Goal: Information Seeking & Learning: Learn about a topic

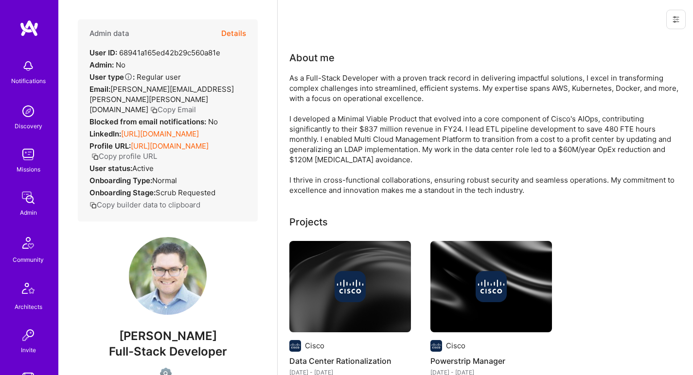
click at [385, 85] on div "As a Full-Stack Developer with a proven track record in delivering impactful so…" at bounding box center [483, 134] width 389 height 122
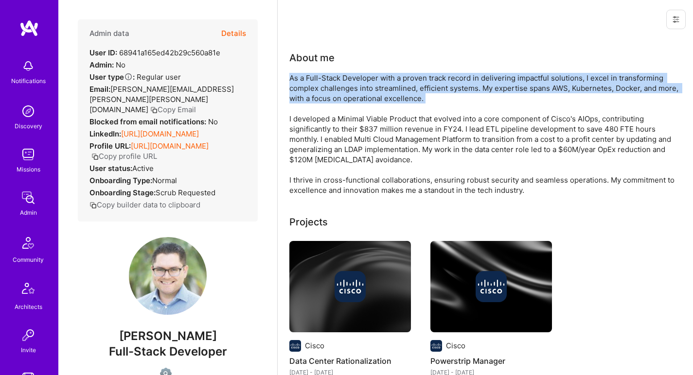
click at [385, 85] on div "As a Full-Stack Developer with a proven track record in delivering impactful so…" at bounding box center [483, 134] width 389 height 122
click at [384, 85] on div "As a Full-Stack Developer with a proven track record in delivering impactful so…" at bounding box center [483, 134] width 389 height 122
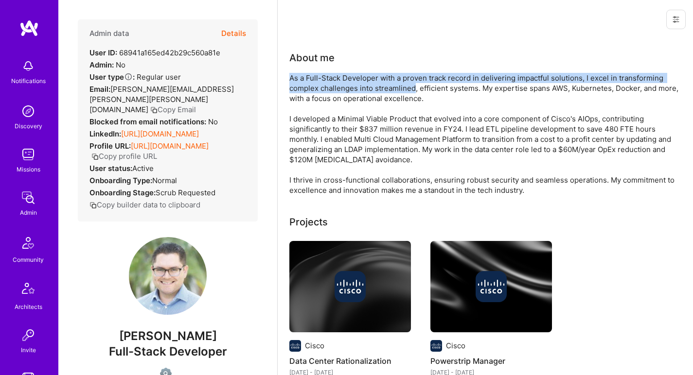
drag, startPoint x: 384, startPoint y: 85, endPoint x: 380, endPoint y: 68, distance: 17.6
click at [380, 68] on div "About me As a Full-Stack Developer with a proven track record in delivering imp…" at bounding box center [483, 123] width 389 height 145
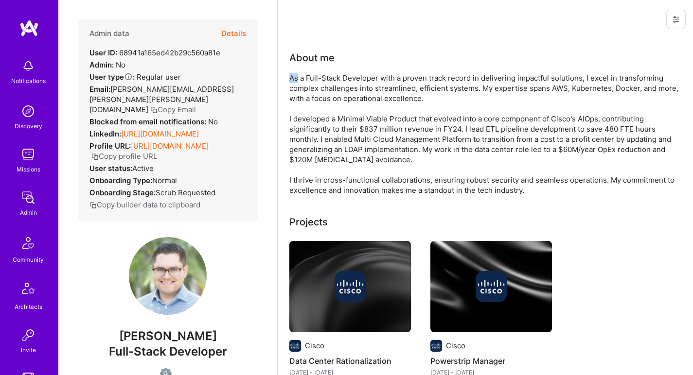
click at [380, 68] on div "About me As a Full-Stack Developer with a proven track record in delivering imp…" at bounding box center [483, 123] width 389 height 145
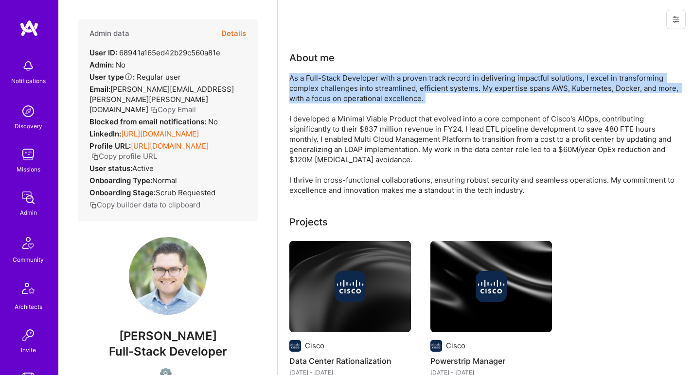
click at [380, 68] on div "About me As a Full-Stack Developer with a proven track record in delivering imp…" at bounding box center [483, 123] width 389 height 145
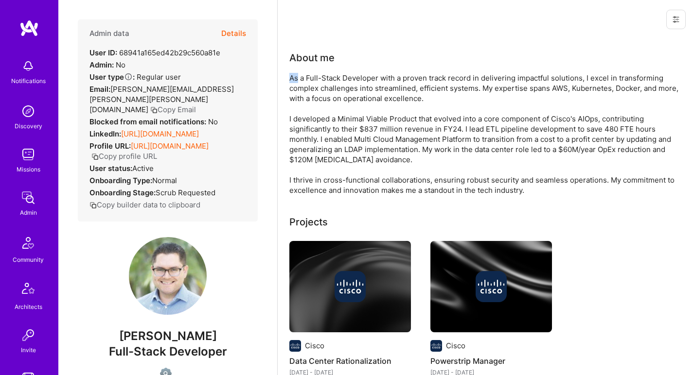
click at [380, 68] on div "About me As a Full-Stack Developer with a proven track record in delivering imp…" at bounding box center [483, 123] width 389 height 145
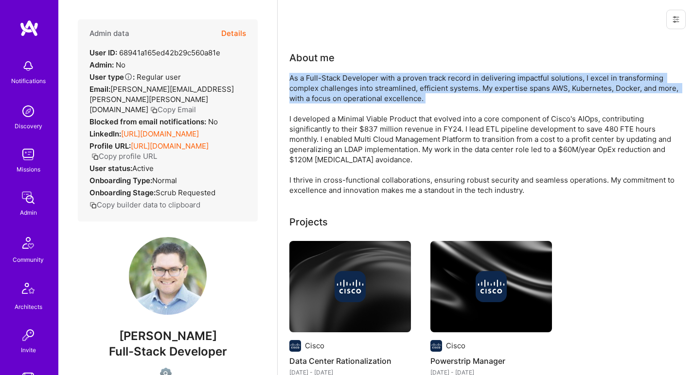
click at [380, 68] on div "About me As a Full-Stack Developer with a proven track record in delivering imp…" at bounding box center [483, 123] width 389 height 145
click at [351, 83] on div "As a Full-Stack Developer with a proven track record in delivering impactful so…" at bounding box center [483, 134] width 389 height 122
click at [350, 82] on div "As a Full-Stack Developer with a proven track record in delivering impactful so…" at bounding box center [483, 134] width 389 height 122
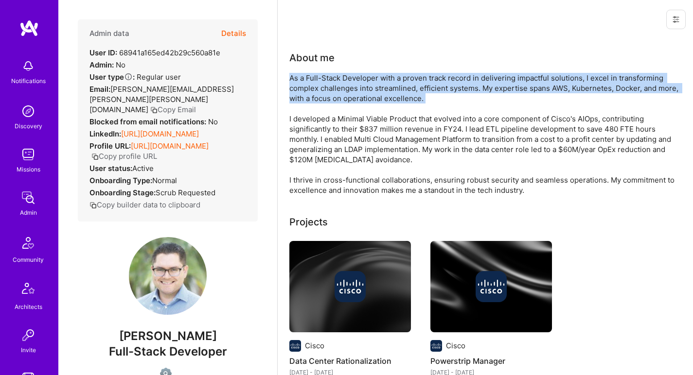
click at [350, 82] on div "As a Full-Stack Developer with a proven track record in delivering impactful so…" at bounding box center [483, 134] width 389 height 122
click at [346, 85] on div "As a Full-Stack Developer with a proven track record in delivering impactful so…" at bounding box center [483, 134] width 389 height 122
click at [347, 84] on div "As a Full-Stack Developer with a proven track record in delivering impactful so…" at bounding box center [483, 134] width 389 height 122
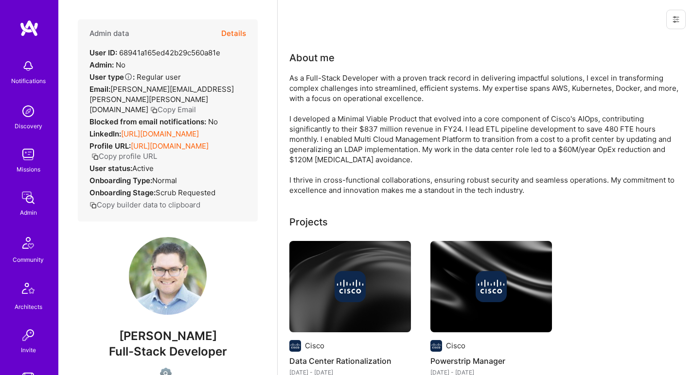
click at [347, 84] on div "As a Full-Stack Developer with a proven track record in delivering impactful so…" at bounding box center [483, 134] width 389 height 122
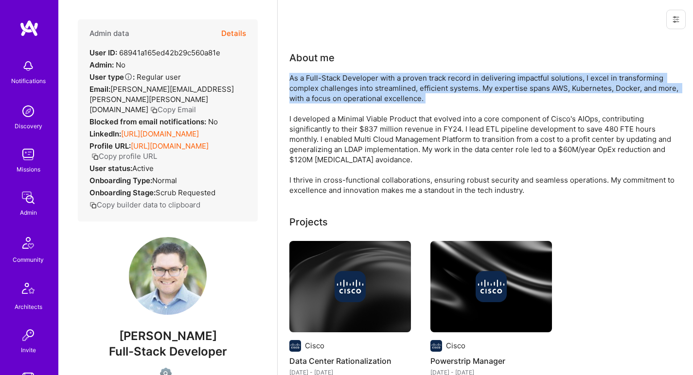
click at [347, 84] on div "As a Full-Stack Developer with a proven track record in delivering impactful so…" at bounding box center [483, 134] width 389 height 122
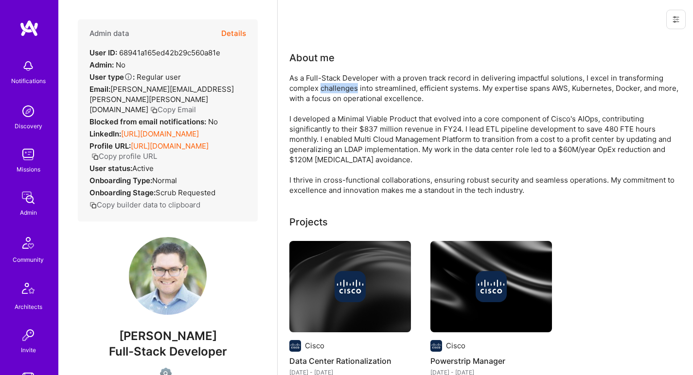
click at [347, 84] on div "As a Full-Stack Developer with a proven track record in delivering impactful so…" at bounding box center [483, 134] width 389 height 122
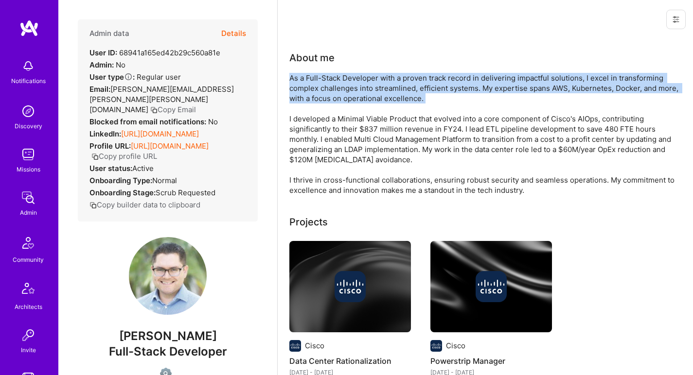
click at [347, 84] on div "As a Full-Stack Developer with a proven track record in delivering impactful so…" at bounding box center [483, 134] width 389 height 122
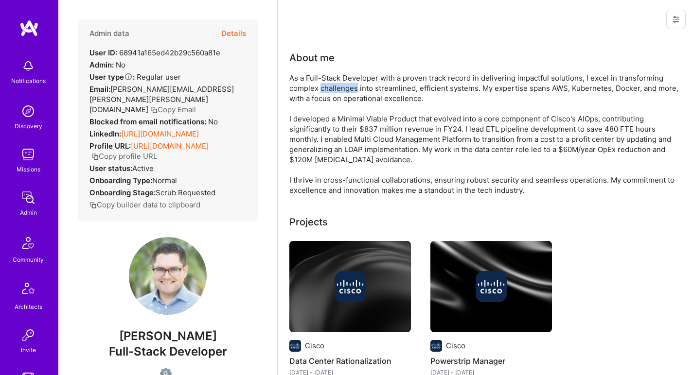
click at [347, 84] on div "As a Full-Stack Developer with a proven track record in delivering impactful so…" at bounding box center [483, 134] width 389 height 122
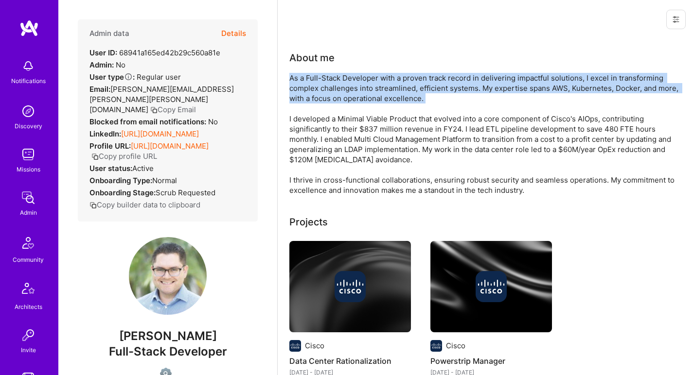
click at [347, 84] on div "As a Full-Stack Developer with a proven track record in delivering impactful so…" at bounding box center [483, 134] width 389 height 122
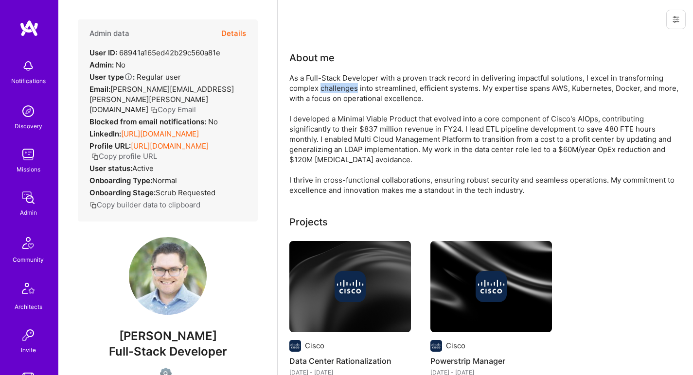
click at [347, 84] on div "As a Full-Stack Developer with a proven track record in delivering impactful so…" at bounding box center [483, 134] width 389 height 122
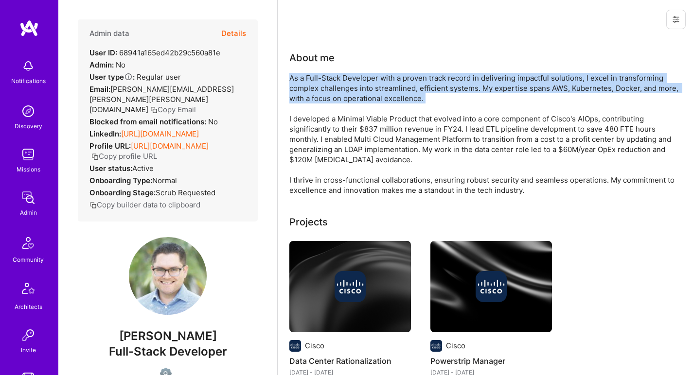
click at [347, 84] on div "As a Full-Stack Developer with a proven track record in delivering impactful so…" at bounding box center [483, 134] width 389 height 122
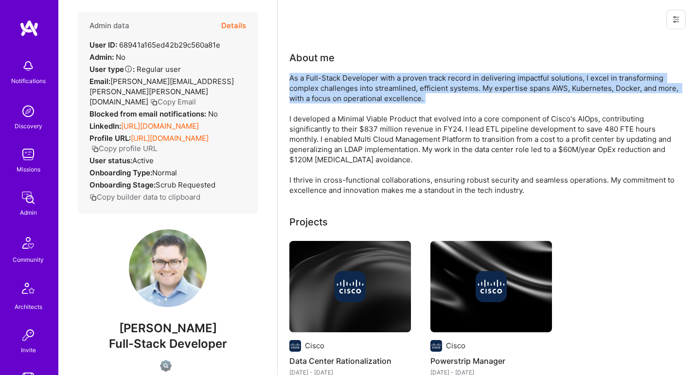
scroll to position [35, 0]
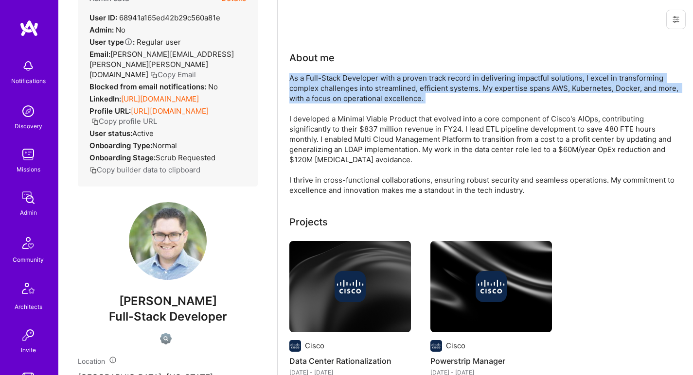
click at [304, 83] on div "As a Full-Stack Developer with a proven track record in delivering impactful so…" at bounding box center [483, 134] width 389 height 122
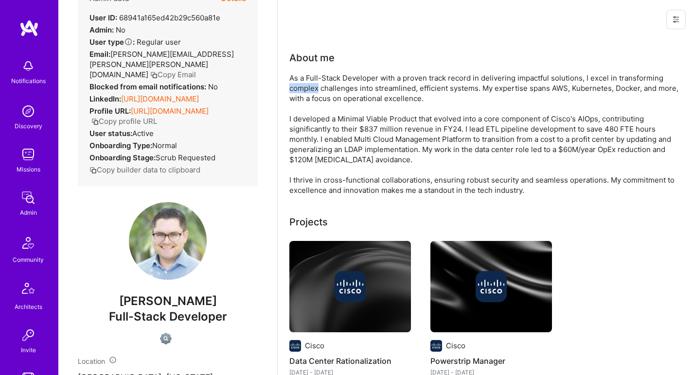
click at [304, 83] on div "As a Full-Stack Developer with a proven track record in delivering impactful so…" at bounding box center [483, 134] width 389 height 122
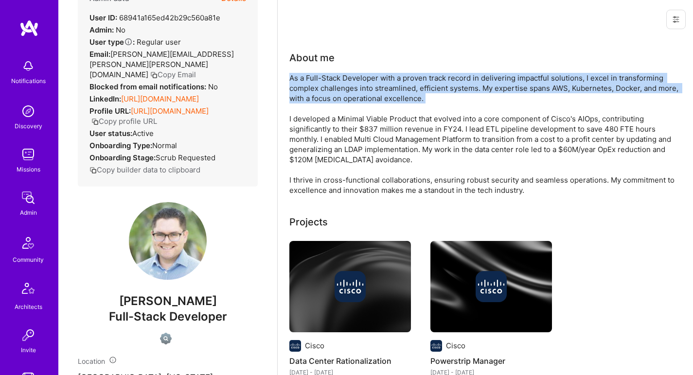
drag, startPoint x: 304, startPoint y: 83, endPoint x: 295, endPoint y: 91, distance: 12.4
click at [295, 91] on div "As a Full-Stack Developer with a proven track record in delivering impactful so…" at bounding box center [483, 134] width 389 height 122
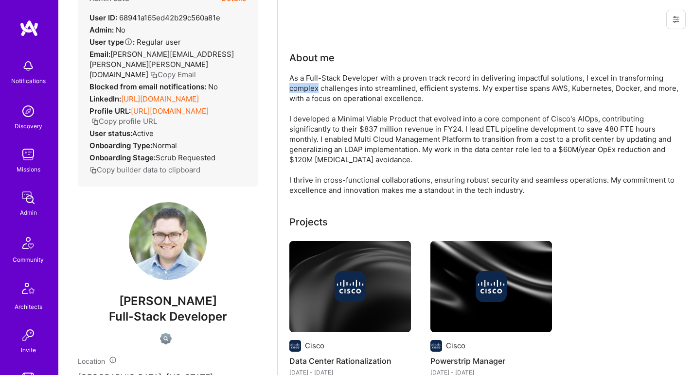
click at [295, 91] on div "As a Full-Stack Developer with a proven track record in delivering impactful so…" at bounding box center [483, 134] width 389 height 122
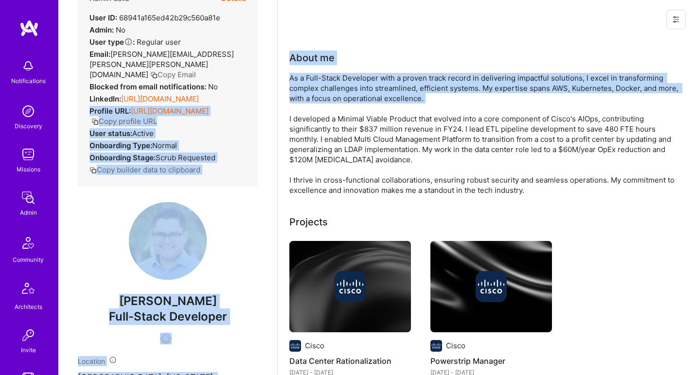
drag, startPoint x: 295, startPoint y: 91, endPoint x: 277, endPoint y: 138, distance: 50.0
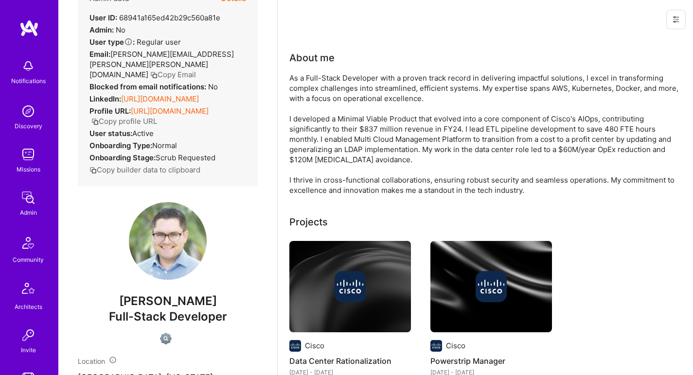
click at [301, 126] on div "As a Full-Stack Developer with a proven track record in delivering impactful so…" at bounding box center [483, 134] width 389 height 122
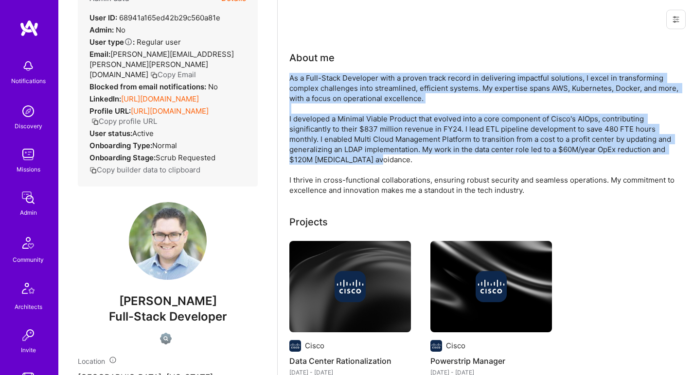
drag, startPoint x: 301, startPoint y: 126, endPoint x: 310, endPoint y: 86, distance: 41.3
click at [310, 86] on div "As a Full-Stack Developer with a proven track record in delivering impactful so…" at bounding box center [483, 134] width 389 height 122
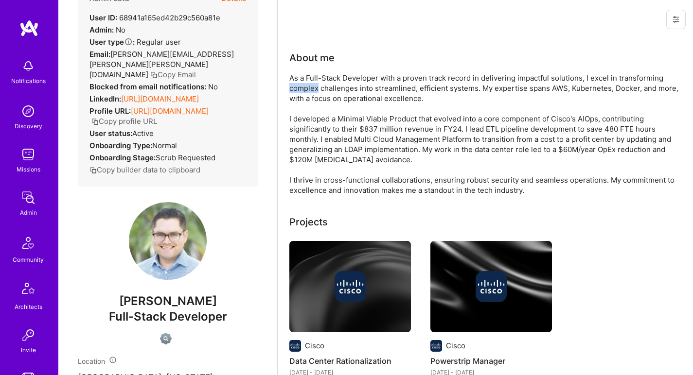
click at [310, 86] on div "As a Full-Stack Developer with a proven track record in delivering impactful so…" at bounding box center [483, 134] width 389 height 122
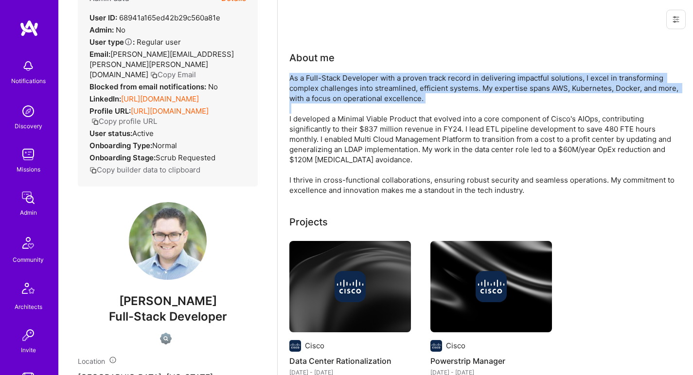
drag, startPoint x: 310, startPoint y: 86, endPoint x: 301, endPoint y: 109, distance: 24.9
click at [301, 109] on div "As a Full-Stack Developer with a proven track record in delivering impactful so…" at bounding box center [483, 134] width 389 height 122
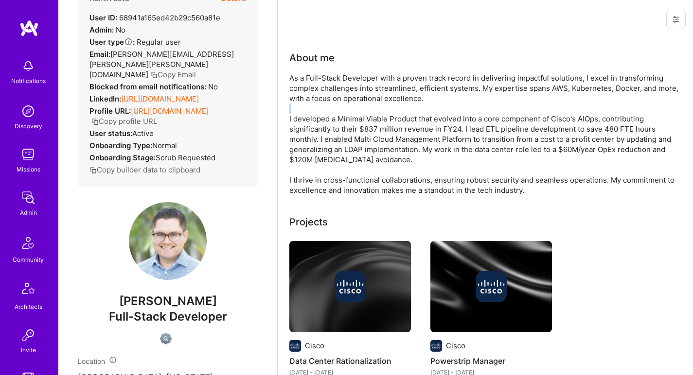
click at [301, 109] on div "As a Full-Stack Developer with a proven track record in delivering impactful so…" at bounding box center [483, 134] width 389 height 122
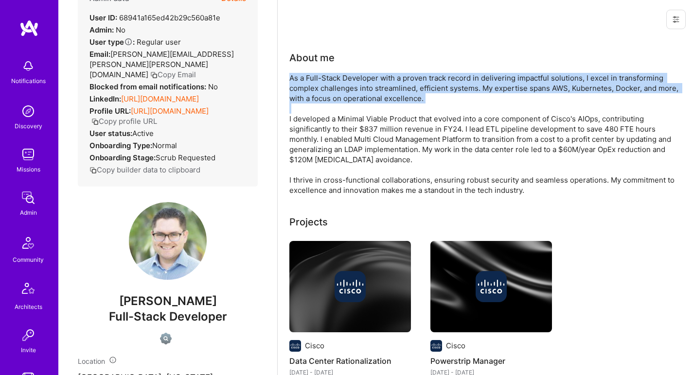
drag, startPoint x: 301, startPoint y: 109, endPoint x: 305, endPoint y: 87, distance: 22.3
click at [305, 87] on div "As a Full-Stack Developer with a proven track record in delivering impactful so…" at bounding box center [483, 134] width 389 height 122
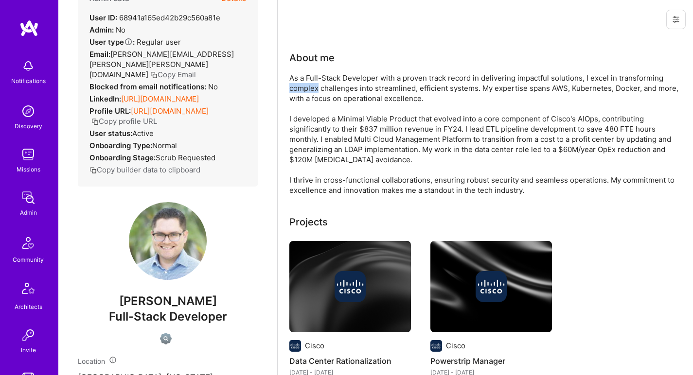
click at [305, 87] on div "As a Full-Stack Developer with a proven track record in delivering impactful so…" at bounding box center [483, 134] width 389 height 122
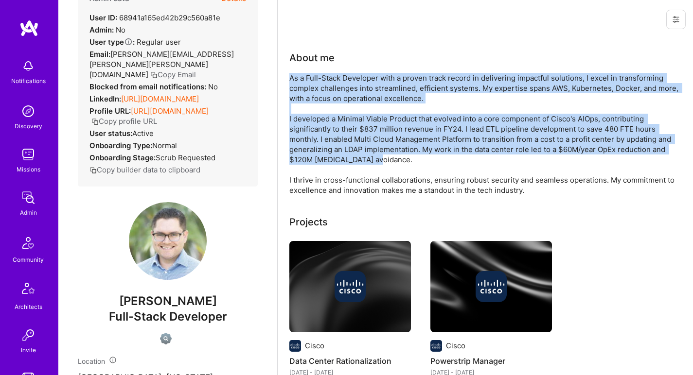
drag, startPoint x: 305, startPoint y: 87, endPoint x: 295, endPoint y: 132, distance: 46.3
click at [295, 132] on div "As a Full-Stack Developer with a proven track record in delivering impactful so…" at bounding box center [483, 134] width 389 height 122
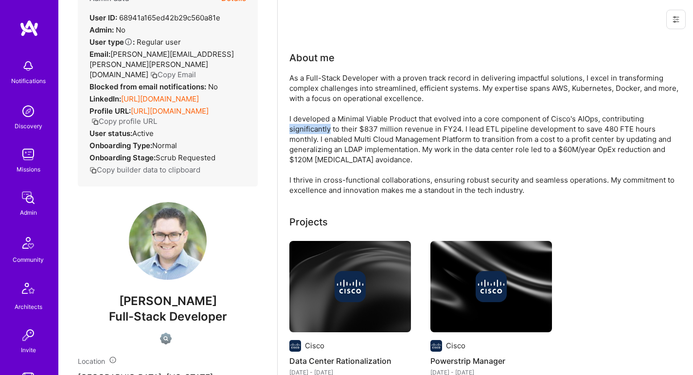
click at [295, 132] on div "As a Full-Stack Developer with a proven track record in delivering impactful so…" at bounding box center [483, 134] width 389 height 122
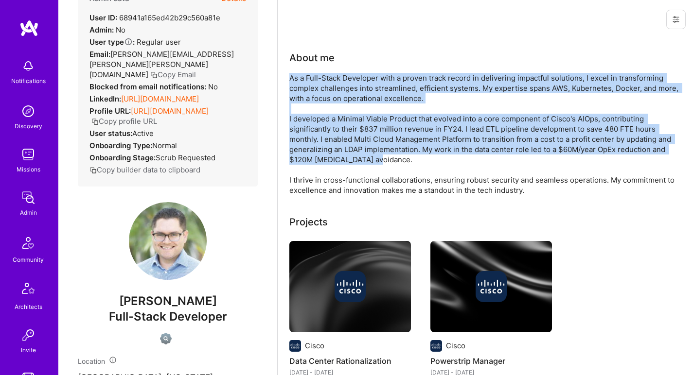
drag, startPoint x: 295, startPoint y: 131, endPoint x: 305, endPoint y: 91, distance: 40.7
click at [305, 91] on div "As a Full-Stack Developer with a proven track record in delivering impactful so…" at bounding box center [483, 134] width 389 height 122
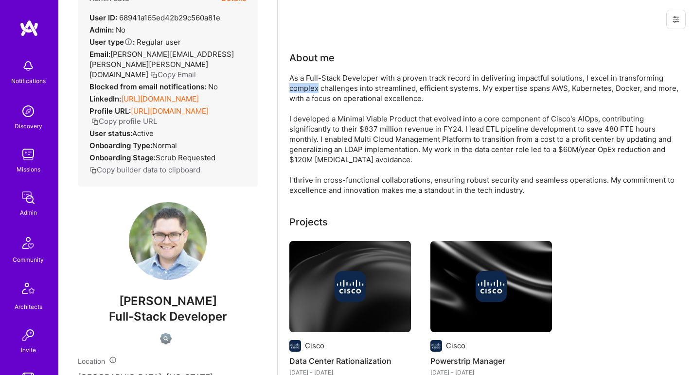
click at [305, 91] on div "As a Full-Stack Developer with a proven track record in delivering impactful so…" at bounding box center [483, 134] width 389 height 122
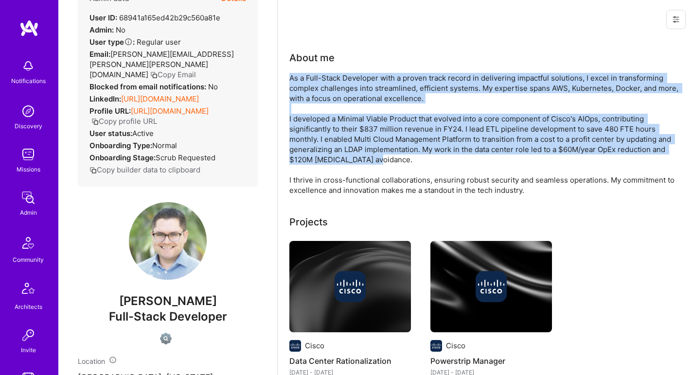
drag, startPoint x: 305, startPoint y: 91, endPoint x: 293, endPoint y: 148, distance: 58.2
click at [293, 148] on div "As a Full-Stack Developer with a proven track record in delivering impactful so…" at bounding box center [483, 134] width 389 height 122
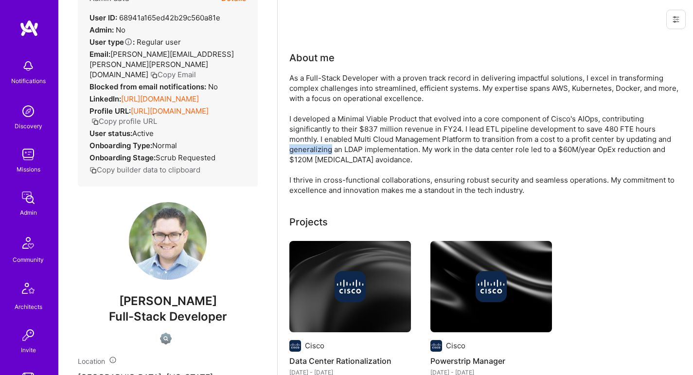
click at [293, 148] on div "As a Full-Stack Developer with a proven track record in delivering impactful so…" at bounding box center [483, 134] width 389 height 122
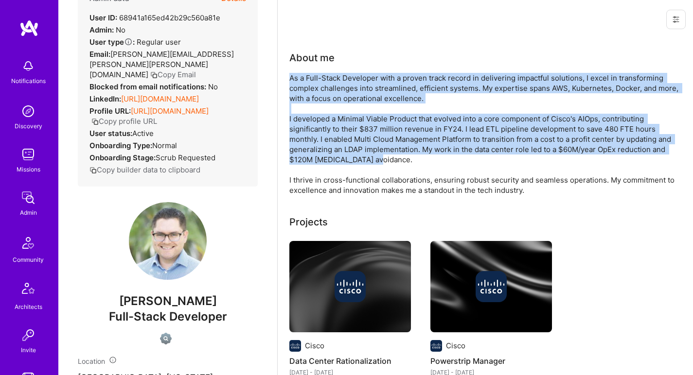
drag, startPoint x: 293, startPoint y: 148, endPoint x: 301, endPoint y: 84, distance: 64.7
click at [301, 84] on div "As a Full-Stack Developer with a proven track record in delivering impactful so…" at bounding box center [483, 134] width 389 height 122
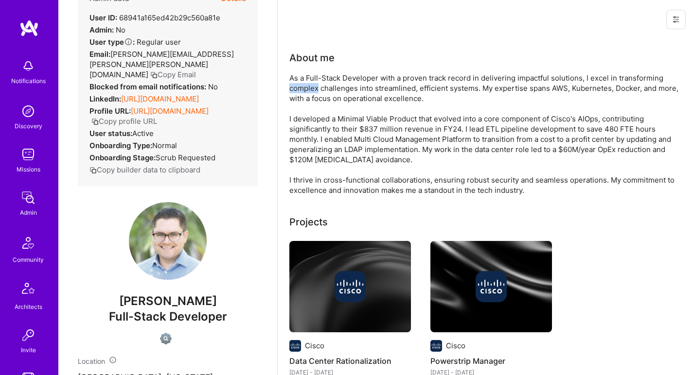
click at [301, 84] on div "As a Full-Stack Developer with a proven track record in delivering impactful so…" at bounding box center [483, 134] width 389 height 122
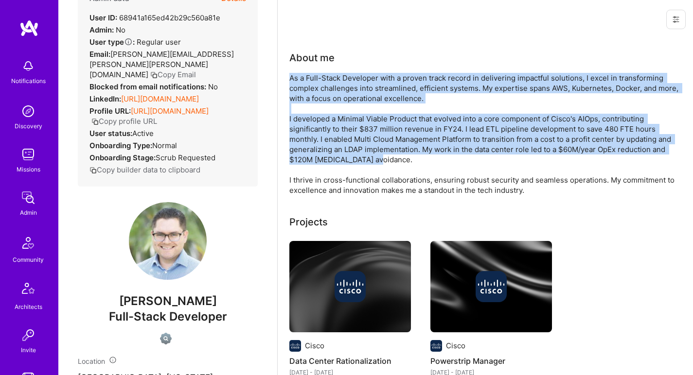
drag, startPoint x: 301, startPoint y: 84, endPoint x: 297, endPoint y: 131, distance: 47.3
click at [297, 131] on div "As a Full-Stack Developer with a proven track record in delivering impactful so…" at bounding box center [483, 134] width 389 height 122
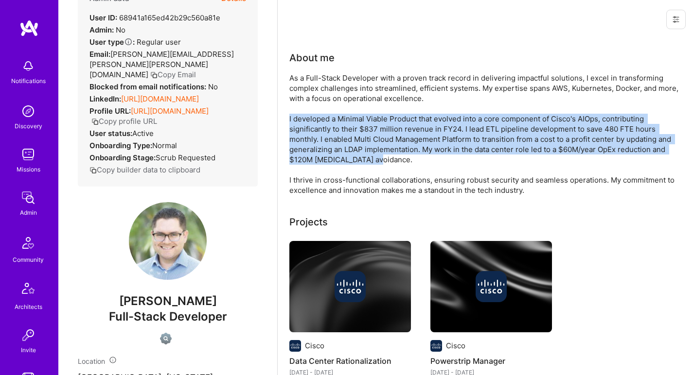
click at [297, 131] on div "As a Full-Stack Developer with a proven track record in delivering impactful so…" at bounding box center [483, 134] width 389 height 122
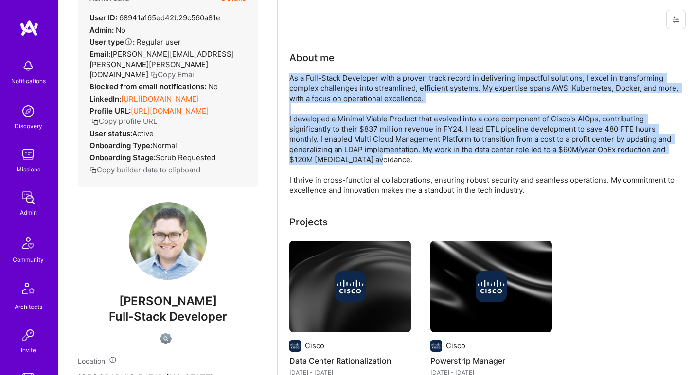
drag, startPoint x: 297, startPoint y: 131, endPoint x: 307, endPoint y: 90, distance: 42.4
click at [307, 90] on div "As a Full-Stack Developer with a proven track record in delivering impactful so…" at bounding box center [483, 134] width 389 height 122
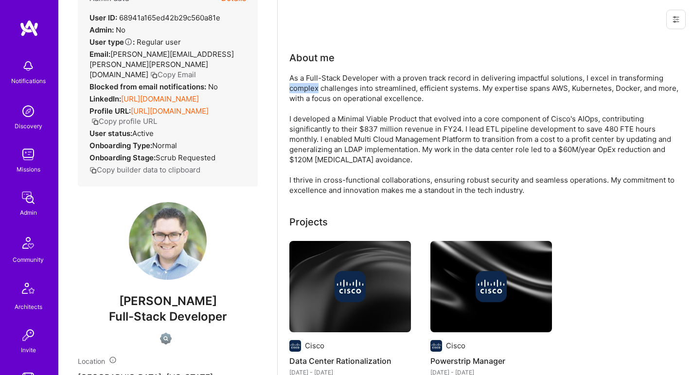
click at [307, 90] on div "As a Full-Stack Developer with a proven track record in delivering impactful so…" at bounding box center [483, 134] width 389 height 122
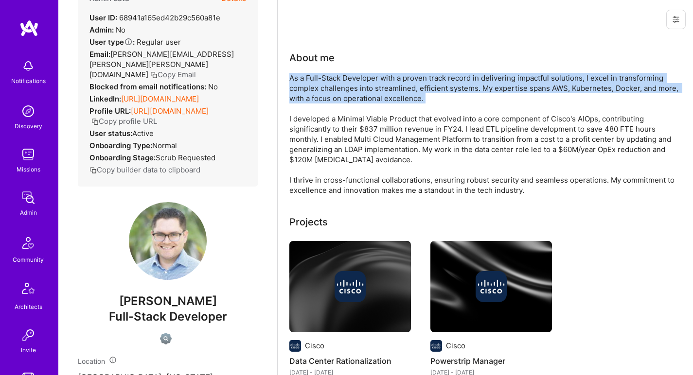
click at [307, 90] on div "As a Full-Stack Developer with a proven track record in delivering impactful so…" at bounding box center [483, 134] width 389 height 122
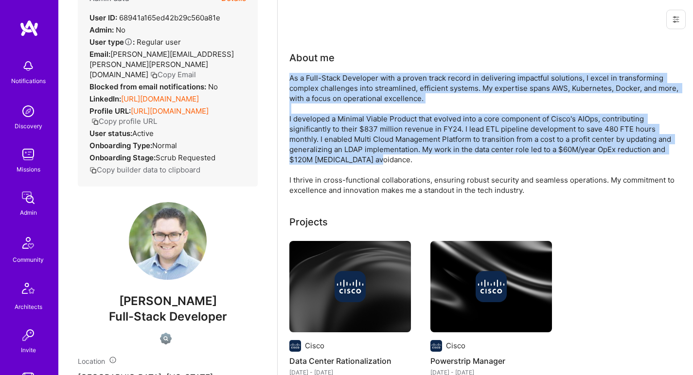
drag, startPoint x: 307, startPoint y: 90, endPoint x: 299, endPoint y: 126, distance: 36.3
click at [299, 126] on div "As a Full-Stack Developer with a proven track record in delivering impactful so…" at bounding box center [483, 134] width 389 height 122
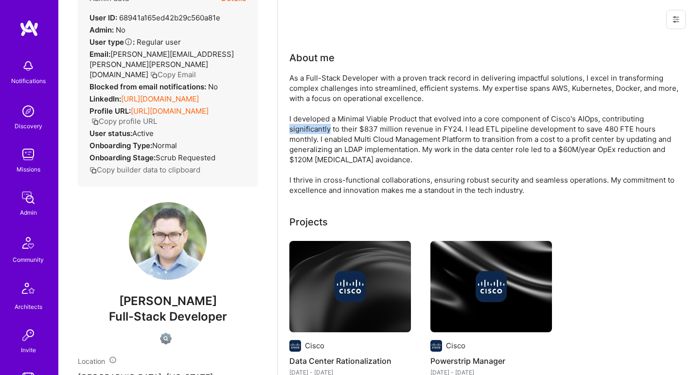
click at [299, 126] on div "As a Full-Stack Developer with a proven track record in delivering impactful so…" at bounding box center [483, 134] width 389 height 122
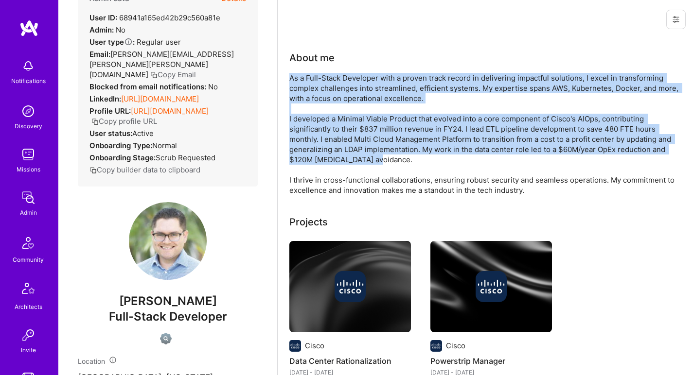
drag, startPoint x: 299, startPoint y: 126, endPoint x: 301, endPoint y: 95, distance: 31.2
click at [301, 95] on div "As a Full-Stack Developer with a proven track record in delivering impactful so…" at bounding box center [483, 134] width 389 height 122
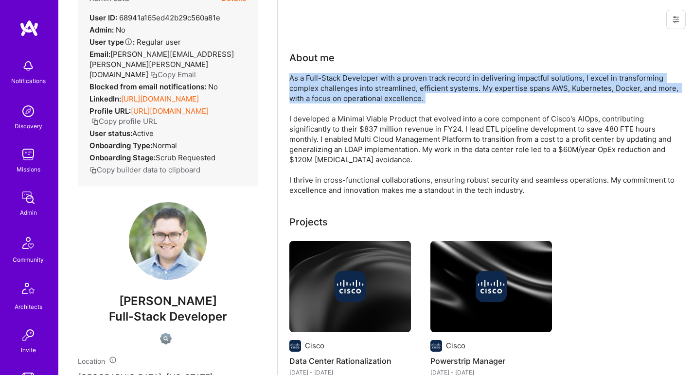
click at [301, 95] on div "As a Full-Stack Developer with a proven track record in delivering impactful so…" at bounding box center [483, 134] width 389 height 122
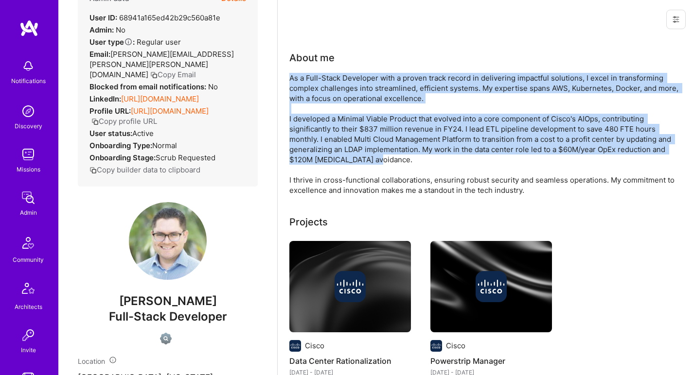
drag, startPoint x: 301, startPoint y: 95, endPoint x: 292, endPoint y: 138, distance: 44.2
click at [292, 138] on div "As a Full-Stack Developer with a proven track record in delivering impactful so…" at bounding box center [483, 134] width 389 height 122
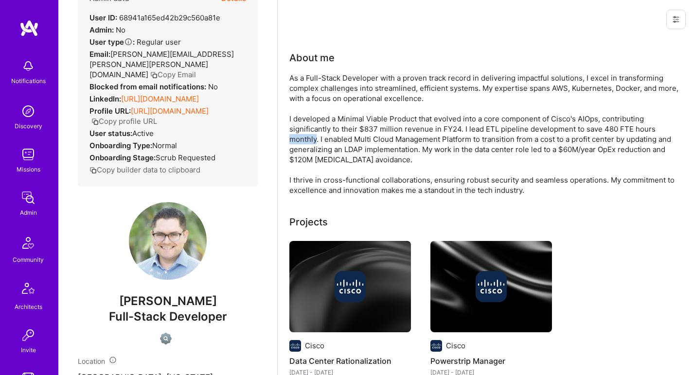
click at [292, 138] on div "As a Full-Stack Developer with a proven track record in delivering impactful so…" at bounding box center [483, 134] width 389 height 122
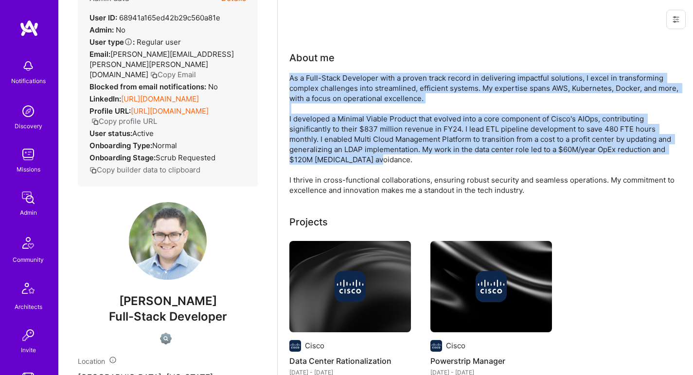
drag, startPoint x: 292, startPoint y: 138, endPoint x: 297, endPoint y: 100, distance: 38.3
click at [297, 100] on div "As a Full-Stack Developer with a proven track record in delivering impactful so…" at bounding box center [483, 134] width 389 height 122
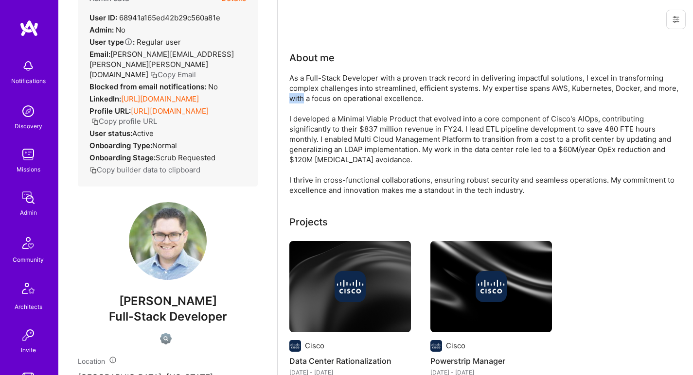
click at [297, 100] on div "As a Full-Stack Developer with a proven track record in delivering impactful so…" at bounding box center [483, 134] width 389 height 122
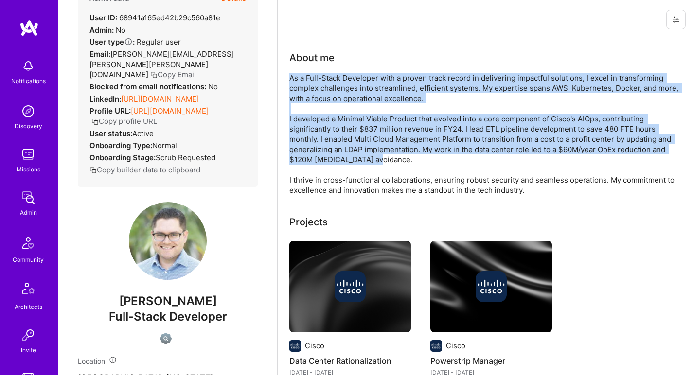
drag, startPoint x: 297, startPoint y: 100, endPoint x: 295, endPoint y: 129, distance: 29.3
click at [295, 129] on div "As a Full-Stack Developer with a proven track record in delivering impactful so…" at bounding box center [483, 134] width 389 height 122
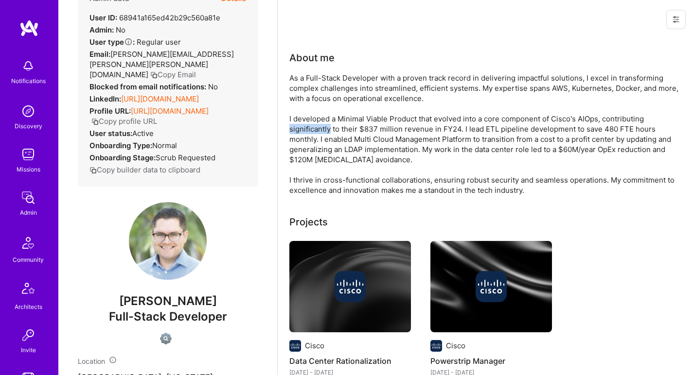
click at [295, 129] on div "As a Full-Stack Developer with a proven track record in delivering impactful so…" at bounding box center [483, 134] width 389 height 122
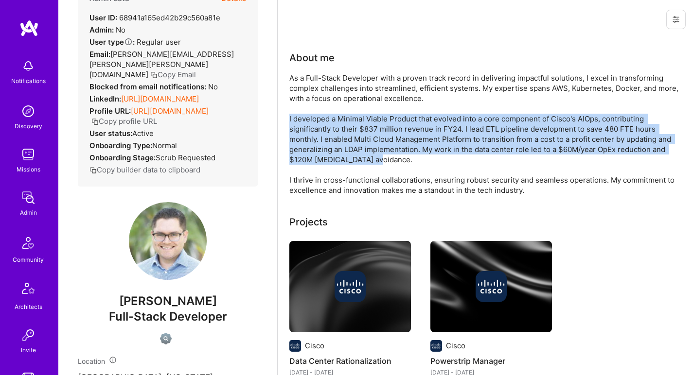
drag, startPoint x: 295, startPoint y: 129, endPoint x: 300, endPoint y: 127, distance: 5.7
click at [300, 127] on div "As a Full-Stack Developer with a proven track record in delivering impactful so…" at bounding box center [483, 134] width 389 height 122
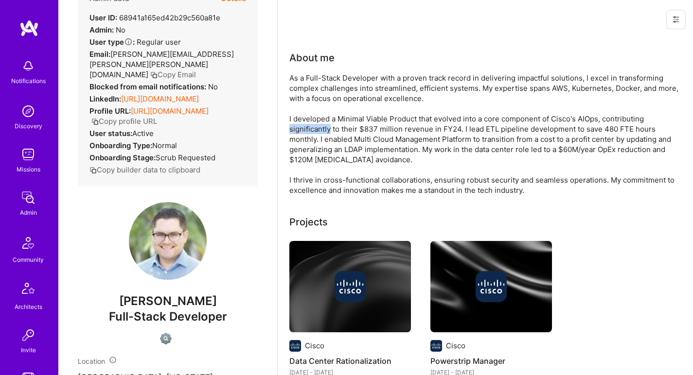
click at [300, 127] on div "As a Full-Stack Developer with a proven track record in delivering impactful so…" at bounding box center [483, 134] width 389 height 122
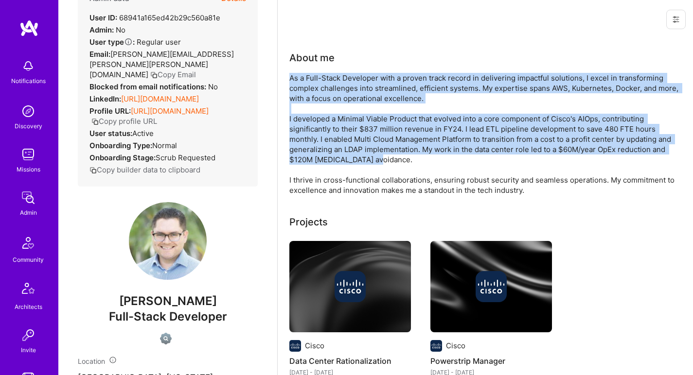
drag, startPoint x: 300, startPoint y: 127, endPoint x: 306, endPoint y: 82, distance: 46.0
click at [306, 82] on div "As a Full-Stack Developer with a proven track record in delivering impactful so…" at bounding box center [483, 134] width 389 height 122
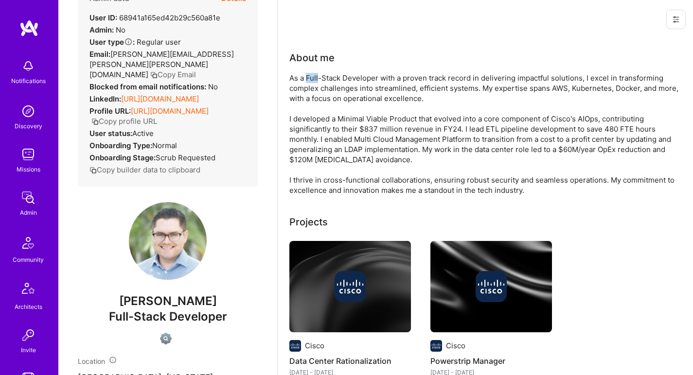
click at [306, 82] on div "As a Full-Stack Developer with a proven track record in delivering impactful so…" at bounding box center [483, 134] width 389 height 122
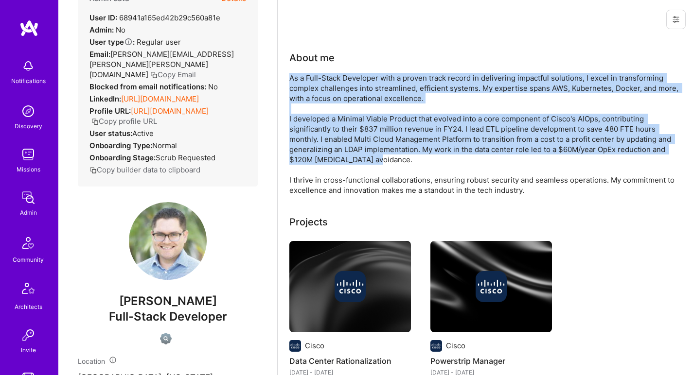
drag, startPoint x: 306, startPoint y: 82, endPoint x: 300, endPoint y: 116, distance: 34.9
click at [300, 116] on div "As a Full-Stack Developer with a proven track record in delivering impactful so…" at bounding box center [483, 134] width 389 height 122
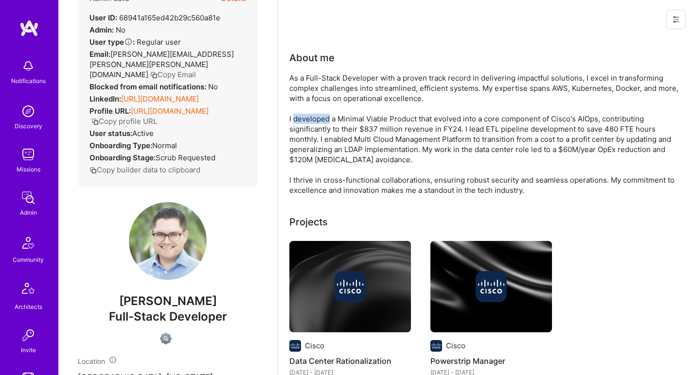
click at [300, 116] on div "As a Full-Stack Developer with a proven track record in delivering impactful so…" at bounding box center [483, 134] width 389 height 122
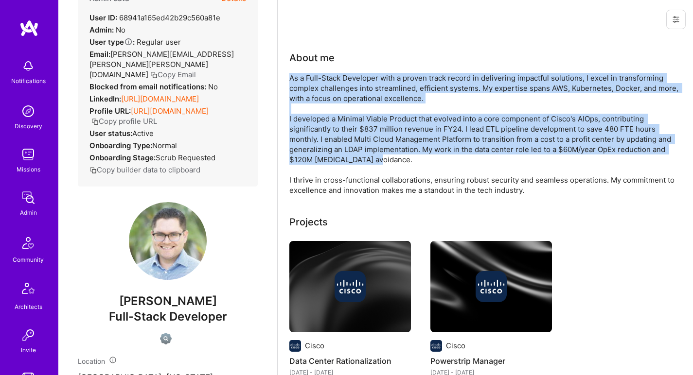
drag, startPoint x: 300, startPoint y: 116, endPoint x: 304, endPoint y: 87, distance: 28.9
click at [304, 87] on div "As a Full-Stack Developer with a proven track record in delivering impactful so…" at bounding box center [483, 134] width 389 height 122
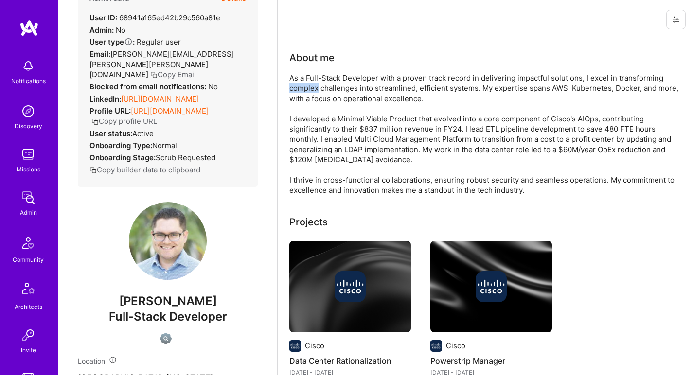
click at [304, 87] on div "As a Full-Stack Developer with a proven track record in delivering impactful so…" at bounding box center [483, 134] width 389 height 122
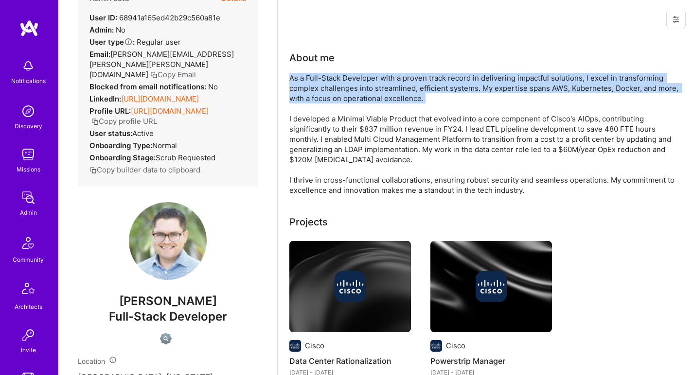
click at [304, 87] on div "As a Full-Stack Developer with a proven track record in delivering impactful so…" at bounding box center [483, 134] width 389 height 122
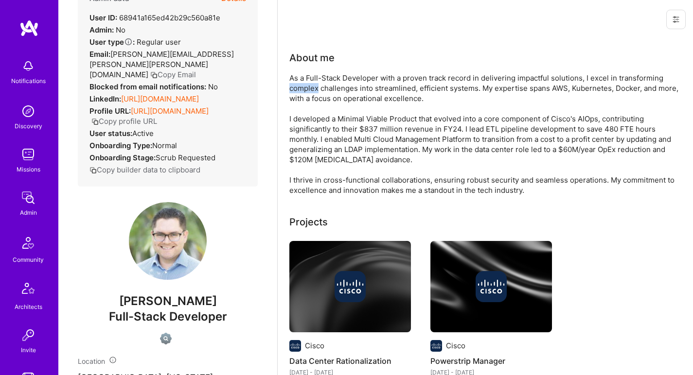
click at [304, 87] on div "As a Full-Stack Developer with a proven track record in delivering impactful so…" at bounding box center [483, 134] width 389 height 122
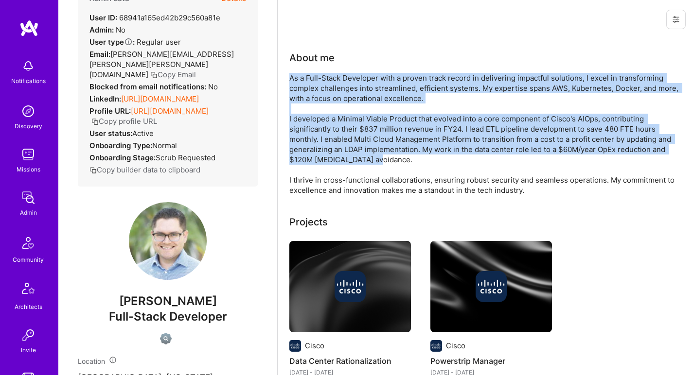
drag, startPoint x: 304, startPoint y: 87, endPoint x: 300, endPoint y: 129, distance: 41.5
click at [300, 129] on div "As a Full-Stack Developer with a proven track record in delivering impactful so…" at bounding box center [483, 134] width 389 height 122
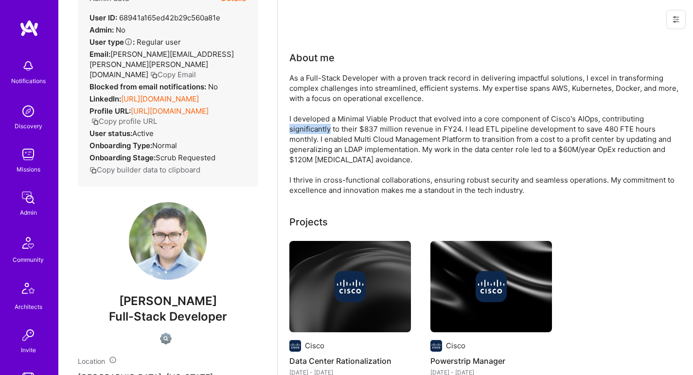
click at [300, 129] on div "As a Full-Stack Developer with a proven track record in delivering impactful so…" at bounding box center [483, 134] width 389 height 122
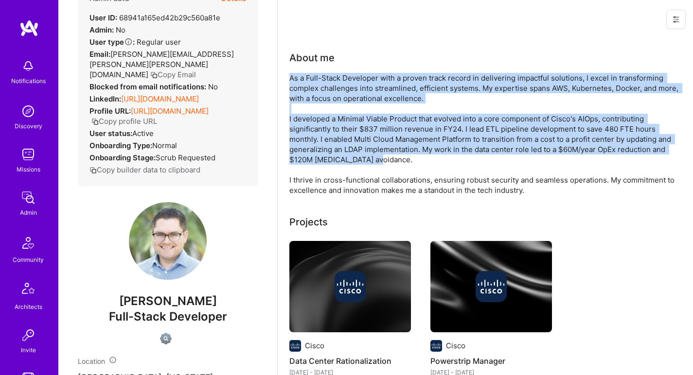
drag, startPoint x: 300, startPoint y: 129, endPoint x: 300, endPoint y: 94, distance: 35.0
click at [300, 94] on div "As a Full-Stack Developer with a proven track record in delivering impactful so…" at bounding box center [483, 134] width 389 height 122
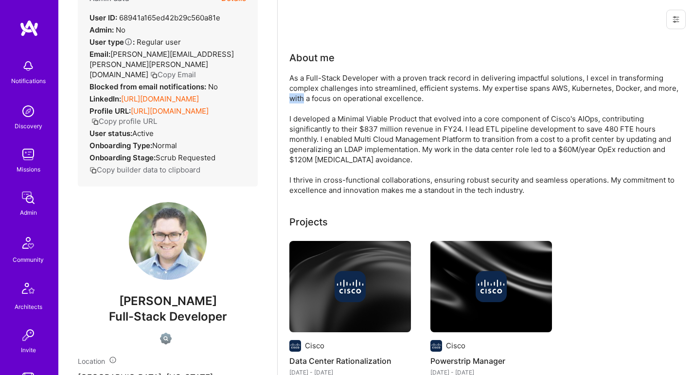
click at [300, 94] on div "As a Full-Stack Developer with a proven track record in delivering impactful so…" at bounding box center [483, 134] width 389 height 122
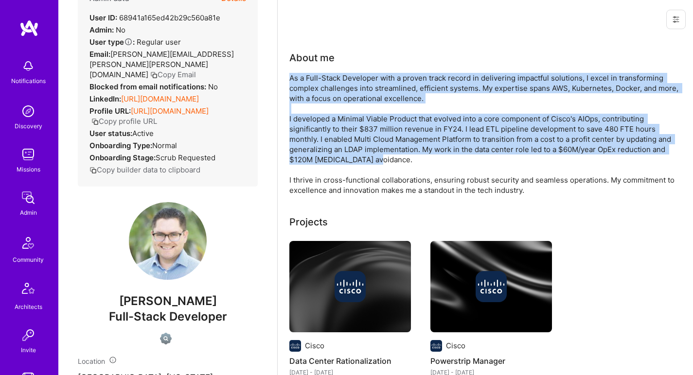
drag, startPoint x: 300, startPoint y: 94, endPoint x: 295, endPoint y: 131, distance: 37.3
click at [295, 131] on div "As a Full-Stack Developer with a proven track record in delivering impactful so…" at bounding box center [483, 134] width 389 height 122
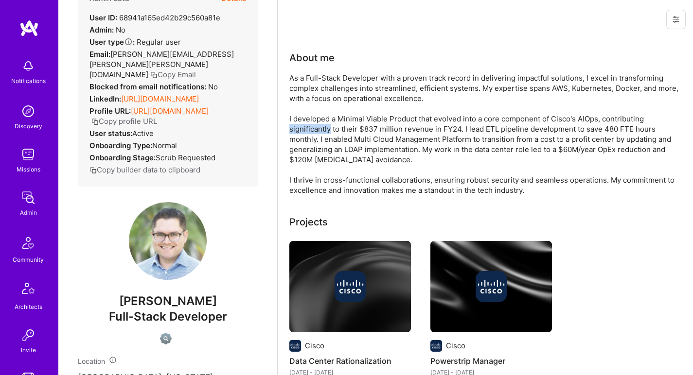
click at [295, 130] on div "As a Full-Stack Developer with a proven track record in delivering impactful so…" at bounding box center [483, 134] width 389 height 122
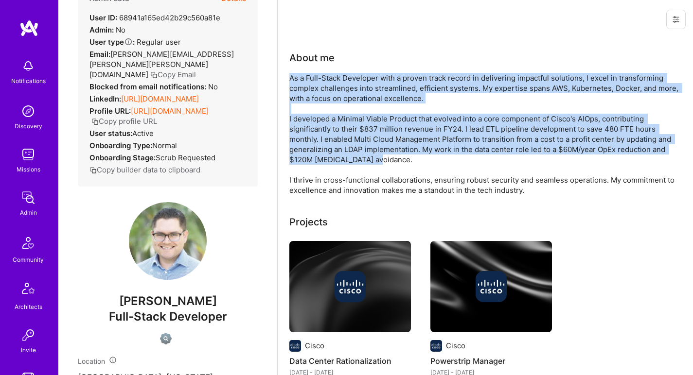
drag, startPoint x: 295, startPoint y: 130, endPoint x: 299, endPoint y: 90, distance: 40.0
click at [299, 90] on div "As a Full-Stack Developer with a proven track record in delivering impactful so…" at bounding box center [483, 134] width 389 height 122
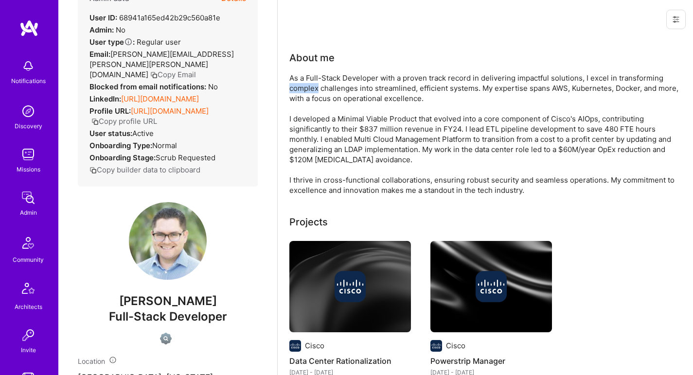
click at [299, 90] on div "As a Full-Stack Developer with a proven track record in delivering impactful so…" at bounding box center [483, 134] width 389 height 122
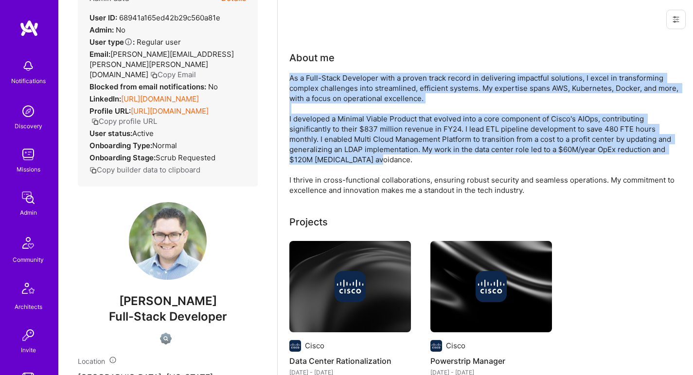
drag, startPoint x: 299, startPoint y: 90, endPoint x: 293, endPoint y: 126, distance: 36.0
click at [293, 126] on div "As a Full-Stack Developer with a proven track record in delivering impactful so…" at bounding box center [483, 134] width 389 height 122
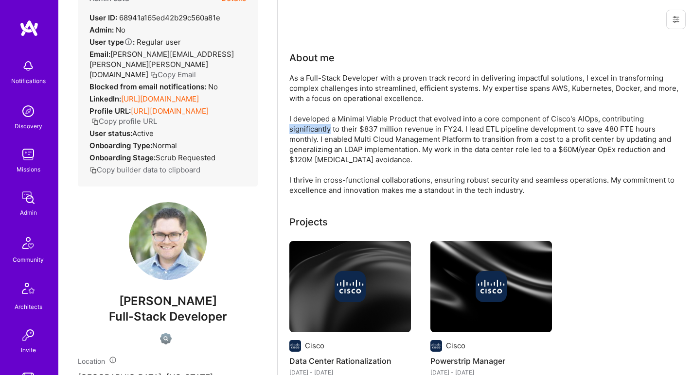
click at [293, 126] on div "As a Full-Stack Developer with a proven track record in delivering impactful so…" at bounding box center [483, 134] width 389 height 122
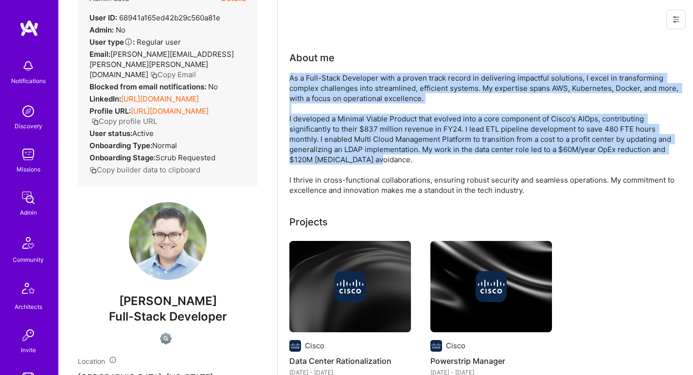
drag, startPoint x: 293, startPoint y: 126, endPoint x: 297, endPoint y: 91, distance: 34.8
click at [297, 91] on div "As a Full-Stack Developer with a proven track record in delivering impactful so…" at bounding box center [483, 134] width 389 height 122
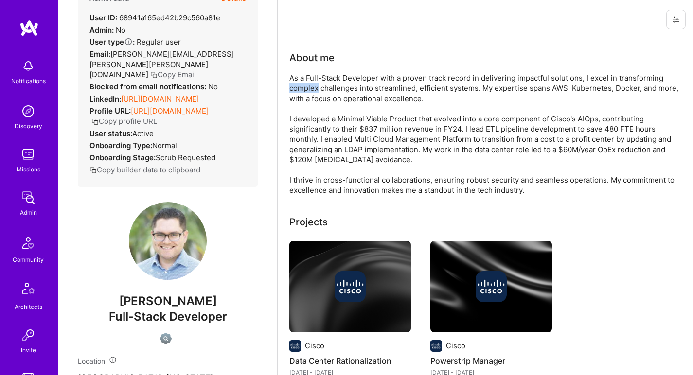
click at [297, 91] on div "As a Full-Stack Developer with a proven track record in delivering impactful so…" at bounding box center [483, 134] width 389 height 122
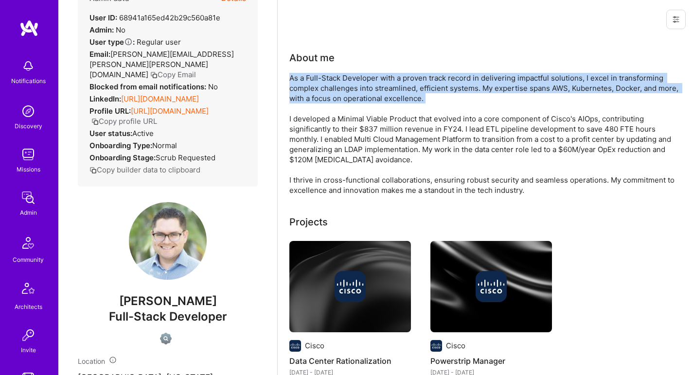
click at [297, 91] on div "As a Full-Stack Developer with a proven track record in delivering impactful so…" at bounding box center [483, 134] width 389 height 122
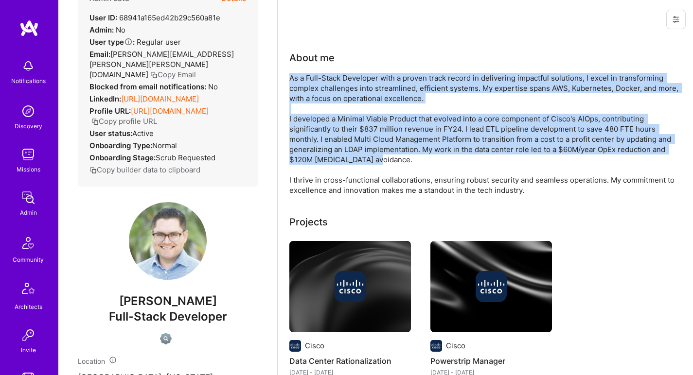
drag, startPoint x: 297, startPoint y: 91, endPoint x: 297, endPoint y: 116, distance: 24.3
click at [297, 116] on div "As a Full-Stack Developer with a proven track record in delivering impactful so…" at bounding box center [483, 134] width 389 height 122
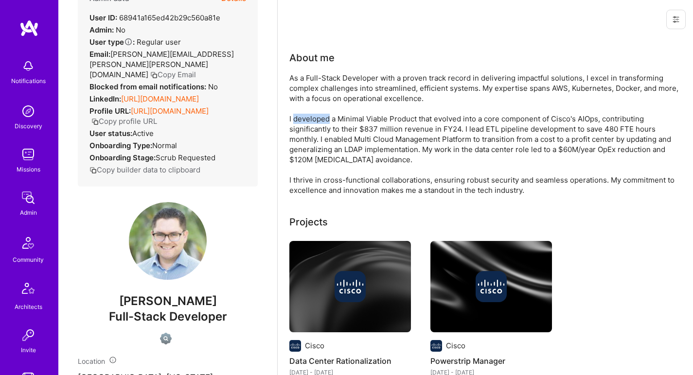
click at [297, 116] on div "As a Full-Stack Developer with a proven track record in delivering impactful so…" at bounding box center [483, 134] width 389 height 122
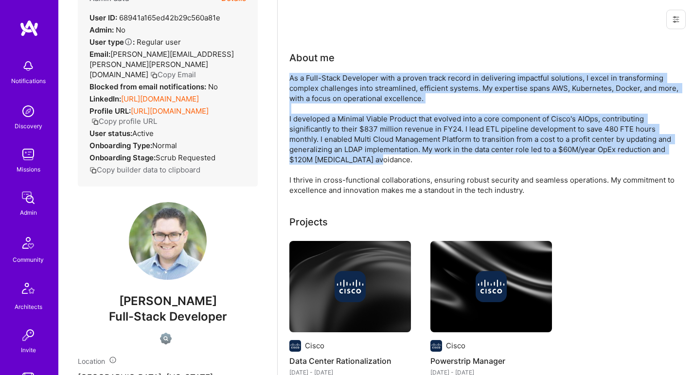
drag, startPoint x: 297, startPoint y: 116, endPoint x: 300, endPoint y: 93, distance: 22.5
click at [300, 93] on div "As a Full-Stack Developer with a proven track record in delivering impactful so…" at bounding box center [483, 134] width 389 height 122
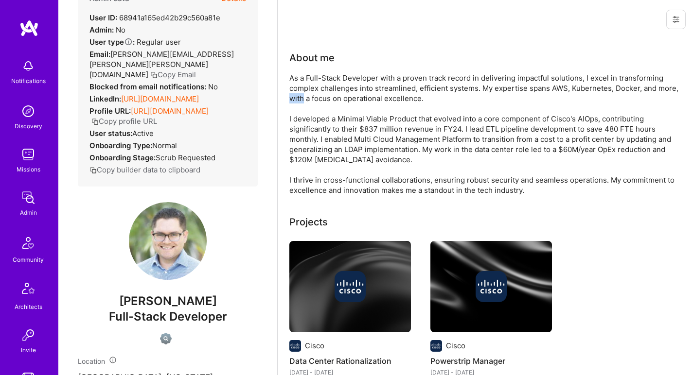
click at [300, 93] on div "As a Full-Stack Developer with a proven track record in delivering impactful so…" at bounding box center [483, 134] width 389 height 122
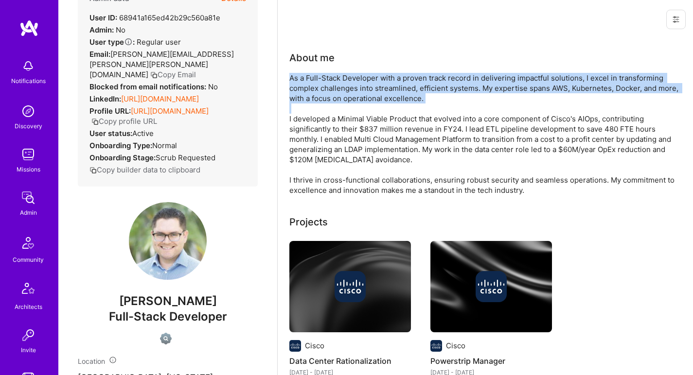
drag, startPoint x: 300, startPoint y: 93, endPoint x: 305, endPoint y: 110, distance: 17.1
click at [305, 110] on div "As a Full-Stack Developer with a proven track record in delivering impactful so…" at bounding box center [483, 134] width 389 height 122
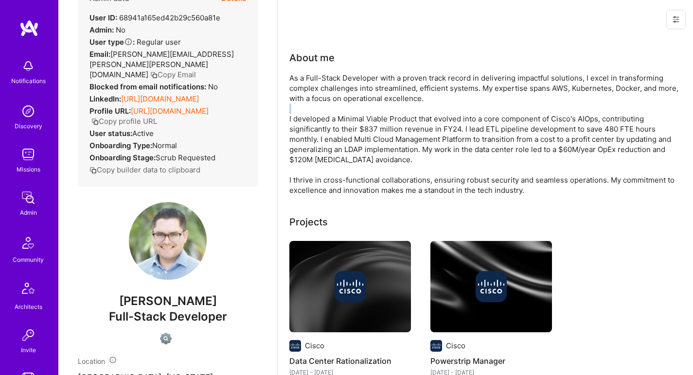
click at [305, 110] on div "As a Full-Stack Developer with a proven track record in delivering impactful so…" at bounding box center [483, 134] width 389 height 122
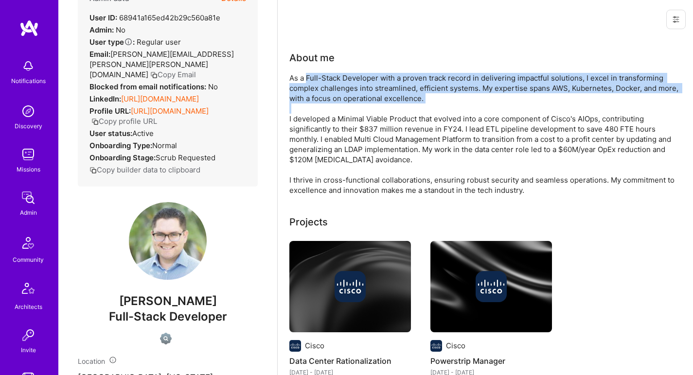
drag, startPoint x: 305, startPoint y: 110, endPoint x: 307, endPoint y: 79, distance: 30.7
click at [307, 79] on div "As a Full-Stack Developer with a proven track record in delivering impactful so…" at bounding box center [483, 134] width 389 height 122
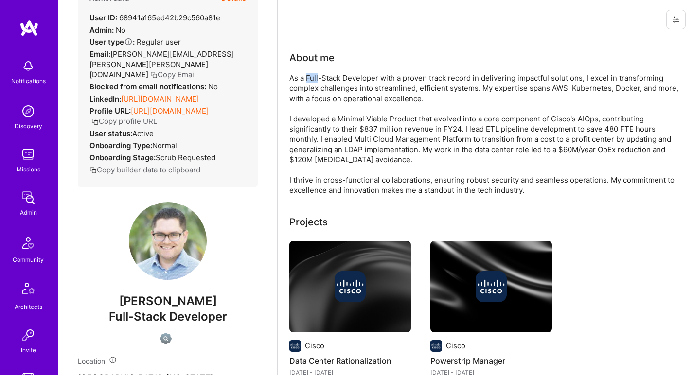
click at [307, 79] on div "As a Full-Stack Developer with a proven track record in delivering impactful so…" at bounding box center [483, 134] width 389 height 122
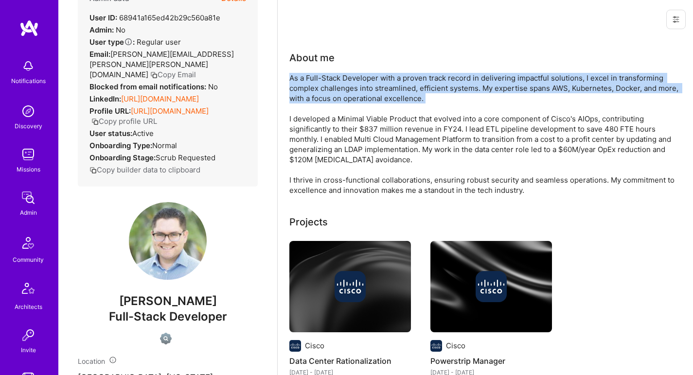
drag, startPoint x: 307, startPoint y: 79, endPoint x: 299, endPoint y: 100, distance: 22.0
click at [299, 100] on div "As a Full-Stack Developer with a proven track record in delivering impactful so…" at bounding box center [483, 134] width 389 height 122
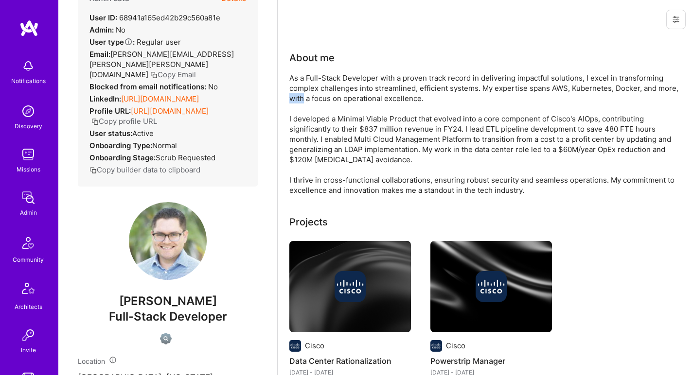
click at [299, 100] on div "As a Full-Stack Developer with a proven track record in delivering impactful so…" at bounding box center [483, 134] width 389 height 122
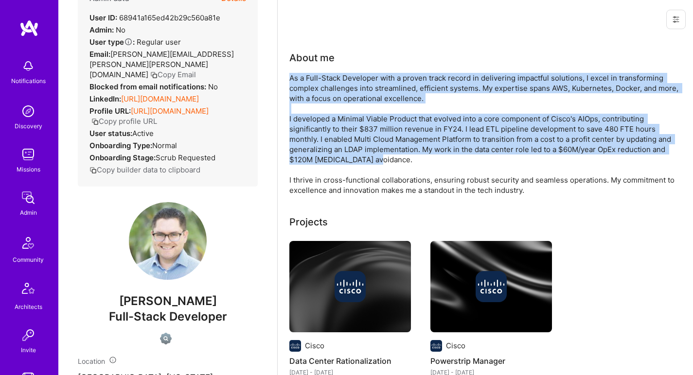
drag, startPoint x: 299, startPoint y: 100, endPoint x: 288, endPoint y: 139, distance: 41.4
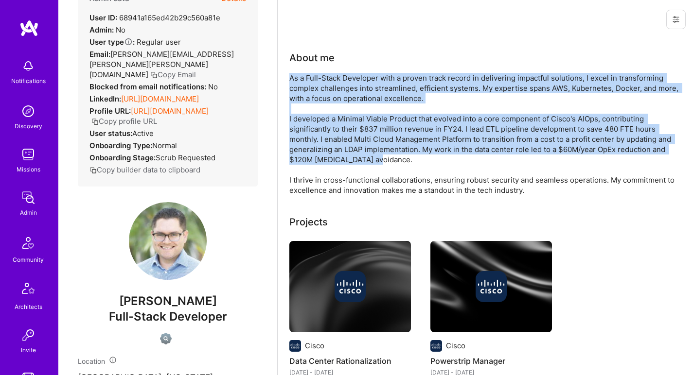
drag, startPoint x: 288, startPoint y: 139, endPoint x: 301, endPoint y: 84, distance: 57.5
click at [301, 84] on div "As a Full-Stack Developer with a proven track record in delivering impactful so…" at bounding box center [483, 134] width 389 height 122
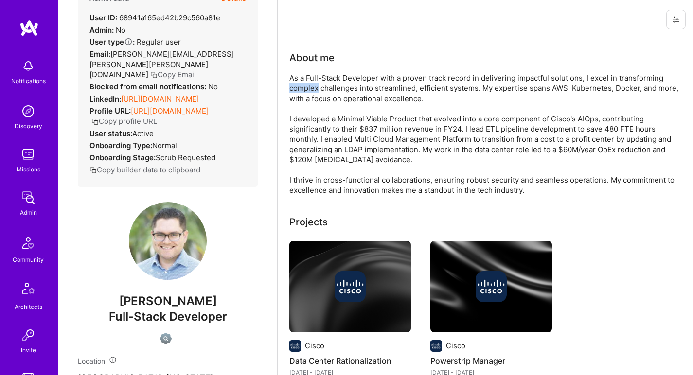
click at [301, 84] on div "As a Full-Stack Developer with a proven track record in delivering impactful so…" at bounding box center [483, 134] width 389 height 122
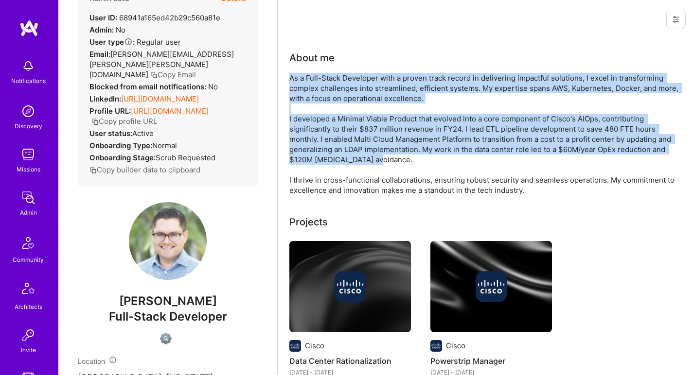
drag, startPoint x: 301, startPoint y: 84, endPoint x: 298, endPoint y: 120, distance: 36.1
click at [298, 120] on div "As a Full-Stack Developer with a proven track record in delivering impactful so…" at bounding box center [483, 134] width 389 height 122
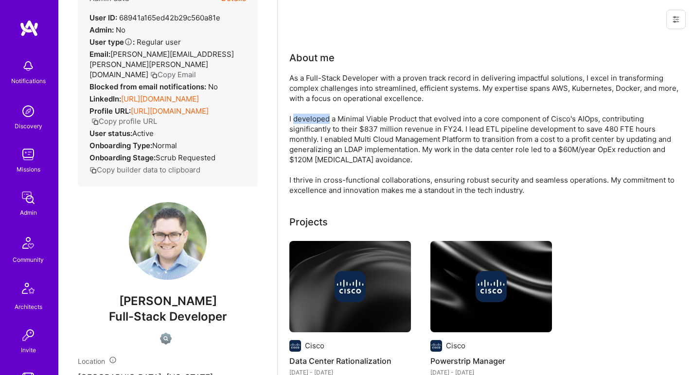
click at [298, 120] on div "As a Full-Stack Developer with a proven track record in delivering impactful so…" at bounding box center [483, 134] width 389 height 122
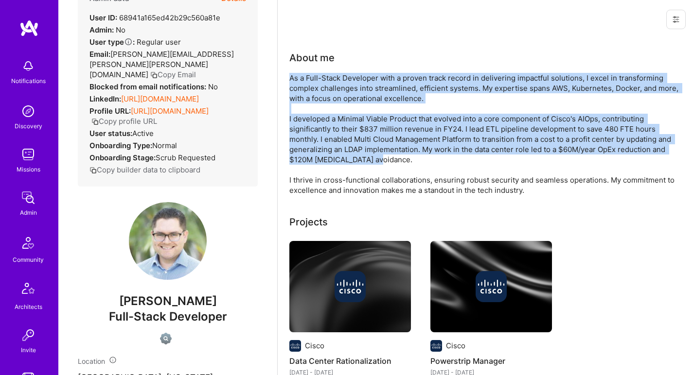
drag, startPoint x: 298, startPoint y: 120, endPoint x: 303, endPoint y: 91, distance: 28.6
click at [303, 91] on div "As a Full-Stack Developer with a proven track record in delivering impactful so…" at bounding box center [483, 134] width 389 height 122
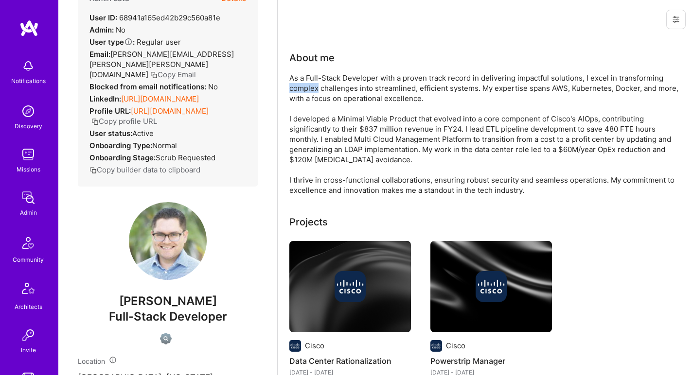
click at [303, 92] on div "As a Full-Stack Developer with a proven track record in delivering impactful so…" at bounding box center [483, 134] width 389 height 122
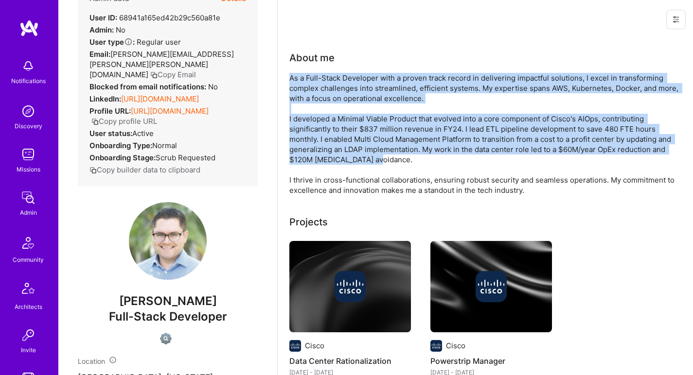
drag, startPoint x: 303, startPoint y: 92, endPoint x: 301, endPoint y: 124, distance: 32.2
click at [301, 124] on div "As a Full-Stack Developer with a proven track record in delivering impactful so…" at bounding box center [483, 134] width 389 height 122
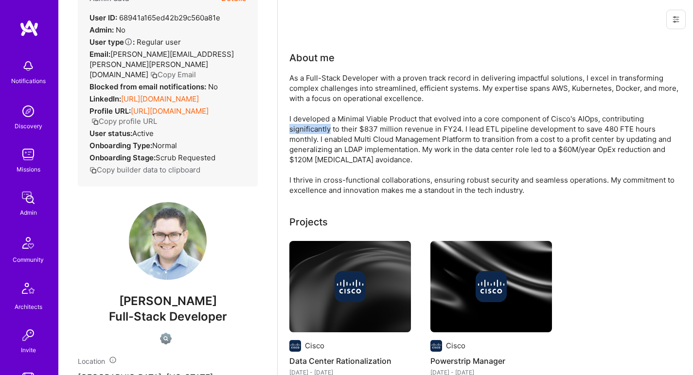
click at [301, 124] on div "As a Full-Stack Developer with a proven track record in delivering impactful so…" at bounding box center [483, 134] width 389 height 122
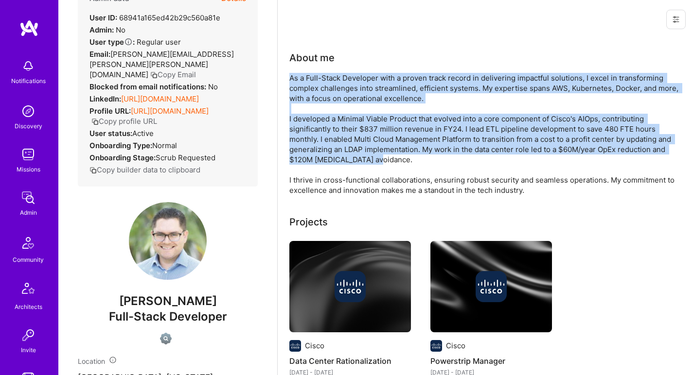
drag, startPoint x: 301, startPoint y: 124, endPoint x: 304, endPoint y: 95, distance: 28.8
click at [304, 95] on div "As a Full-Stack Developer with a proven track record in delivering impactful so…" at bounding box center [483, 134] width 389 height 122
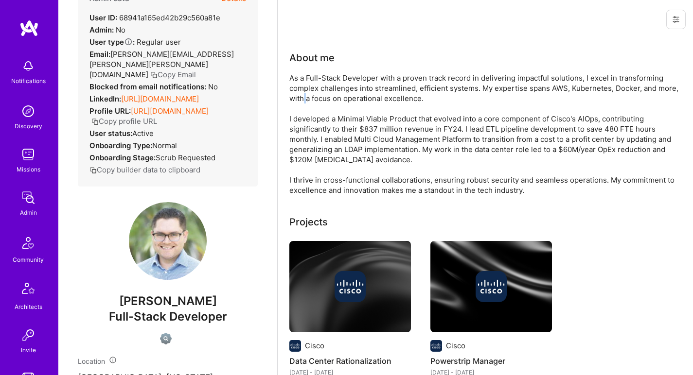
click at [304, 95] on div "As a Full-Stack Developer with a proven track record in delivering impactful so…" at bounding box center [483, 134] width 389 height 122
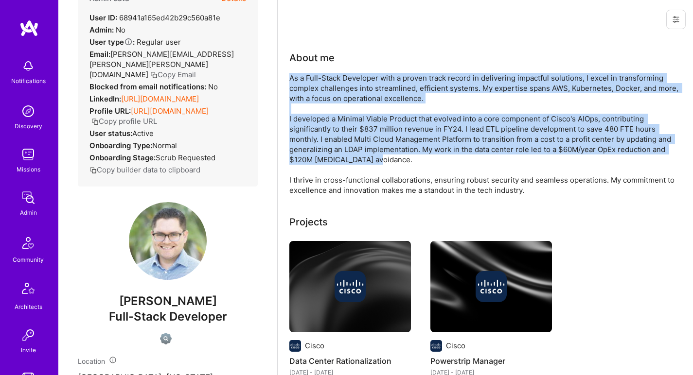
drag, startPoint x: 304, startPoint y: 95, endPoint x: 298, endPoint y: 119, distance: 23.9
click at [298, 119] on div "As a Full-Stack Developer with a proven track record in delivering impactful so…" at bounding box center [483, 134] width 389 height 122
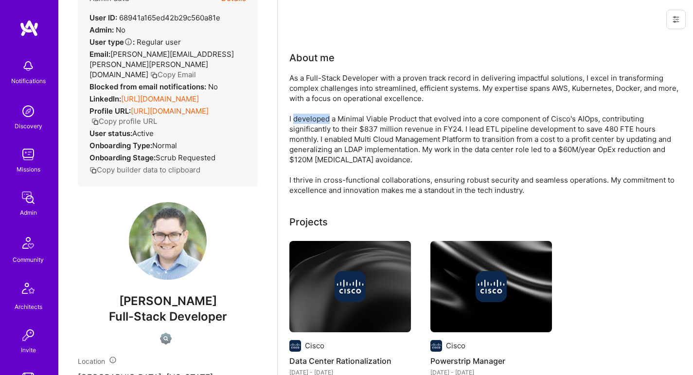
click at [298, 119] on div "As a Full-Stack Developer with a proven track record in delivering impactful so…" at bounding box center [483, 134] width 389 height 122
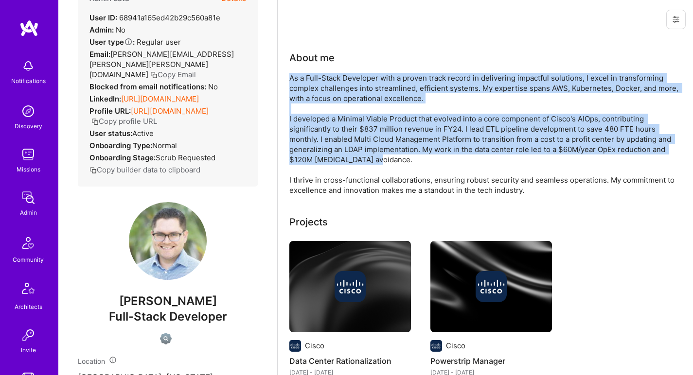
drag, startPoint x: 298, startPoint y: 119, endPoint x: 301, endPoint y: 87, distance: 32.2
click at [301, 87] on div "As a Full-Stack Developer with a proven track record in delivering impactful so…" at bounding box center [483, 134] width 389 height 122
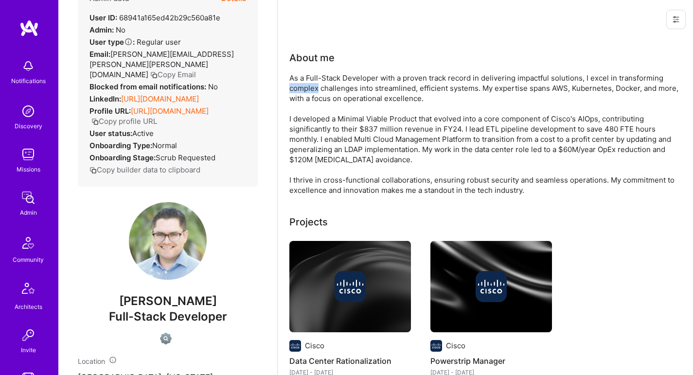
click at [301, 87] on div "As a Full-Stack Developer with a proven track record in delivering impactful so…" at bounding box center [483, 134] width 389 height 122
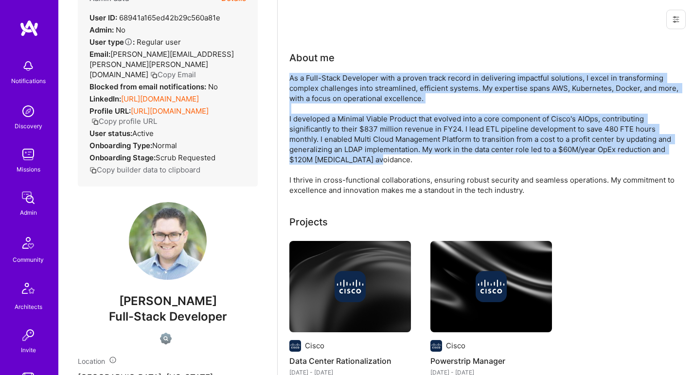
drag, startPoint x: 301, startPoint y: 87, endPoint x: 305, endPoint y: 146, distance: 59.9
click at [305, 146] on div "As a Full-Stack Developer with a proven track record in delivering impactful so…" at bounding box center [483, 134] width 389 height 122
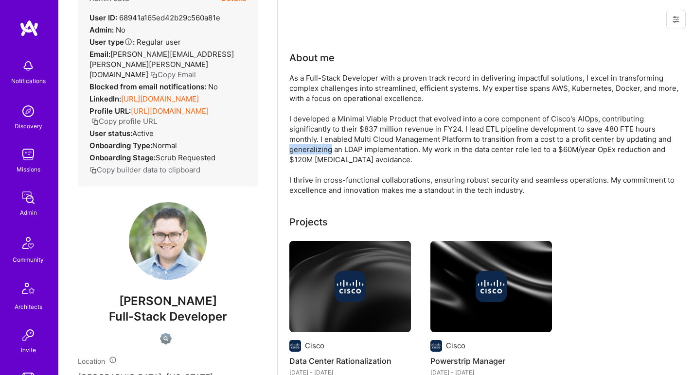
click at [305, 146] on div "As a Full-Stack Developer with a proven track record in delivering impactful so…" at bounding box center [483, 134] width 389 height 122
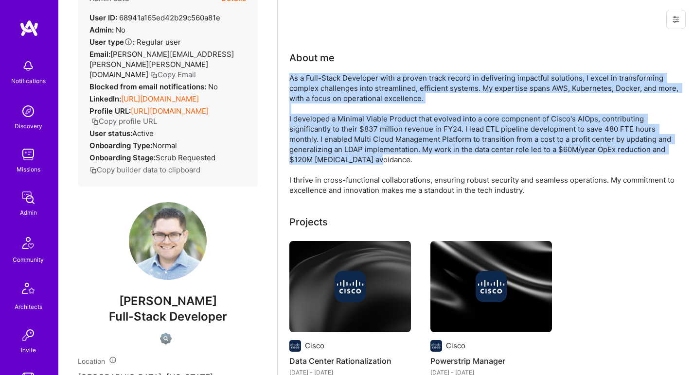
drag, startPoint x: 305, startPoint y: 146, endPoint x: 308, endPoint y: 97, distance: 49.2
click at [308, 97] on div "As a Full-Stack Developer with a proven track record in delivering impactful so…" at bounding box center [483, 134] width 389 height 122
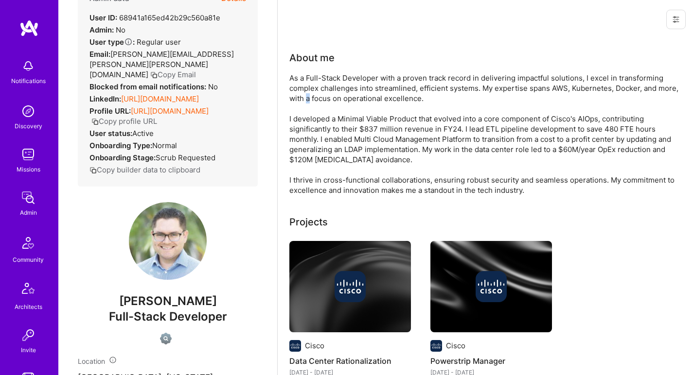
click at [308, 97] on div "As a Full-Stack Developer with a proven track record in delivering impactful so…" at bounding box center [483, 134] width 389 height 122
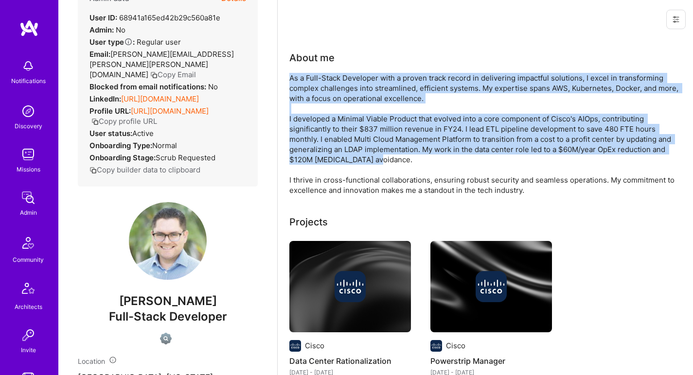
drag, startPoint x: 308, startPoint y: 97, endPoint x: 295, endPoint y: 127, distance: 32.9
click at [295, 127] on div "As a Full-Stack Developer with a proven track record in delivering impactful so…" at bounding box center [483, 134] width 389 height 122
click at [295, 128] on div "As a Full-Stack Developer with a proven track record in delivering impactful so…" at bounding box center [483, 134] width 389 height 122
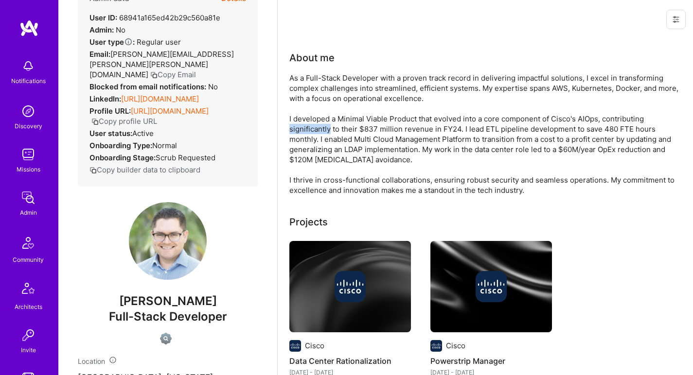
click at [295, 128] on div "As a Full-Stack Developer with a proven track record in delivering impactful so…" at bounding box center [483, 134] width 389 height 122
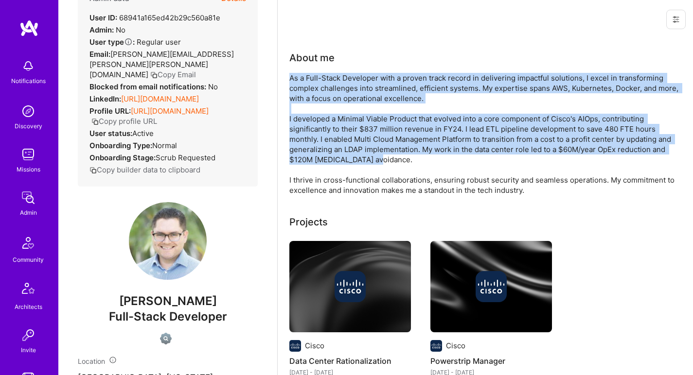
drag, startPoint x: 295, startPoint y: 128, endPoint x: 300, endPoint y: 89, distance: 38.8
click at [300, 89] on div "As a Full-Stack Developer with a proven track record in delivering impactful so…" at bounding box center [483, 134] width 389 height 122
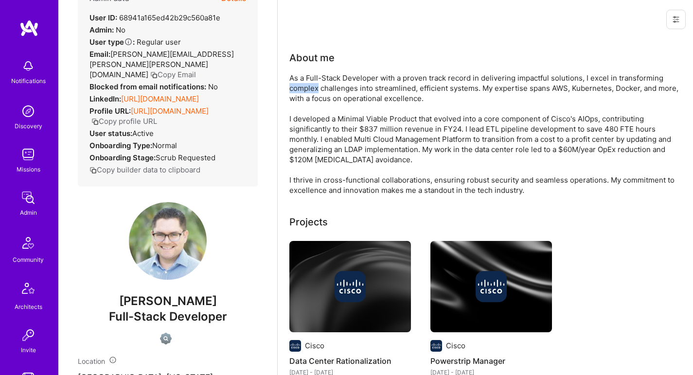
click at [300, 89] on div "As a Full-Stack Developer with a proven track record in delivering impactful so…" at bounding box center [483, 134] width 389 height 122
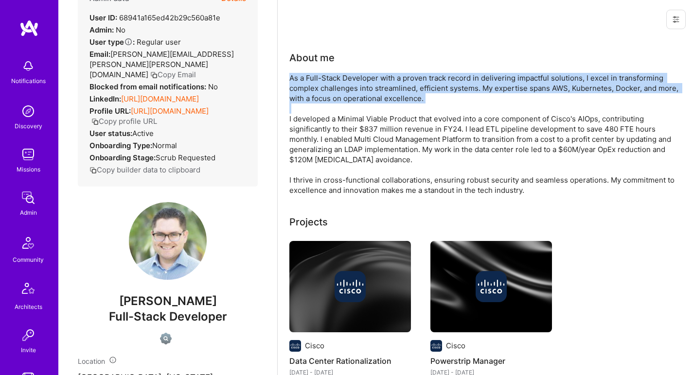
drag, startPoint x: 300, startPoint y: 89, endPoint x: 296, endPoint y: 110, distance: 20.9
click at [296, 110] on div "As a Full-Stack Developer with a proven track record in delivering impactful so…" at bounding box center [483, 134] width 389 height 122
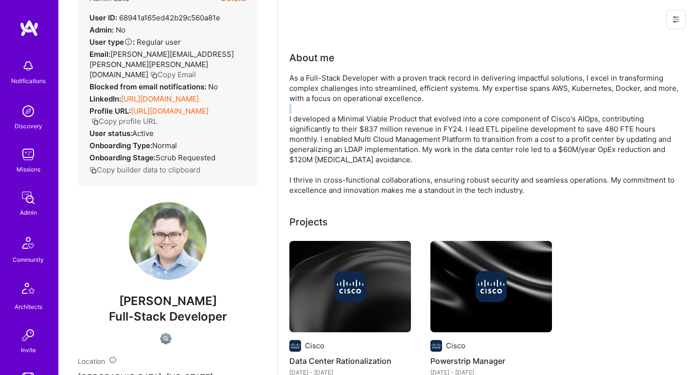
click at [296, 110] on div "As a Full-Stack Developer with a proven track record in delivering impactful so…" at bounding box center [483, 134] width 389 height 122
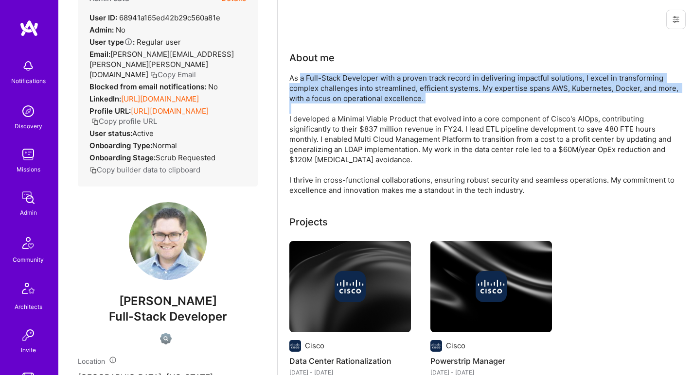
drag, startPoint x: 296, startPoint y: 110, endPoint x: 300, endPoint y: 80, distance: 29.9
click at [300, 80] on div "As a Full-Stack Developer with a proven track record in delivering impactful so…" at bounding box center [483, 134] width 389 height 122
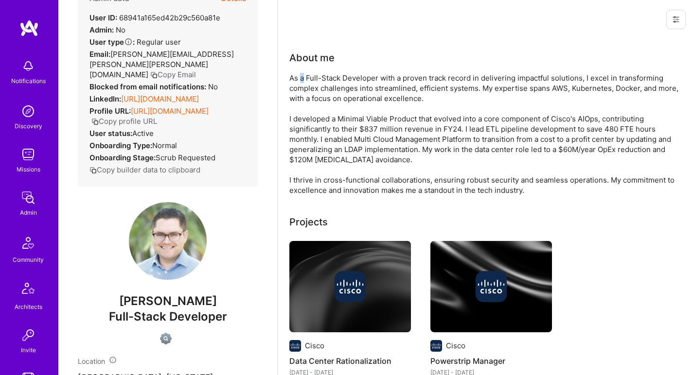
click at [300, 80] on div "As a Full-Stack Developer with a proven track record in delivering impactful so…" at bounding box center [483, 134] width 389 height 122
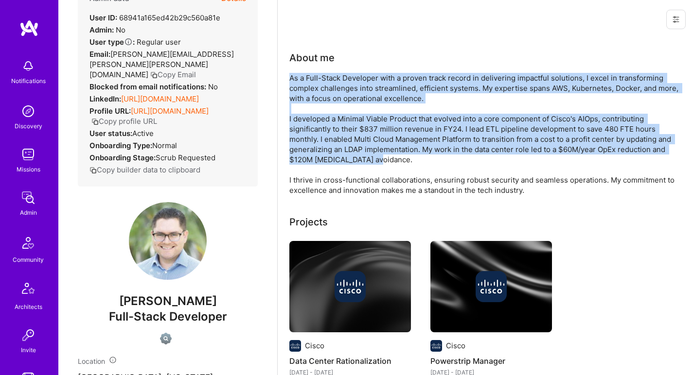
drag, startPoint x: 300, startPoint y: 80, endPoint x: 295, endPoint y: 118, distance: 38.2
click at [295, 118] on div "As a Full-Stack Developer with a proven track record in delivering impactful so…" at bounding box center [483, 134] width 389 height 122
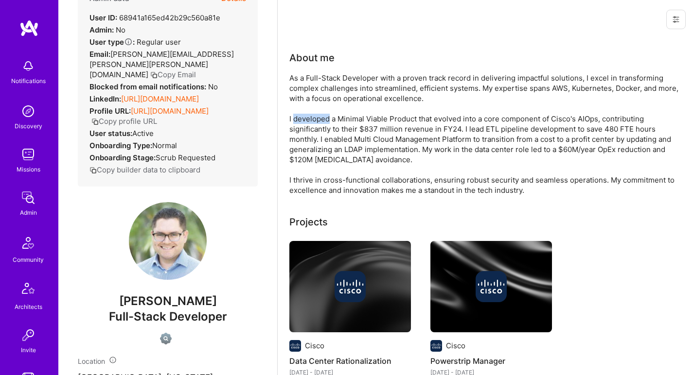
click at [295, 118] on div "As a Full-Stack Developer with a proven track record in delivering impactful so…" at bounding box center [483, 134] width 389 height 122
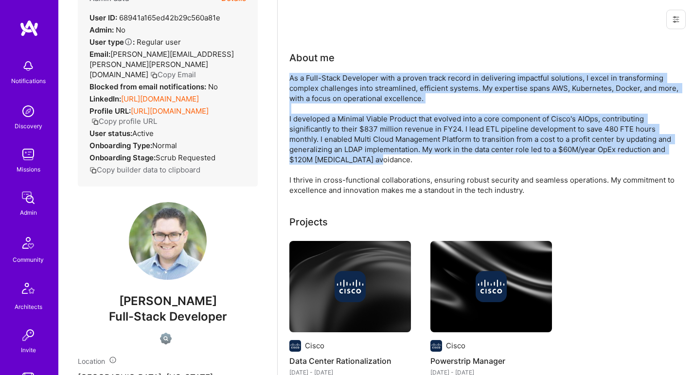
drag
click at [300, 90] on div "As a Full-Stack Developer with a proven track record in delivering impactful so…" at bounding box center [483, 134] width 389 height 122
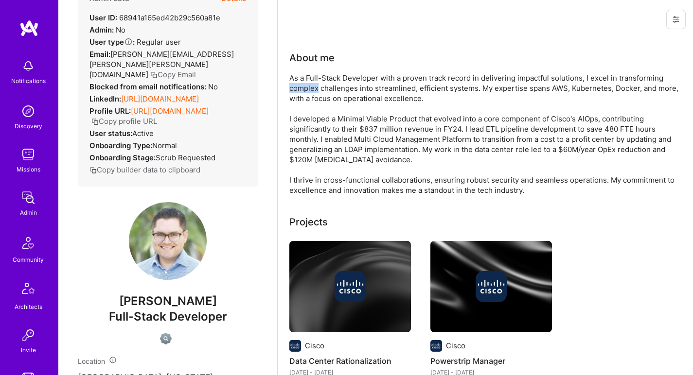
click at [300, 90] on div "As a Full-Stack Developer with a proven track record in delivering impactful so…" at bounding box center [483, 134] width 389 height 122
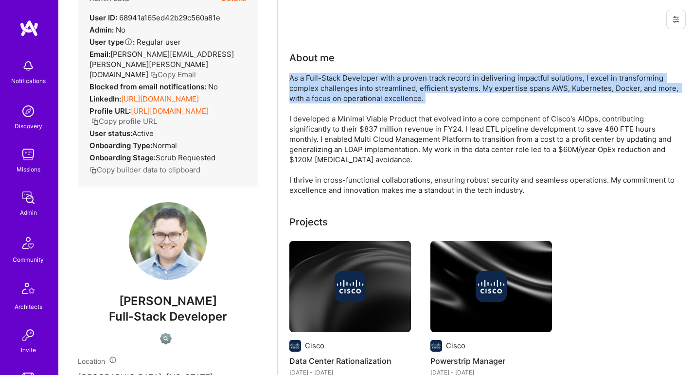
click at [300, 90] on div "As a Full-Stack Developer with a proven track record in delivering impactful so…" at bounding box center [483, 134] width 389 height 122
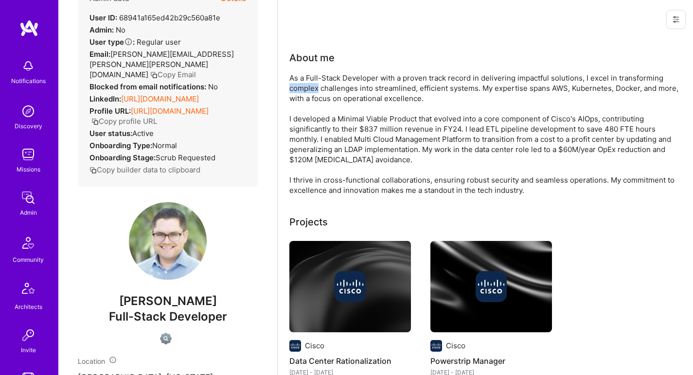
click at [300, 90] on div "As a Full-Stack Developer with a proven track record in delivering impactful so…" at bounding box center [483, 134] width 389 height 122
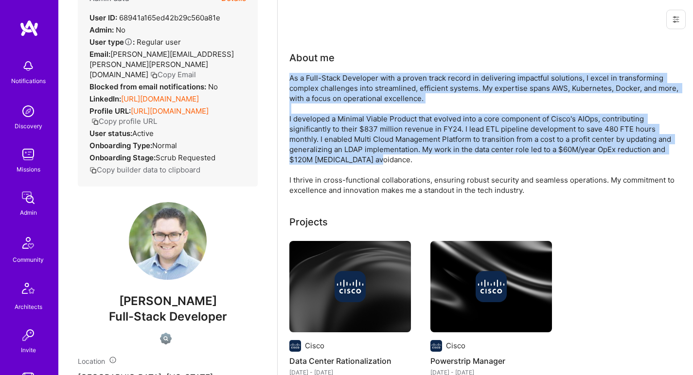
drag, startPoint x: 300, startPoint y: 90, endPoint x: 294, endPoint y: 121, distance: 30.8
click at [294, 121] on div "As a Full-Stack Developer with a proven track record in delivering impactful so…" at bounding box center [483, 134] width 389 height 122
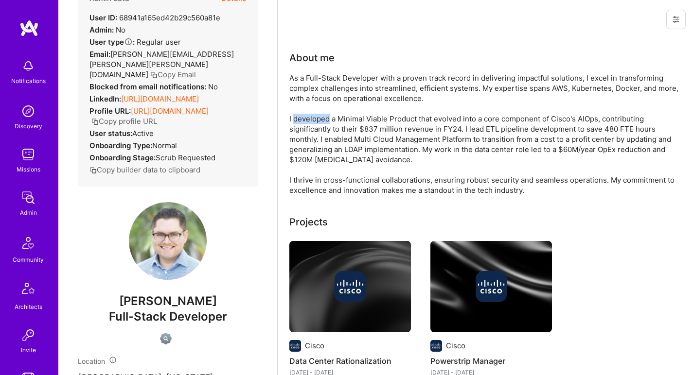
click at [294, 121] on div "As a Full-Stack Developer with a proven track record in delivering impactful so…" at bounding box center [483, 134] width 389 height 122
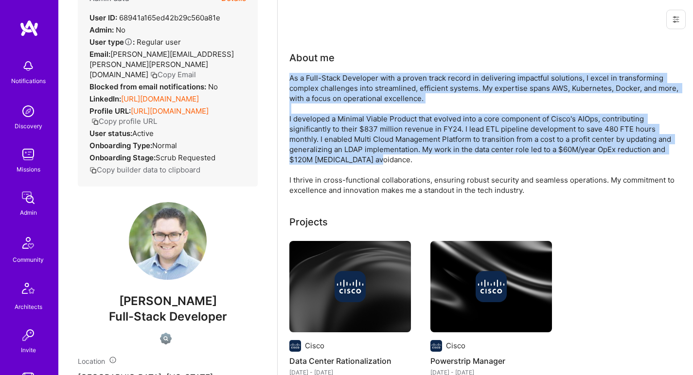
drag, startPoint x: 293, startPoint y: 121, endPoint x: 298, endPoint y: 82, distance: 39.2
click at [298, 82] on div "As a Full-Stack Developer with a proven track record in delivering impactful so…" at bounding box center [483, 134] width 389 height 122
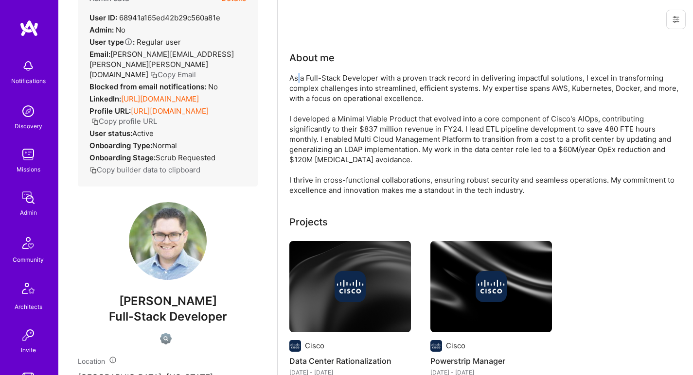
click at [298, 82] on div "As a Full-Stack Developer with a proven track record in delivering impactful so…" at bounding box center [483, 134] width 389 height 122
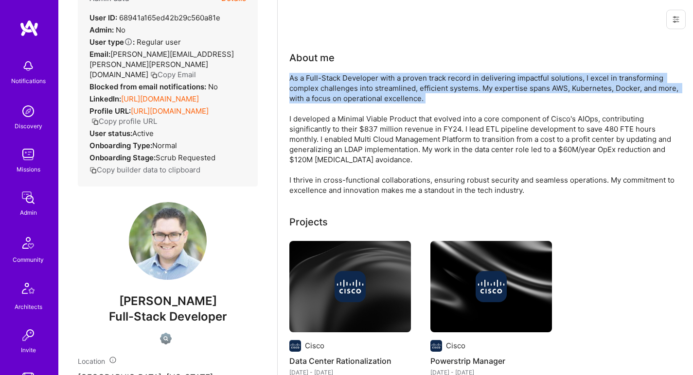
click at [298, 82] on div "As a Full-Stack Developer with a proven track record in delivering impactful so…" at bounding box center [483, 134] width 389 height 122
drag, startPoint x: 298, startPoint y: 82, endPoint x: 293, endPoint y: 113, distance: 31.6
click at [293, 113] on div "As a Full-Stack Developer with a proven track record in delivering impactful so…" at bounding box center [483, 134] width 389 height 122
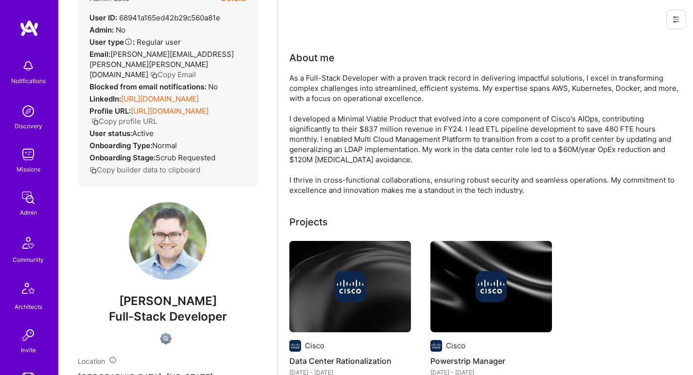
click at [293, 113] on div "As a Full-Stack Developer with a proven track record in delivering impactful so…" at bounding box center [483, 134] width 389 height 122
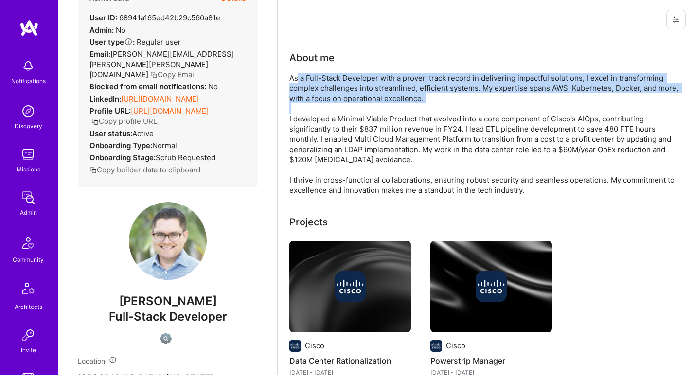
click at [298, 79] on div "As a Full-Stack Developer with a proven track record in delivering impactful so…" at bounding box center [483, 134] width 389 height 122
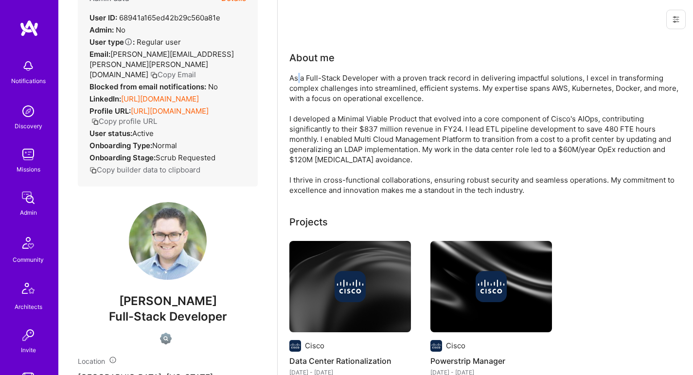
click at [298, 79] on div "As a Full-Stack Developer with a proven track record in delivering impactful so…" at bounding box center [483, 134] width 389 height 122
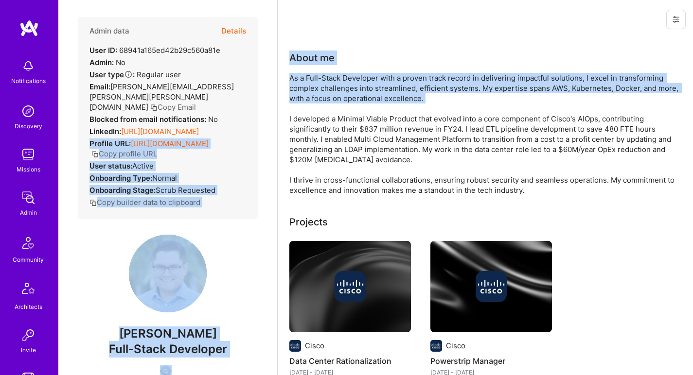
scroll to position [0, 0]
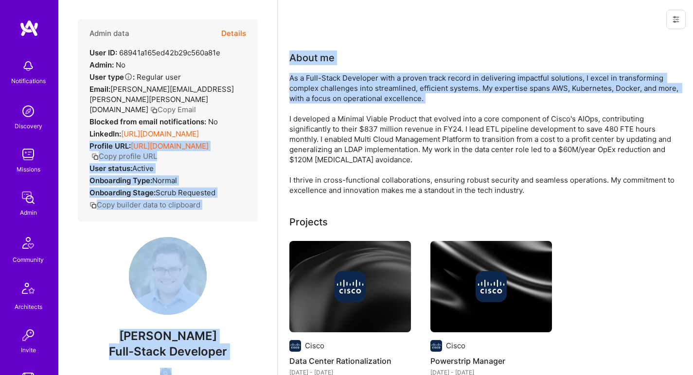
click at [313, 90] on div "As a Full-Stack Developer with a proven track record in delivering impactful so…" at bounding box center [483, 134] width 389 height 122
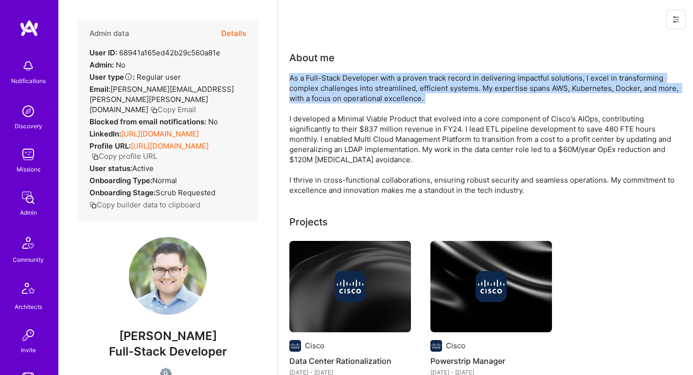
click at [313, 90] on div "As a Full-Stack Developer with a proven track record in delivering impactful so…" at bounding box center [483, 134] width 389 height 122
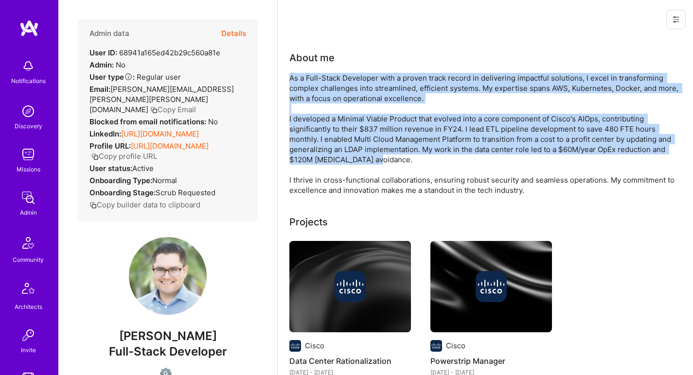
click at [304, 118] on div "As a Full-Stack Developer with a proven track record in delivering impactful so…" at bounding box center [483, 134] width 389 height 122
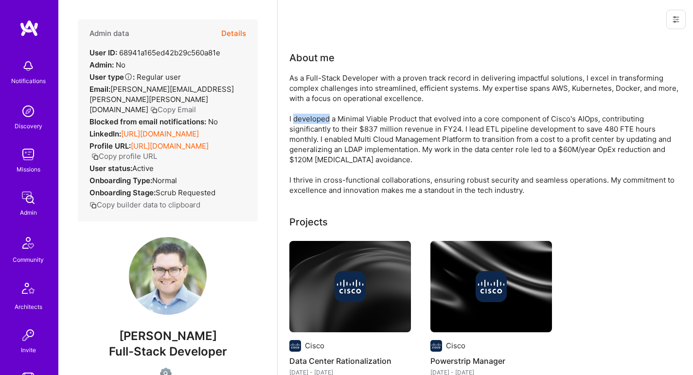
click at [304, 118] on div "As a Full-Stack Developer with a proven track record in delivering impactful so…" at bounding box center [483, 134] width 389 height 122
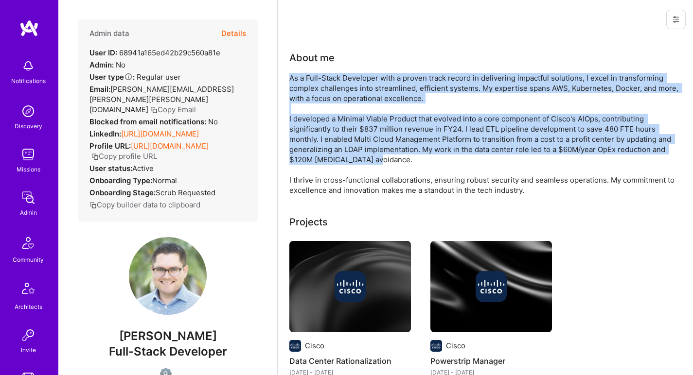
click at [312, 81] on div "As a Full-Stack Developer with a proven track record in delivering impactful so…" at bounding box center [483, 134] width 389 height 122
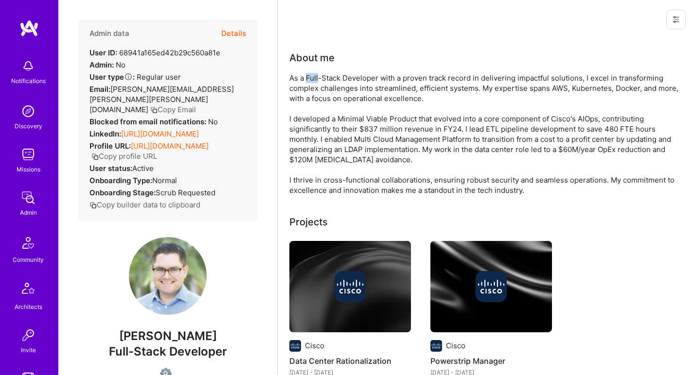
click at [312, 81] on div "As a Full-Stack Developer with a proven track record in delivering impactful so…" at bounding box center [483, 134] width 389 height 122
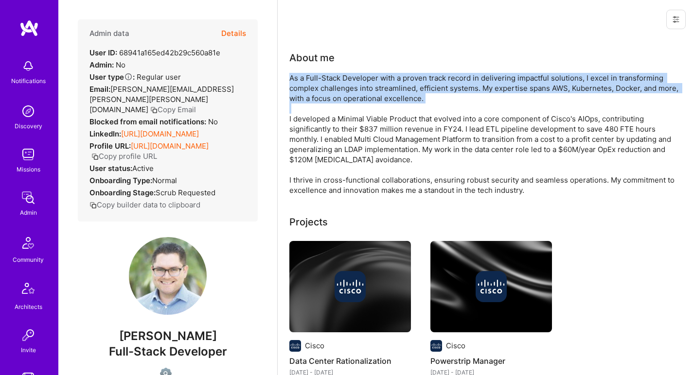
click at [302, 109] on div "As a Full-Stack Developer with a proven track record in delivering impactful so…" at bounding box center [483, 134] width 389 height 122
click at [310, 99] on div "As a Full-Stack Developer with a proven track record in delivering impactful so…" at bounding box center [483, 134] width 389 height 122
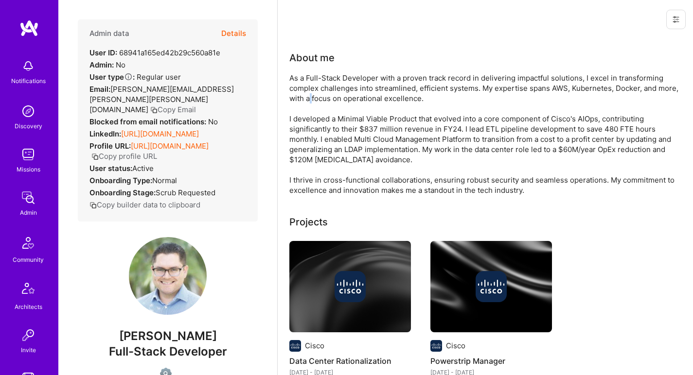
click at [310, 99] on div "As a Full-Stack Developer with a proven track record in delivering impactful so…" at bounding box center [483, 134] width 389 height 122
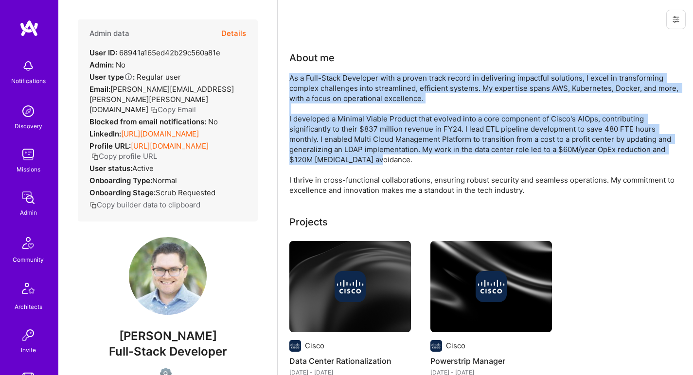
drag, startPoint x: 310, startPoint y: 99, endPoint x: 298, endPoint y: 129, distance: 32.5
click at [298, 129] on div "As a Full-Stack Developer with a proven track record in delivering impactful so…" at bounding box center [483, 134] width 389 height 122
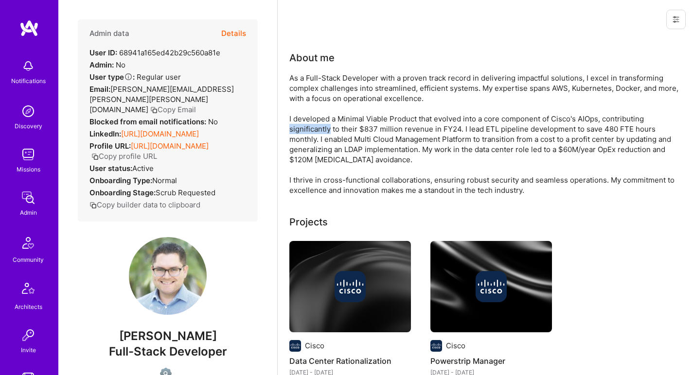
click at [298, 129] on div "As a Full-Stack Developer with a proven track record in delivering impactful so…" at bounding box center [483, 134] width 389 height 122
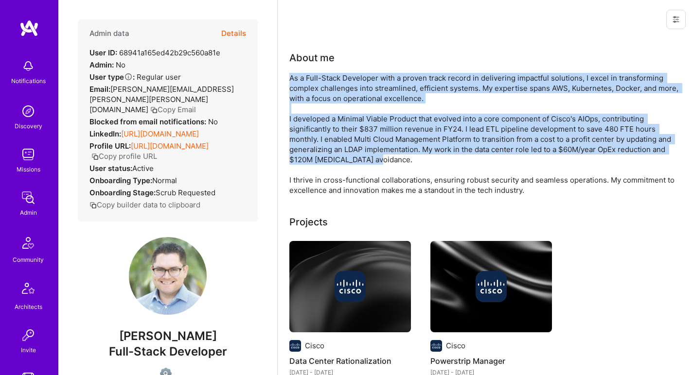
drag, startPoint x: 298, startPoint y: 129, endPoint x: 300, endPoint y: 100, distance: 29.2
click at [300, 100] on div "As a Full-Stack Developer with a proven track record in delivering impactful so…" at bounding box center [483, 134] width 389 height 122
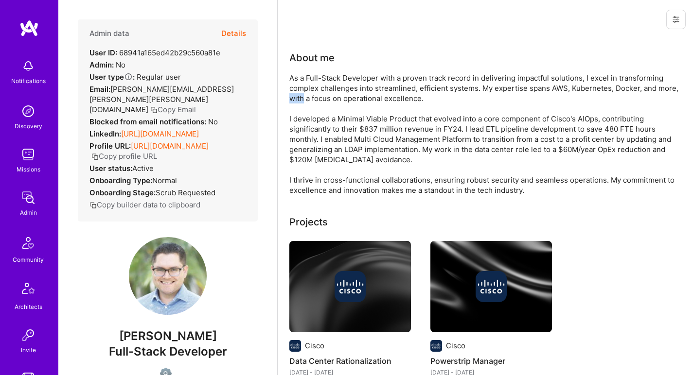
click at [300, 100] on div "As a Full-Stack Developer with a proven track record in delivering impactful so…" at bounding box center [483, 134] width 389 height 122
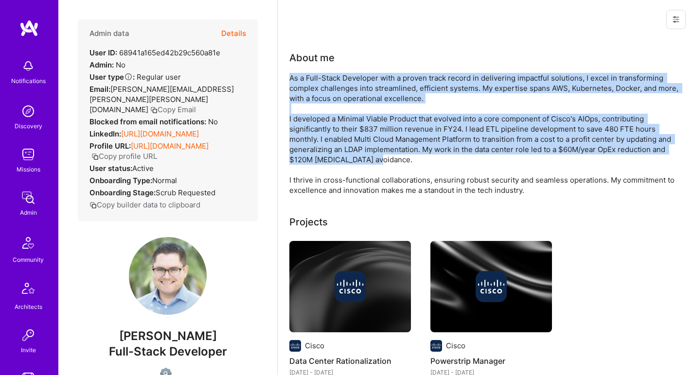
drag, startPoint x: 300, startPoint y: 100, endPoint x: 287, endPoint y: 126, distance: 29.1
click at [338, 82] on div "As a Full-Stack Developer with a proven track record in delivering impactful so…" at bounding box center [483, 134] width 389 height 122
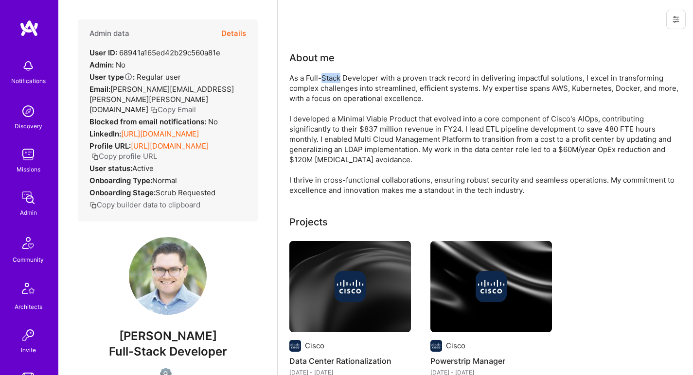
click at [338, 82] on div "As a Full-Stack Developer with a proven track record in delivering impactful so…" at bounding box center [483, 134] width 389 height 122
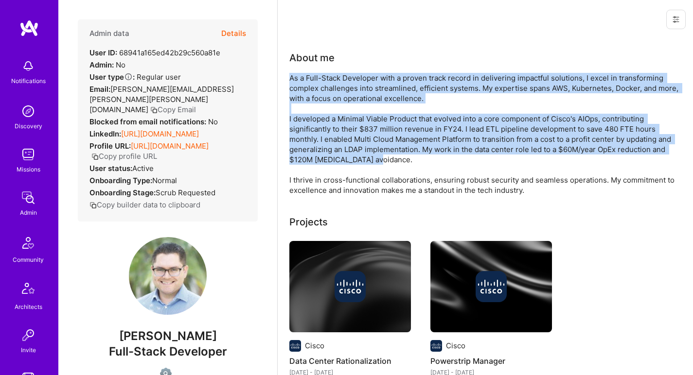
drag, startPoint x: 338, startPoint y: 82, endPoint x: 308, endPoint y: 138, distance: 63.5
click at [308, 138] on div "As a Full-Stack Developer with a proven track record in delivering impactful so…" at bounding box center [483, 134] width 389 height 122
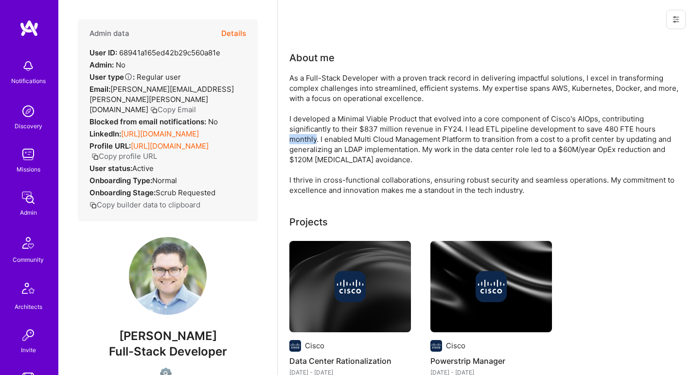
click at [308, 138] on div "As a Full-Stack Developer with a proven track record in delivering impactful so…" at bounding box center [483, 134] width 389 height 122
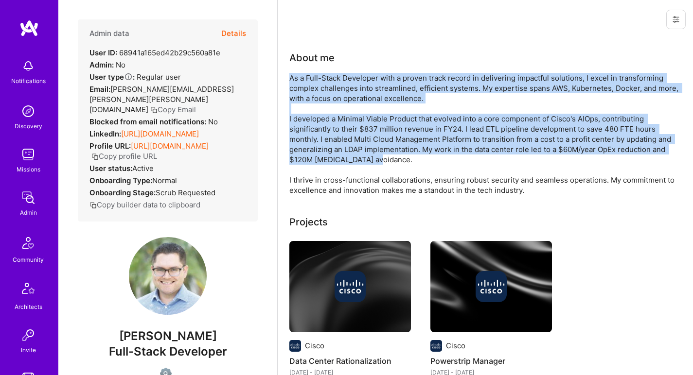
drag, startPoint x: 308, startPoint y: 138, endPoint x: 312, endPoint y: 102, distance: 35.7
click at [312, 102] on div "As a Full-Stack Developer with a proven track record in delivering impactful so…" at bounding box center [483, 134] width 389 height 122
click at [307, 82] on div "As a Full-Stack Developer with a proven track record in delivering impactful so…" at bounding box center [483, 134] width 389 height 122
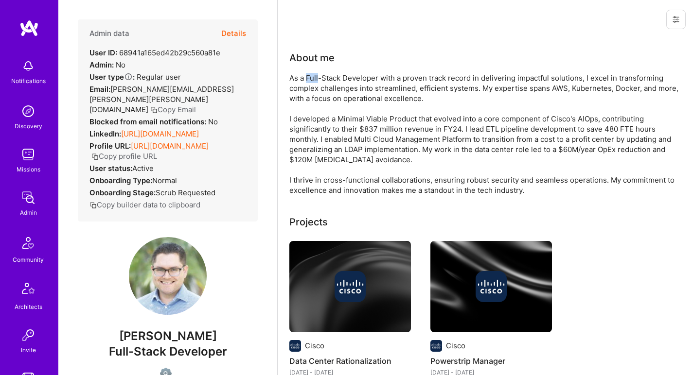
click at [307, 82] on div "As a Full-Stack Developer with a proven track record in delivering impactful so…" at bounding box center [483, 134] width 389 height 122
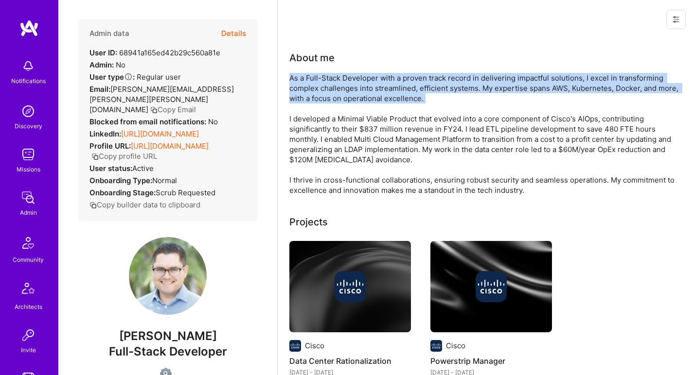
click at [307, 82] on div "As a Full-Stack Developer with a proven track record in delivering impactful so…" at bounding box center [483, 134] width 389 height 122
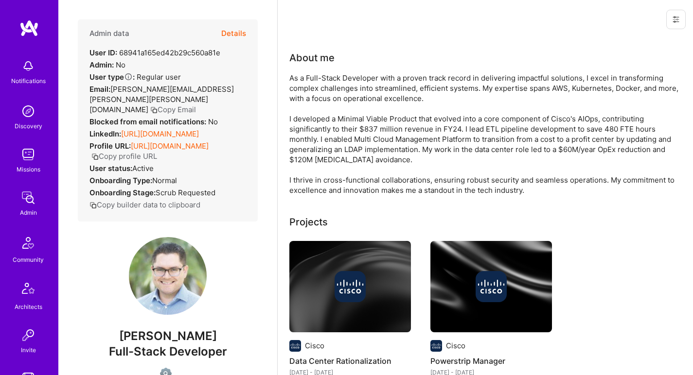
click at [307, 82] on div "As a Full-Stack Developer with a proven track record in delivering impactful so…" at bounding box center [483, 134] width 389 height 122
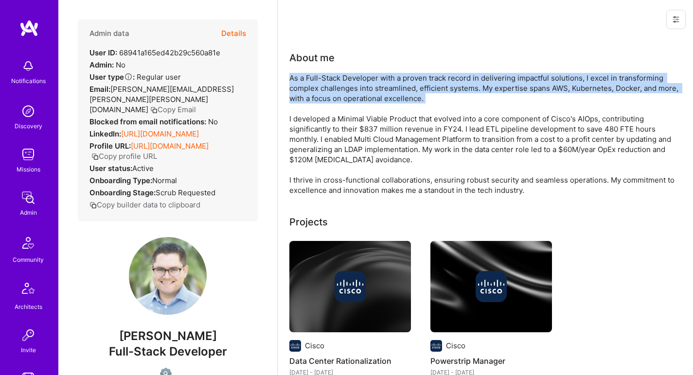
click at [307, 82] on div "As a Full-Stack Developer with a proven track record in delivering impactful so…" at bounding box center [483, 134] width 389 height 122
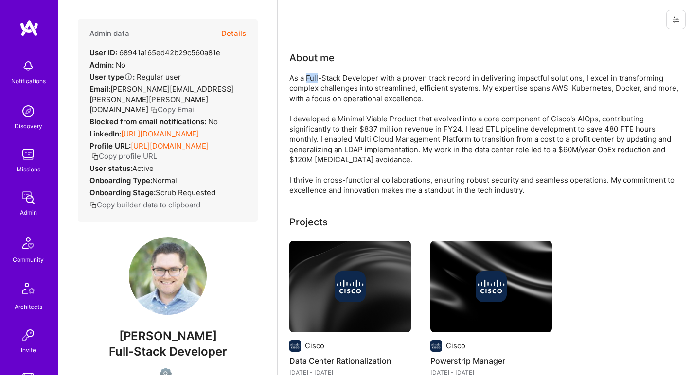
click at [307, 82] on div "As a Full-Stack Developer with a proven track record in delivering impactful so…" at bounding box center [483, 134] width 389 height 122
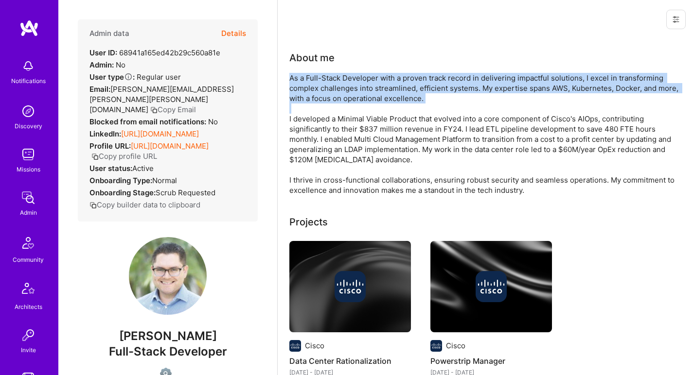
drag, startPoint x: 307, startPoint y: 82, endPoint x: 294, endPoint y: 112, distance: 33.1
click at [294, 112] on div "As a Full-Stack Developer with a proven track record in delivering impactful so…" at bounding box center [483, 134] width 389 height 122
click at [376, 97] on div "As a Full-Stack Developer with a proven track record in delivering impactful so…" at bounding box center [483, 134] width 389 height 122
click at [375, 97] on div "As a Full-Stack Developer with a proven track record in delivering impactful so…" at bounding box center [483, 134] width 389 height 122
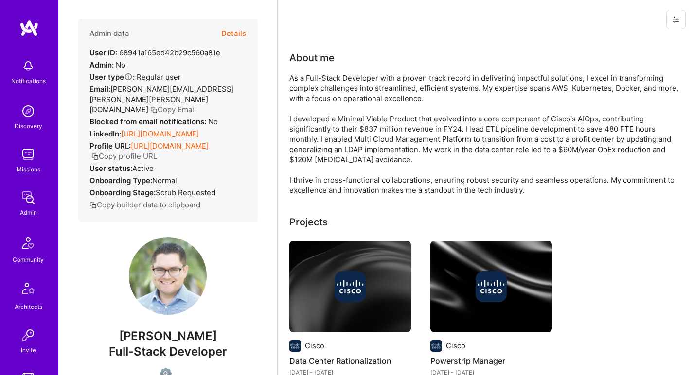
click at [361, 142] on div "As a Full-Stack Developer with a proven track record in delivering impactful so…" at bounding box center [483, 134] width 389 height 122
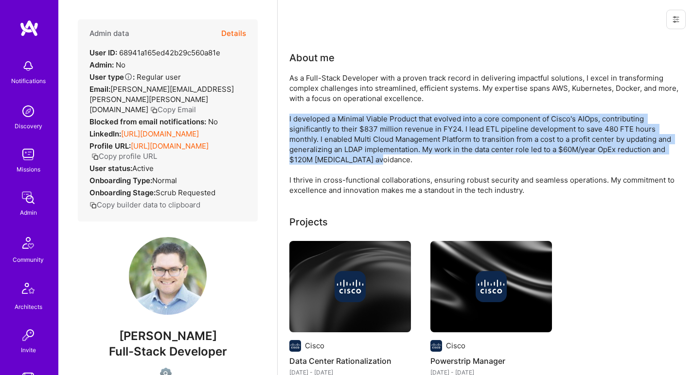
click at [361, 142] on div "As a Full-Stack Developer with a proven track record in delivering impactful so…" at bounding box center [483, 134] width 389 height 122
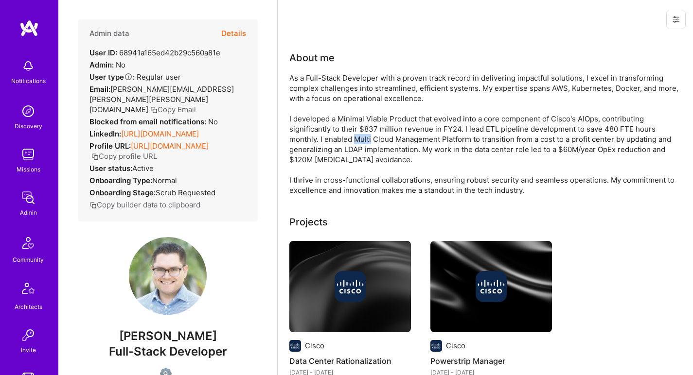
click at [361, 142] on div "As a Full-Stack Developer with a proven track record in delivering impactful so…" at bounding box center [483, 134] width 389 height 122
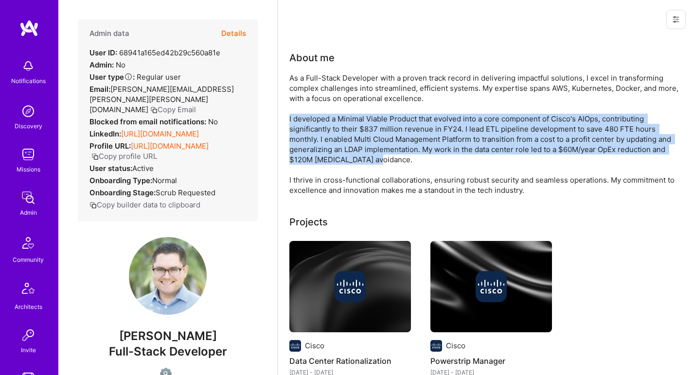
click at [361, 142] on div "As a Full-Stack Developer with a proven track record in delivering impactful so…" at bounding box center [483, 134] width 389 height 122
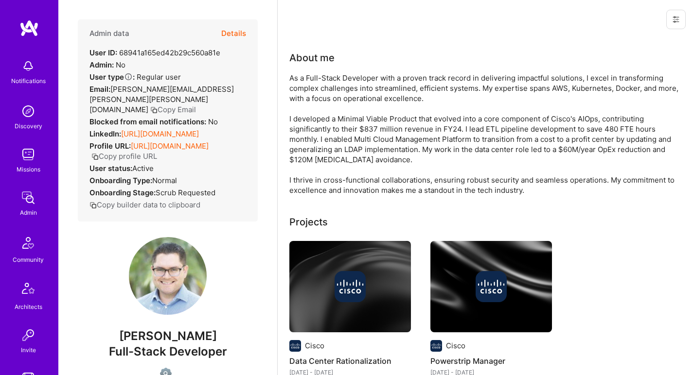
click at [413, 71] on div "About me As a Full-Stack Developer with a proven track record in delivering imp…" at bounding box center [483, 123] width 389 height 145
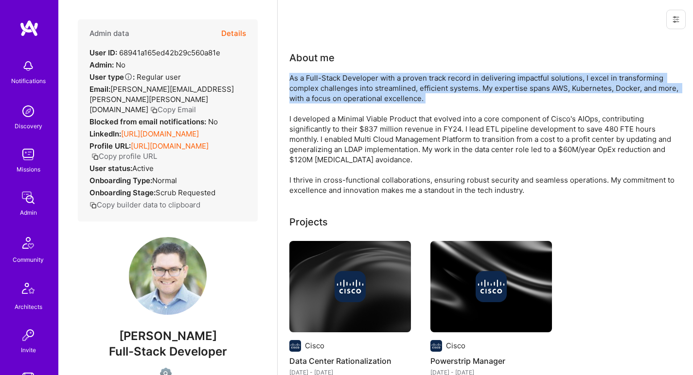
click at [413, 71] on div "About me As a Full-Stack Developer with a proven track record in delivering imp…" at bounding box center [483, 123] width 389 height 145
drag, startPoint x: 412, startPoint y: 72, endPoint x: 396, endPoint y: 100, distance: 32.0
click at [396, 99] on div "About me As a Full-Stack Developer with a proven track record in delivering imp…" at bounding box center [483, 123] width 389 height 145
click at [396, 100] on div "As a Full-Stack Developer with a proven track record in delivering impactful so…" at bounding box center [483, 134] width 389 height 122
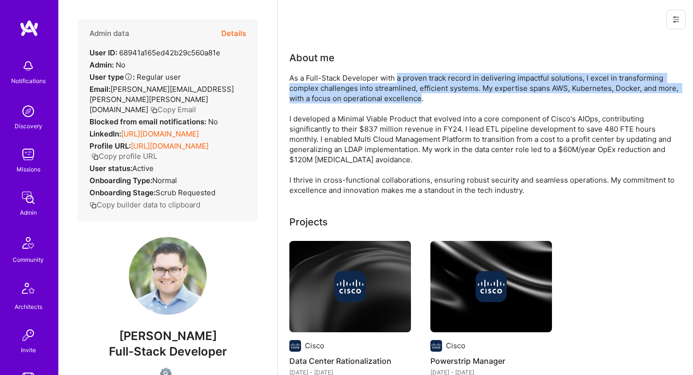
drag, startPoint x: 396, startPoint y: 100, endPoint x: 398, endPoint y: 74, distance: 25.3
click at [398, 75] on div "As a Full-Stack Developer with a proven track record in delivering impactful so…" at bounding box center [483, 134] width 389 height 122
click at [398, 74] on div "As a Full-Stack Developer with a proven track record in delivering impactful so…" at bounding box center [483, 134] width 389 height 122
drag, startPoint x: 398, startPoint y: 74, endPoint x: 386, endPoint y: 95, distance: 23.3
click at [386, 95] on div "As a Full-Stack Developer with a proven track record in delivering impactful so…" at bounding box center [483, 134] width 389 height 122
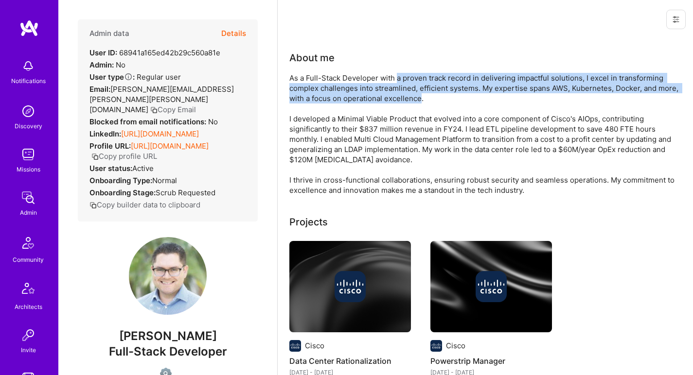
click at [386, 95] on div "As a Full-Stack Developer with a proven track record in delivering impactful so…" at bounding box center [483, 134] width 389 height 122
drag, startPoint x: 386, startPoint y: 95, endPoint x: 387, endPoint y: 77, distance: 17.5
click at [387, 77] on div "As a Full-Stack Developer with a proven track record in delivering impactful so…" at bounding box center [483, 134] width 389 height 122
drag, startPoint x: 387, startPoint y: 77, endPoint x: 381, endPoint y: 94, distance: 18.3
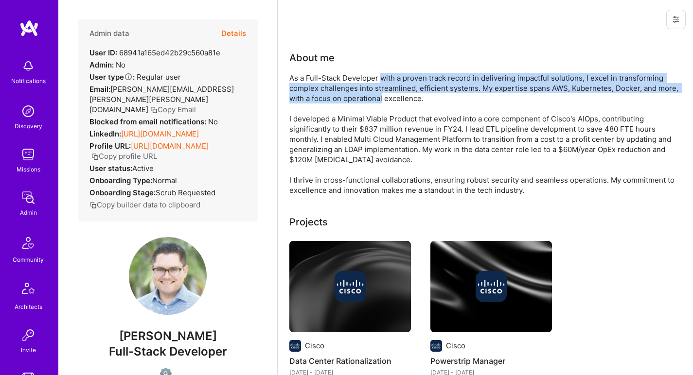
click at [381, 94] on div "As a Full-Stack Developer with a proven track record in delivering impactful so…" at bounding box center [483, 134] width 389 height 122
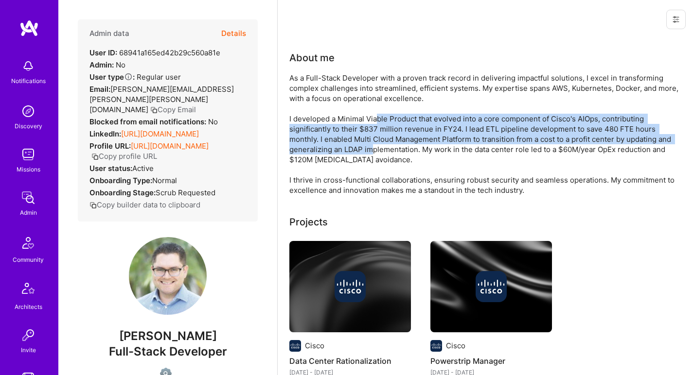
drag, startPoint x: 375, startPoint y: 116, endPoint x: 372, endPoint y: 152, distance: 36.1
click at [372, 152] on div "As a Full-Stack Developer with a proven track record in delivering impactful so…" at bounding box center [483, 134] width 389 height 122
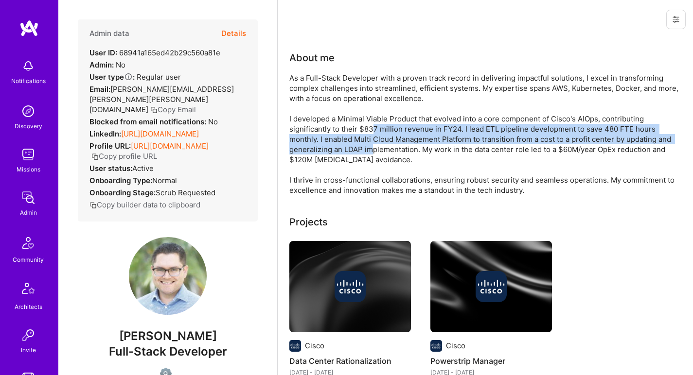
drag, startPoint x: 372, startPoint y: 153, endPoint x: 372, endPoint y: 128, distance: 24.8
click at [372, 129] on div "As a Full-Stack Developer with a proven track record in delivering impactful so…" at bounding box center [483, 134] width 389 height 122
click at [372, 128] on div "As a Full-Stack Developer with a proven track record in delivering impactful so…" at bounding box center [483, 134] width 389 height 122
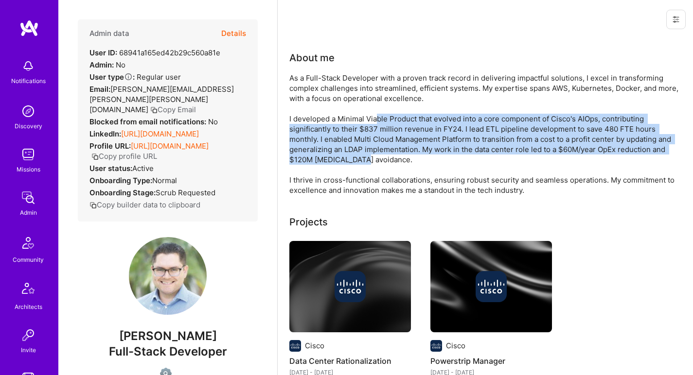
drag, startPoint x: 375, startPoint y: 115, endPoint x: 367, endPoint y: 154, distance: 40.1
click at [367, 154] on div "As a Full-Stack Developer with a proven track record in delivering impactful so…" at bounding box center [483, 134] width 389 height 122
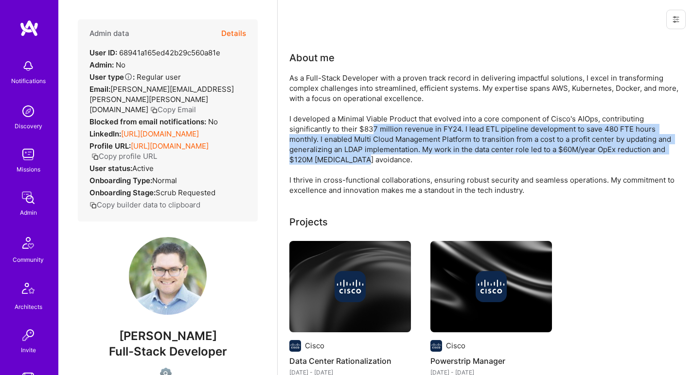
drag, startPoint x: 366, startPoint y: 156, endPoint x: 373, endPoint y: 130, distance: 26.1
click at [373, 130] on div "As a Full-Stack Developer with a proven track record in delivering impactful so…" at bounding box center [483, 134] width 389 height 122
click at [374, 131] on div "As a Full-Stack Developer with a proven track record in delivering impactful so…" at bounding box center [483, 134] width 389 height 122
drag, startPoint x: 378, startPoint y: 126, endPoint x: 371, endPoint y: 156, distance: 30.5
click at [371, 156] on div "As a Full-Stack Developer with a proven track record in delivering impactful so…" at bounding box center [483, 134] width 389 height 122
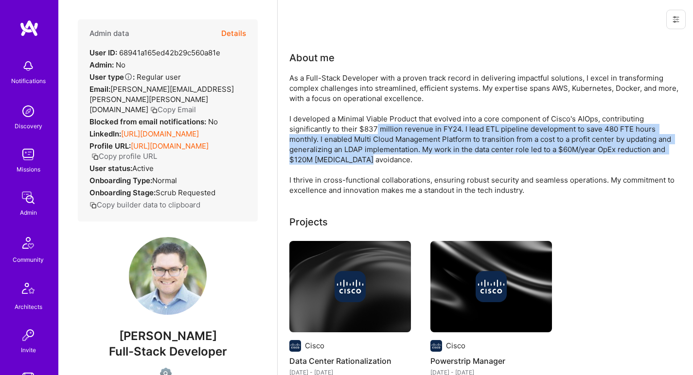
click at [371, 156] on div "As a Full-Stack Developer with a proven track record in delivering impactful so…" at bounding box center [483, 134] width 389 height 122
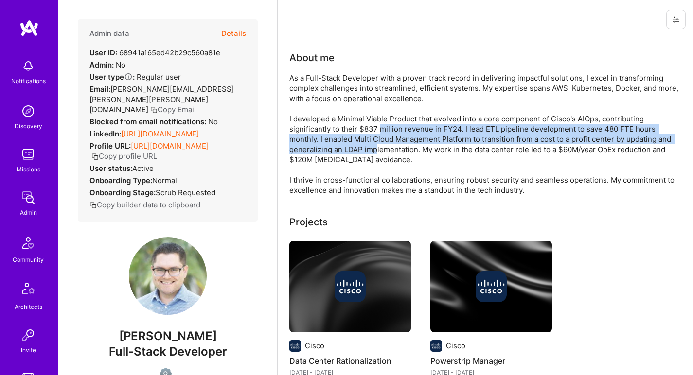
drag, startPoint x: 375, startPoint y: 151, endPoint x: 379, endPoint y: 127, distance: 23.7
click at [379, 127] on div "As a Full-Stack Developer with a proven track record in delivering impactful so…" at bounding box center [483, 134] width 389 height 122
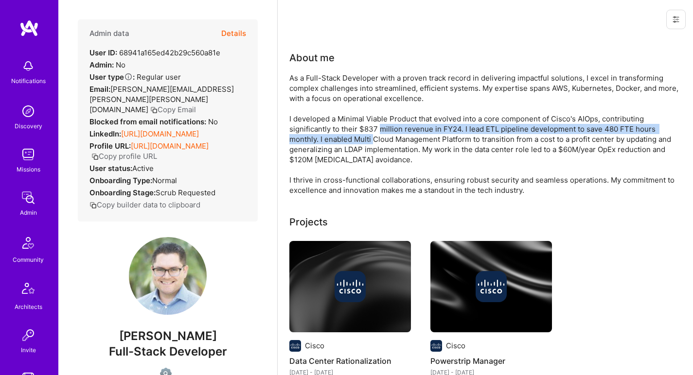
drag, startPoint x: 382, startPoint y: 123, endPoint x: 375, endPoint y: 138, distance: 15.9
click at [375, 138] on div "As a Full-Stack Developer with a proven track record in delivering impactful so…" at bounding box center [483, 134] width 389 height 122
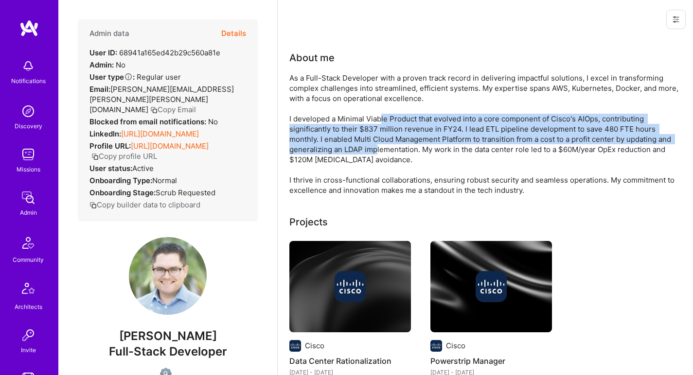
drag, startPoint x: 376, startPoint y: 144, endPoint x: 380, endPoint y: 119, distance: 25.1
click at [380, 119] on div "As a Full-Stack Developer with a proven track record in delivering impactful so…" at bounding box center [483, 134] width 389 height 122
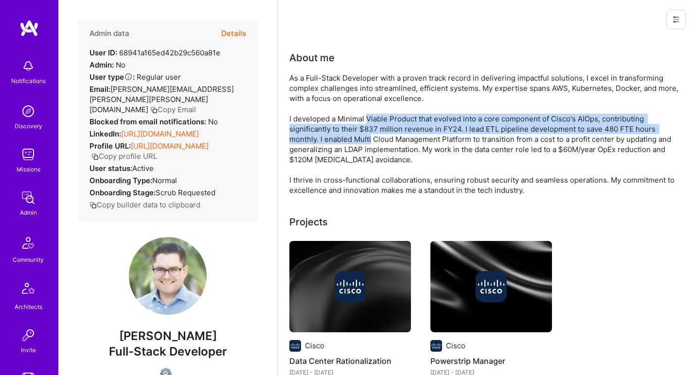
drag, startPoint x: 380, startPoint y: 119, endPoint x: 367, endPoint y: 139, distance: 22.9
click at [367, 139] on div "As a Full-Stack Developer with a proven track record in delivering impactful so…" at bounding box center [483, 134] width 389 height 122
drag, startPoint x: 365, startPoint y: 142, endPoint x: 363, endPoint y: 116, distance: 26.3
click at [363, 116] on div "As a Full-Stack Developer with a proven track record in delivering impactful so…" at bounding box center [483, 134] width 389 height 122
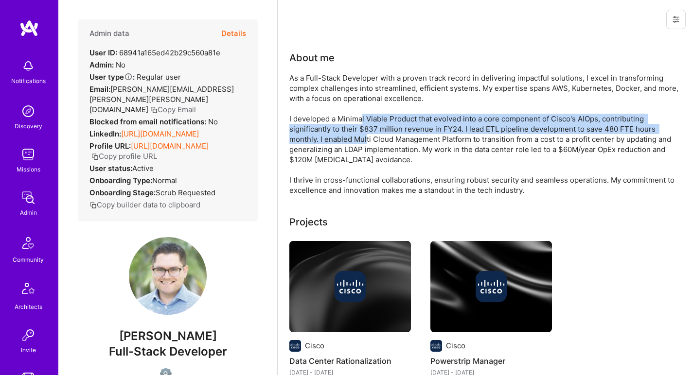
click at [363, 116] on div "As a Full-Stack Developer with a proven track record in delivering impactful so…" at bounding box center [483, 134] width 389 height 122
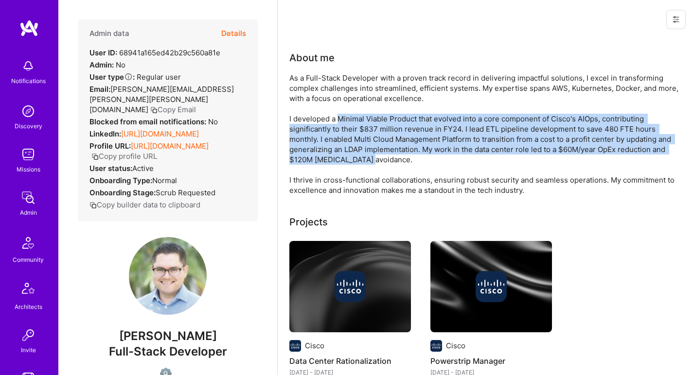
drag, startPoint x: 358, startPoint y: 127, endPoint x: 348, endPoint y: 161, distance: 35.8
click at [348, 161] on div "As a Full-Stack Developer with a proven track record in delivering impactful so…" at bounding box center [483, 134] width 389 height 122
click at [348, 162] on div "As a Full-Stack Developer with a proven track record in delivering impactful so…" at bounding box center [483, 134] width 389 height 122
drag, startPoint x: 351, startPoint y: 157, endPoint x: 359, endPoint y: 120, distance: 38.3
click at [359, 120] on div "As a Full-Stack Developer with a proven track record in delivering impactful so…" at bounding box center [483, 134] width 389 height 122
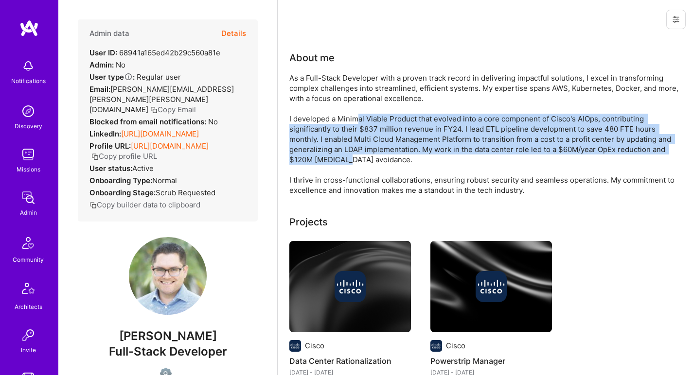
click at [359, 120] on div "As a Full-Stack Developer with a proven track record in delivering impactful so…" at bounding box center [483, 134] width 389 height 122
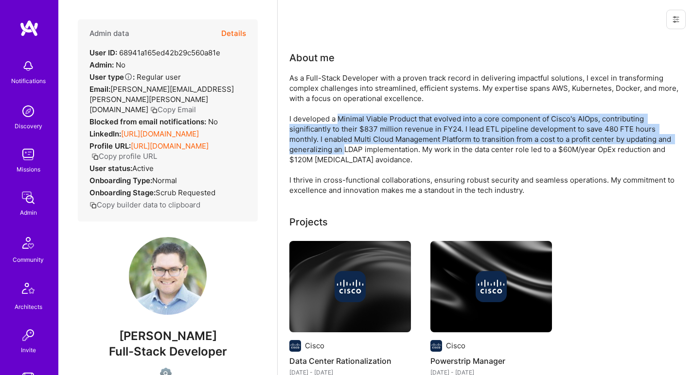
drag, startPoint x: 347, startPoint y: 141, endPoint x: 342, endPoint y: 152, distance: 12.0
click at [342, 152] on div "As a Full-Stack Developer with a proven track record in delivering impactful so…" at bounding box center [483, 134] width 389 height 122
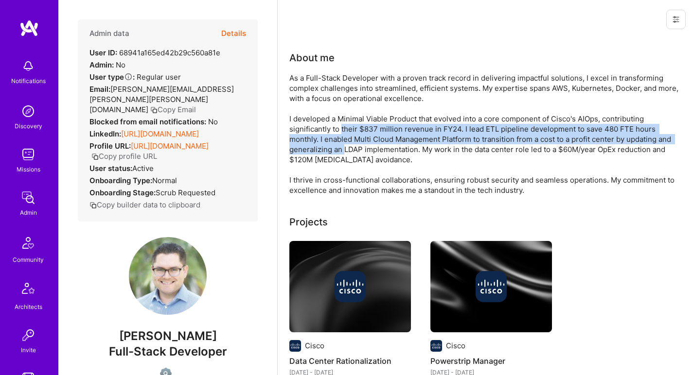
drag, startPoint x: 342, startPoint y: 152, endPoint x: 348, endPoint y: 125, distance: 27.9
click at [348, 125] on div "As a Full-Stack Developer with a proven track record in delivering impactful so…" at bounding box center [483, 134] width 389 height 122
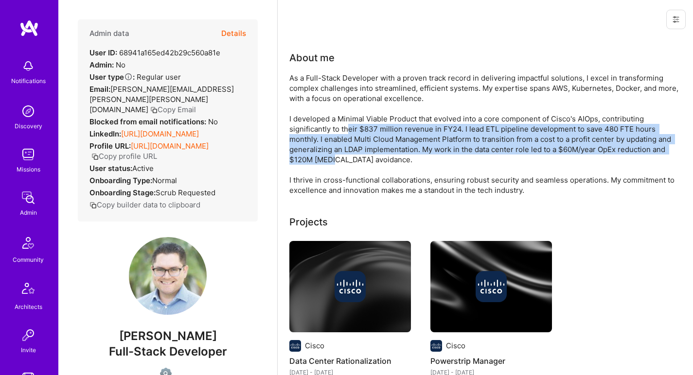
drag, startPoint x: 349, startPoint y: 124, endPoint x: 336, endPoint y: 160, distance: 37.8
click at [336, 160] on div "As a Full-Stack Developer with a proven track record in delivering impactful so…" at bounding box center [483, 134] width 389 height 122
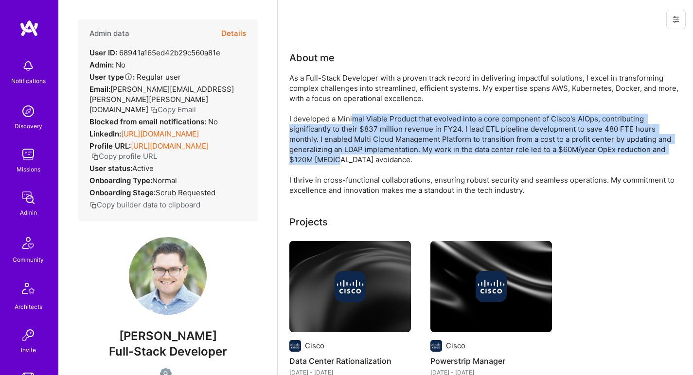
drag, startPoint x: 339, startPoint y: 159, endPoint x: 352, endPoint y: 122, distance: 39.0
click at [352, 122] on div "As a Full-Stack Developer with a proven track record in delivering impactful so…" at bounding box center [483, 134] width 389 height 122
click at [353, 122] on div "As a Full-Stack Developer with a proven track record in delivering impactful so…" at bounding box center [483, 134] width 389 height 122
drag, startPoint x: 350, startPoint y: 128, endPoint x: 335, endPoint y: 159, distance: 33.9
click at [335, 159] on div "As a Full-Stack Developer with a proven track record in delivering impactful so…" at bounding box center [483, 134] width 389 height 122
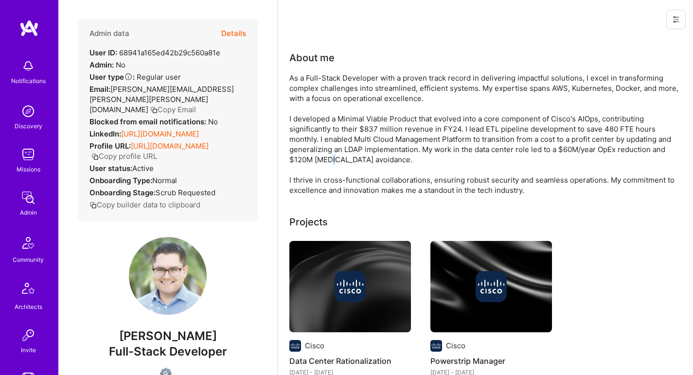
click at [334, 159] on div "As a Full-Stack Developer with a proven track record in delivering impactful so…" at bounding box center [483, 134] width 389 height 122
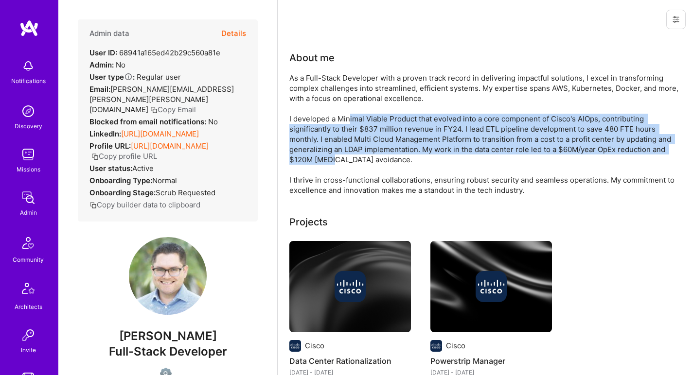
drag, startPoint x: 336, startPoint y: 159, endPoint x: 350, endPoint y: 119, distance: 43.4
click at [350, 119] on div "As a Full-Stack Developer with a proven track record in delivering impactful so…" at bounding box center [483, 134] width 389 height 122
drag, startPoint x: 347, startPoint y: 125, endPoint x: 336, endPoint y: 159, distance: 35.5
click at [336, 159] on div "As a Full-Stack Developer with a proven track record in delivering impactful so…" at bounding box center [483, 134] width 389 height 122
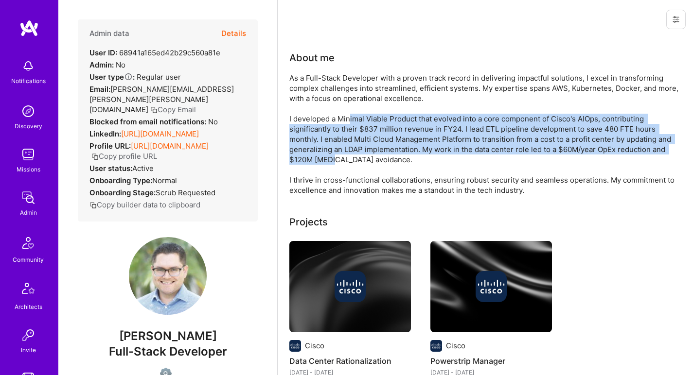
click at [336, 159] on div "As a Full-Stack Developer with a proven track record in delivering impactful so…" at bounding box center [483, 134] width 389 height 122
drag, startPoint x: 338, startPoint y: 157, endPoint x: 352, endPoint y: 122, distance: 38.2
click at [351, 122] on div "As a Full-Stack Developer with a proven track record in delivering impactful so…" at bounding box center [483, 134] width 389 height 122
click at [352, 122] on div "As a Full-Stack Developer with a proven track record in delivering impactful so…" at bounding box center [483, 134] width 389 height 122
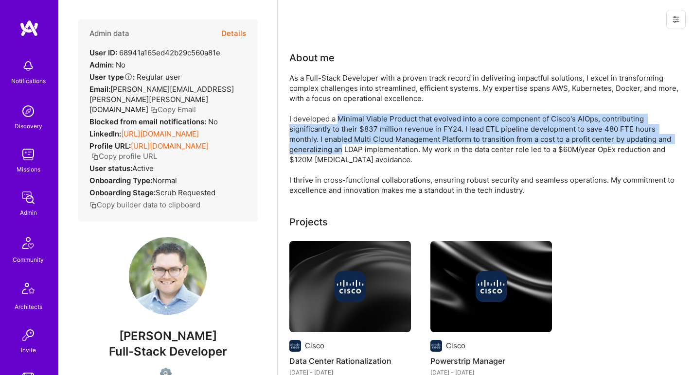
drag, startPoint x: 352, startPoint y: 122, endPoint x: 339, endPoint y: 154, distance: 34.5
click at [339, 154] on div "As a Full-Stack Developer with a proven track record in delivering impactful so…" at bounding box center [483, 134] width 389 height 122
drag, startPoint x: 339, startPoint y: 153, endPoint x: 350, endPoint y: 121, distance: 34.3
click at [350, 121] on div "As a Full-Stack Developer with a proven track record in delivering impactful so…" at bounding box center [483, 134] width 389 height 122
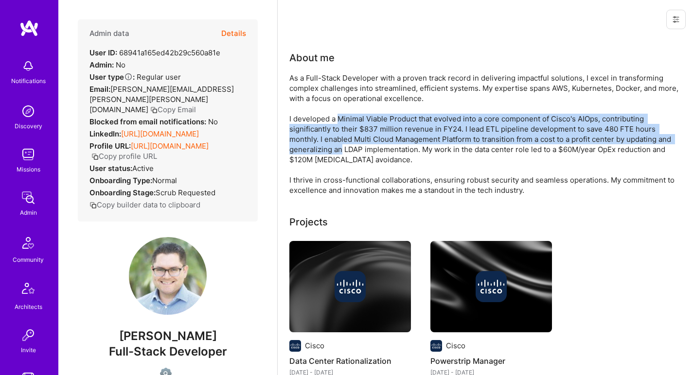
click at [350, 121] on div "As a Full-Stack Developer with a proven track record in delivering impactful so…" at bounding box center [483, 134] width 389 height 122
drag, startPoint x: 350, startPoint y: 121, endPoint x: 342, endPoint y: 153, distance: 33.0
click at [342, 153] on div "As a Full-Stack Developer with a proven track record in delivering impactful so…" at bounding box center [483, 134] width 389 height 122
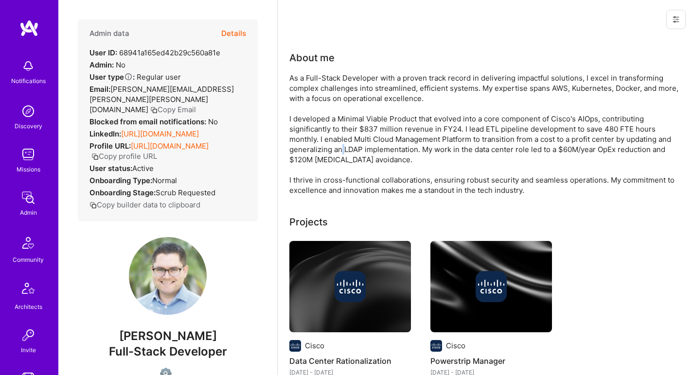
click at [342, 153] on div "As a Full-Stack Developer with a proven track record in delivering impactful so…" at bounding box center [483, 134] width 389 height 122
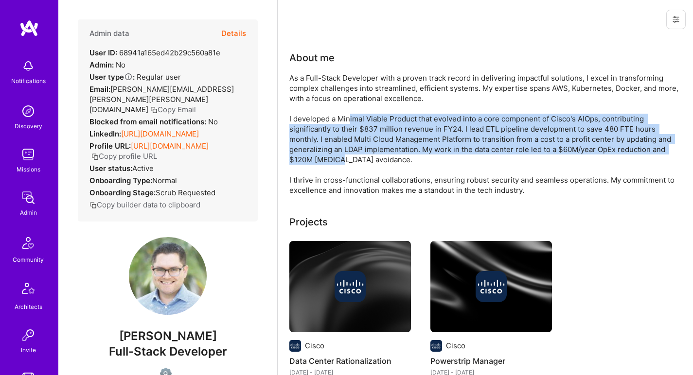
drag, startPoint x: 342, startPoint y: 157, endPoint x: 349, endPoint y: 122, distance: 35.8
click at [349, 122] on div "As a Full-Stack Developer with a proven track record in delivering impactful so…" at bounding box center [483, 134] width 389 height 122
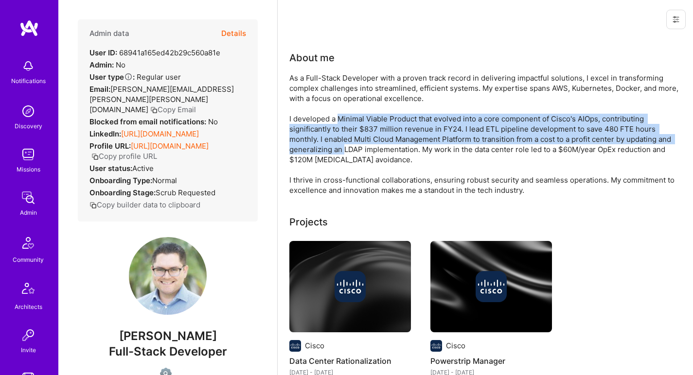
drag, startPoint x: 349, startPoint y: 122, endPoint x: 341, endPoint y: 150, distance: 28.4
click at [341, 150] on div "As a Full-Stack Developer with a proven track record in delivering impactful so…" at bounding box center [483, 134] width 389 height 122
click at [341, 152] on div "As a Full-Stack Developer with a proven track record in delivering impactful so…" at bounding box center [483, 134] width 389 height 122
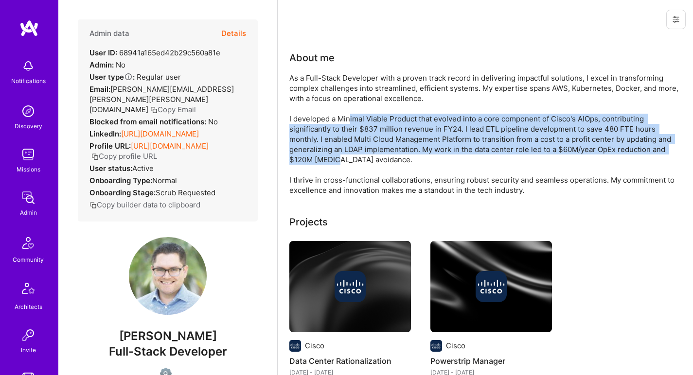
click at [348, 119] on div "As a Full-Stack Developer with a proven track record in delivering impactful so…" at bounding box center [483, 134] width 389 height 122
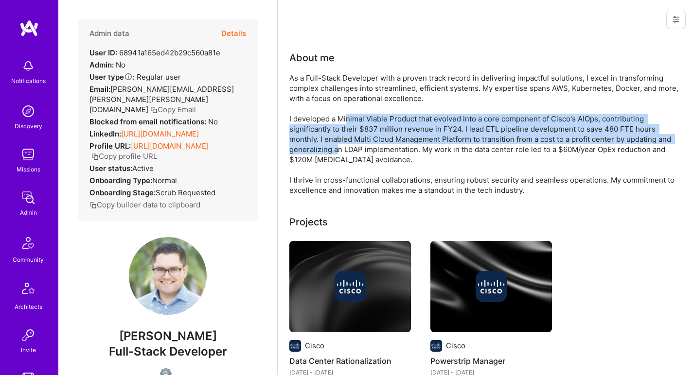
click at [338, 152] on div "As a Full-Stack Developer with a proven track record in delivering impactful so…" at bounding box center [483, 134] width 389 height 122
click at [338, 153] on div "As a Full-Stack Developer with a proven track record in delivering impactful so…" at bounding box center [483, 134] width 389 height 122
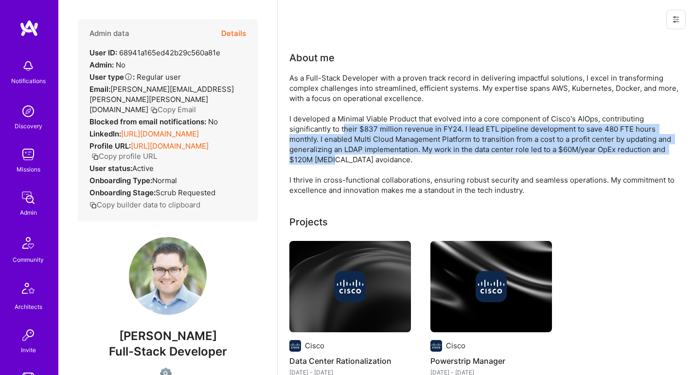
click at [345, 126] on div "As a Full-Stack Developer with a proven track record in delivering impactful so…" at bounding box center [483, 134] width 389 height 122
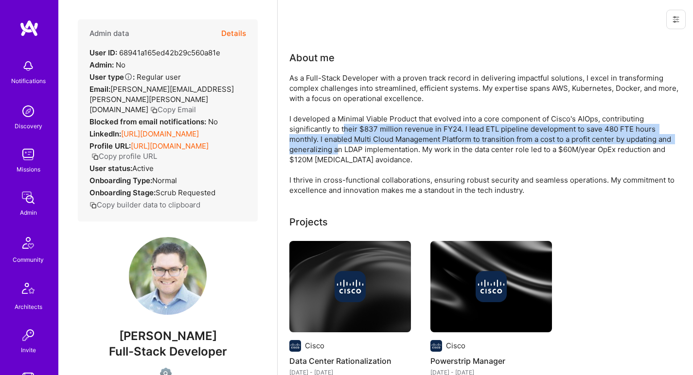
click at [337, 154] on div "As a Full-Stack Developer with a proven track record in delivering impactful so…" at bounding box center [483, 134] width 389 height 122
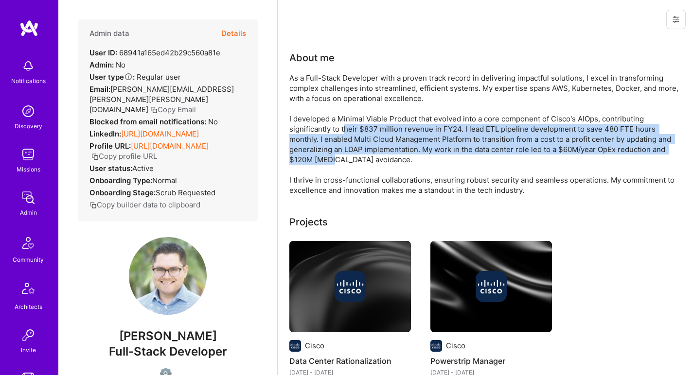
click at [337, 154] on div "As a Full-Stack Developer with a proven track record in delivering impactful so…" at bounding box center [483, 134] width 389 height 122
click at [341, 130] on div "As a Full-Stack Developer with a proven track record in delivering impactful so…" at bounding box center [483, 134] width 389 height 122
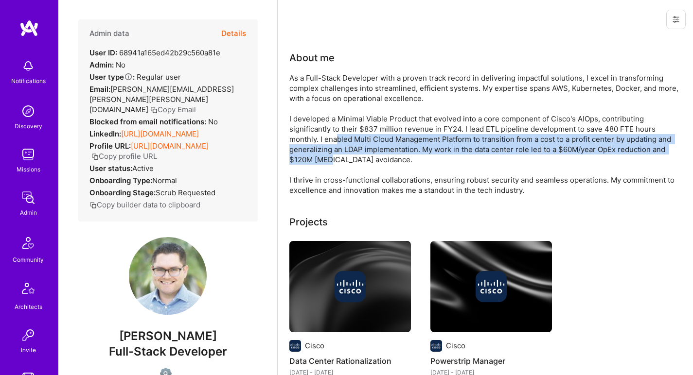
click at [333, 154] on div "As a Full-Stack Developer with a proven track record in delivering impactful so…" at bounding box center [483, 134] width 389 height 122
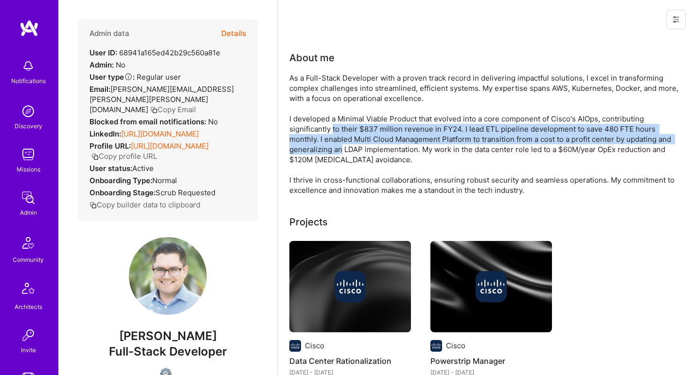
click at [336, 130] on div "As a Full-Stack Developer with a proven track record in delivering impactful so…" at bounding box center [483, 134] width 389 height 122
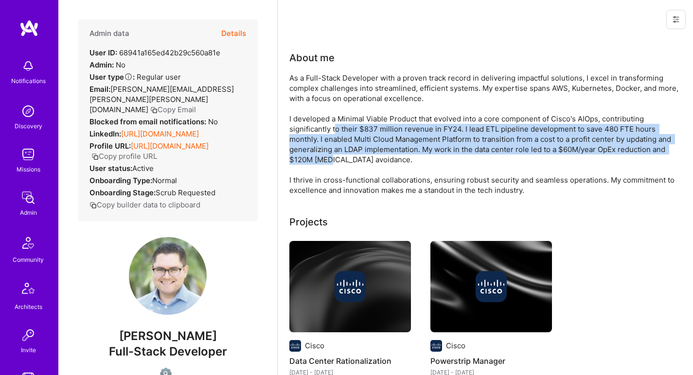
click at [334, 155] on div "As a Full-Stack Developer with a proven track record in delivering impactful so…" at bounding box center [483, 134] width 389 height 122
click at [336, 131] on div "As a Full-Stack Developer with a proven track record in delivering impactful so…" at bounding box center [483, 134] width 389 height 122
click at [327, 164] on div "As a Full-Stack Developer with a proven track record in delivering impactful so…" at bounding box center [483, 134] width 389 height 122
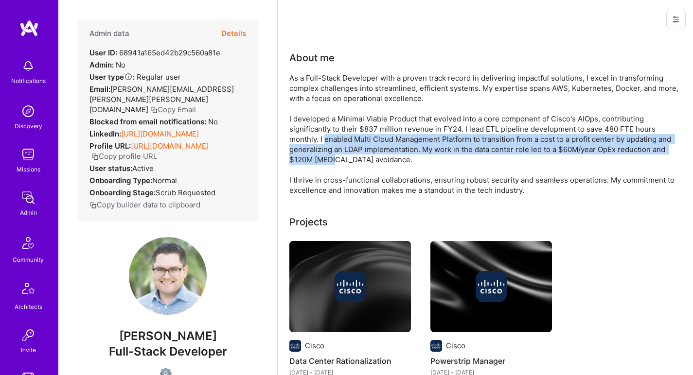
click at [333, 136] on div "As a Full-Stack Developer with a proven track record in delivering impactful so…" at bounding box center [483, 134] width 389 height 122
click at [326, 168] on div "As a Full-Stack Developer with a proven track record in delivering impactful so…" at bounding box center [483, 134] width 389 height 122
click at [333, 135] on div "As a Full-Stack Developer with a proven track record in delivering impactful so…" at bounding box center [483, 134] width 389 height 122
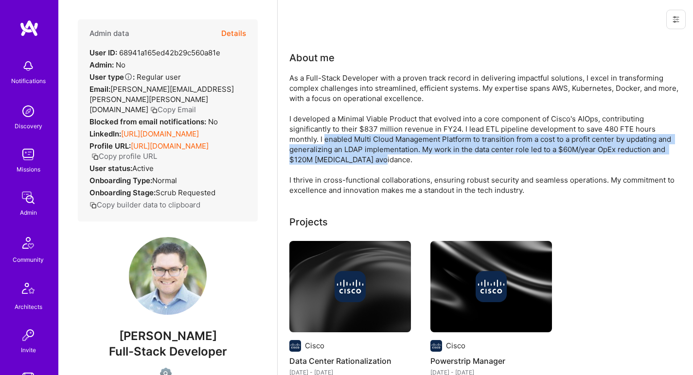
click at [333, 135] on div "As a Full-Stack Developer with a proven track record in delivering impactful so…" at bounding box center [483, 134] width 389 height 122
click at [327, 160] on div "As a Full-Stack Developer with a proven track record in delivering impactful so…" at bounding box center [483, 134] width 389 height 122
click at [327, 161] on div "As a Full-Stack Developer with a proven track record in delivering impactful so…" at bounding box center [483, 134] width 389 height 122
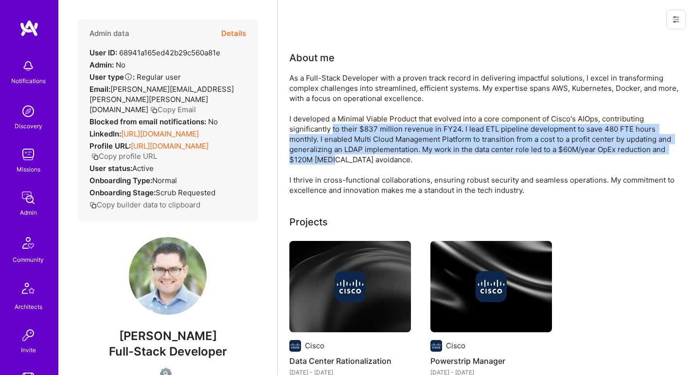
click at [333, 133] on div "As a Full-Stack Developer with a proven track record in delivering impactful so…" at bounding box center [483, 134] width 389 height 122
click at [328, 160] on div "As a Full-Stack Developer with a proven track record in delivering impactful so…" at bounding box center [483, 134] width 389 height 122
click at [334, 124] on div "As a Full-Stack Developer with a proven track record in delivering impactful so…" at bounding box center [483, 134] width 389 height 122
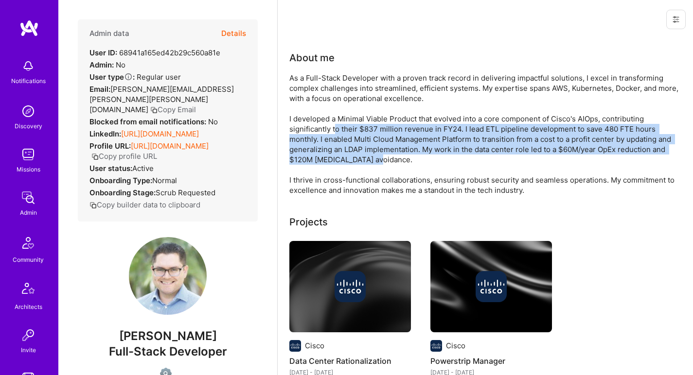
click at [334, 124] on div "As a Full-Stack Developer with a proven track record in delivering impactful so…" at bounding box center [483, 134] width 389 height 122
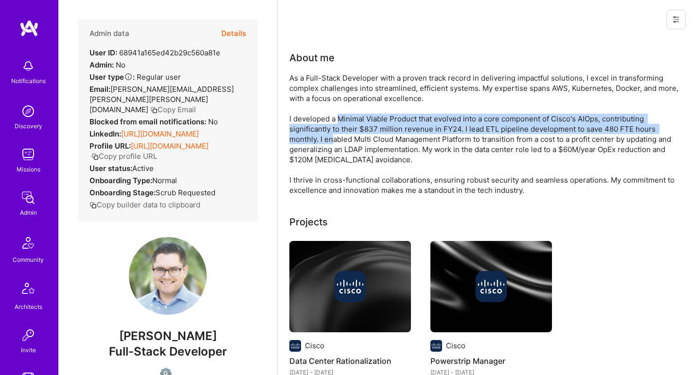
click at [332, 139] on div "As a Full-Stack Developer with a proven track record in delivering impactful so…" at bounding box center [483, 134] width 389 height 122
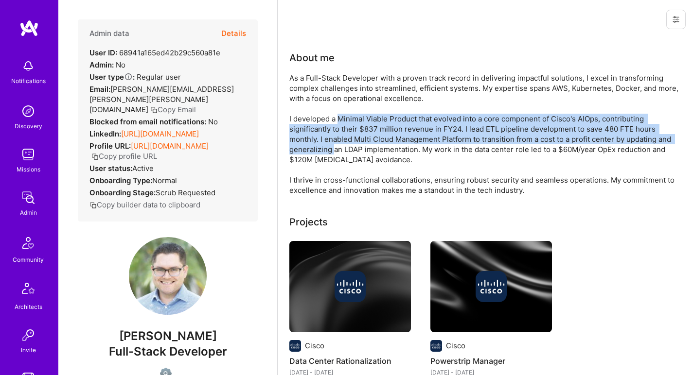
click at [337, 122] on div "As a Full-Stack Developer with a proven track record in delivering impactful so…" at bounding box center [483, 134] width 389 height 122
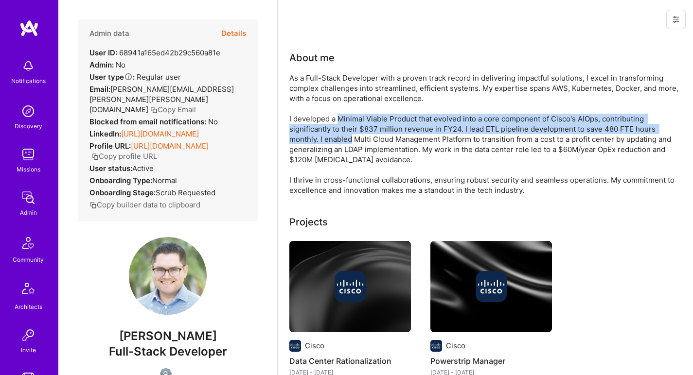
click at [332, 143] on div "As a Full-Stack Developer with a proven track record in delivering impactful so…" at bounding box center [483, 134] width 389 height 122
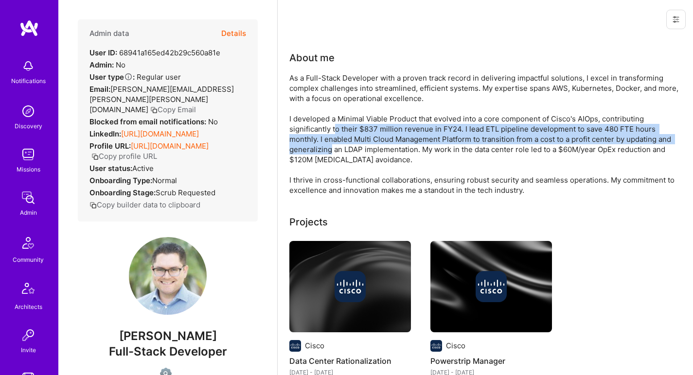
click at [336, 125] on div "As a Full-Stack Developer with a proven track record in delivering impactful so…" at bounding box center [483, 134] width 389 height 122
click at [336, 124] on div "As a Full-Stack Developer with a proven track record in delivering impactful so…" at bounding box center [483, 134] width 389 height 122
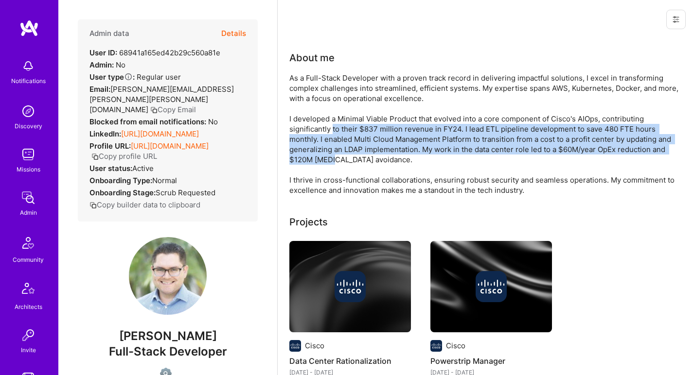
click at [330, 154] on div "As a Full-Stack Developer with a proven track record in delivering impactful so…" at bounding box center [483, 134] width 389 height 122
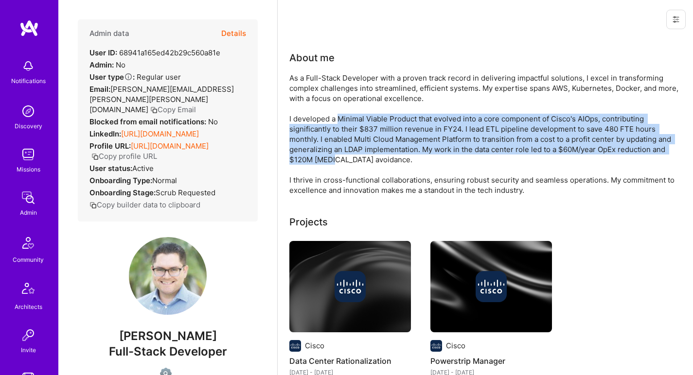
click at [337, 121] on div "As a Full-Stack Developer with a proven track record in delivering impactful so…" at bounding box center [483, 134] width 389 height 122
click at [330, 160] on div "As a Full-Stack Developer with a proven track record in delivering impactful so…" at bounding box center [483, 134] width 389 height 122
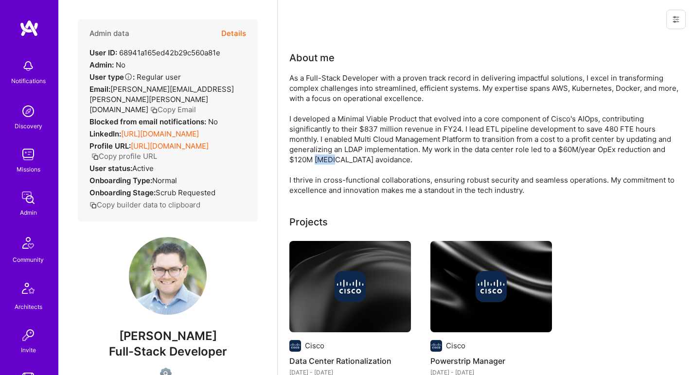
click at [330, 160] on div "As a Full-Stack Developer with a proven track record in delivering impactful so…" at bounding box center [483, 134] width 389 height 122
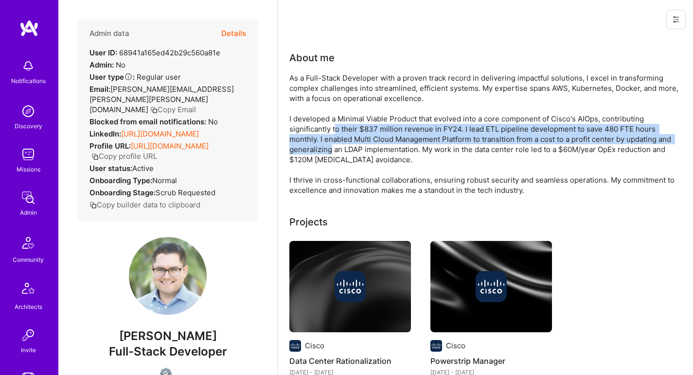
click at [335, 123] on div "As a Full-Stack Developer with a proven track record in delivering impactful so…" at bounding box center [483, 134] width 389 height 122
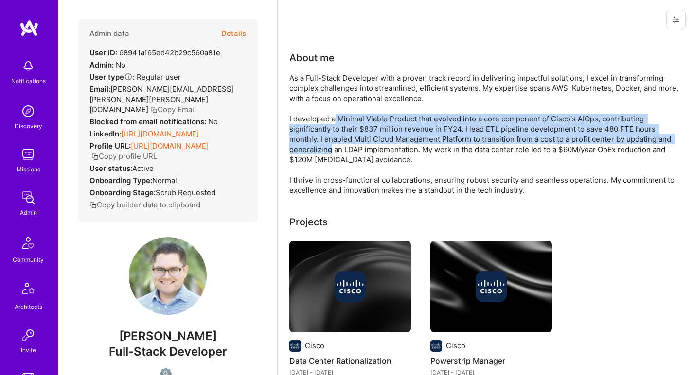
click at [336, 120] on div "As a Full-Stack Developer with a proven track record in delivering impactful so…" at bounding box center [483, 134] width 389 height 122
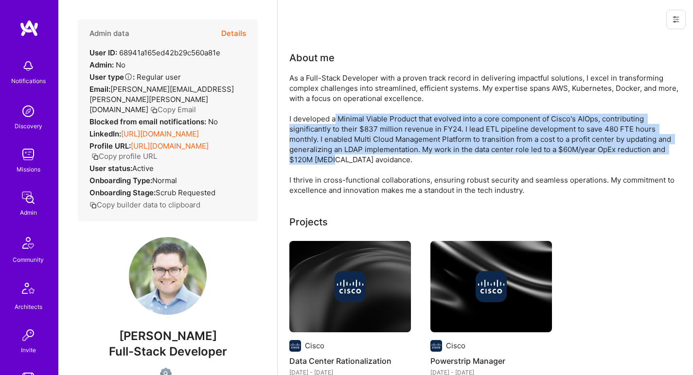
click at [328, 156] on div "As a Full-Stack Developer with a proven track record in delivering impactful so…" at bounding box center [483, 134] width 389 height 122
click at [334, 116] on div "As a Full-Stack Developer with a proven track record in delivering impactful so…" at bounding box center [483, 134] width 389 height 122
click at [328, 166] on div "As a Full-Stack Developer with a proven track record in delivering impactful so…" at bounding box center [483, 134] width 389 height 122
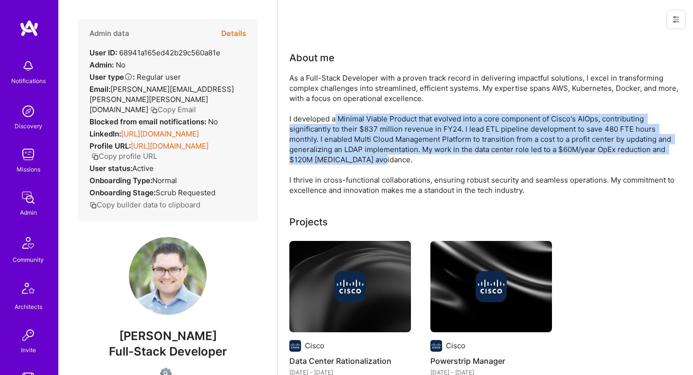
click at [329, 163] on div "As a Full-Stack Developer with a proven track record in delivering impactful so…" at bounding box center [483, 134] width 389 height 122
click at [333, 122] on div "As a Full-Stack Developer with a proven track record in delivering impactful so…" at bounding box center [483, 134] width 389 height 122
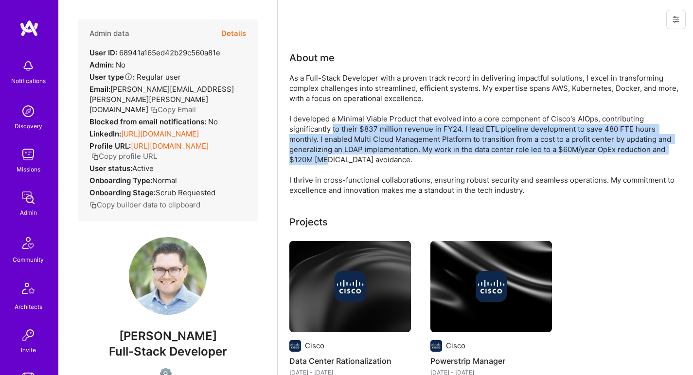
click at [327, 159] on div "As a Full-Stack Developer with a proven track record in delivering impactful so…" at bounding box center [483, 134] width 389 height 122
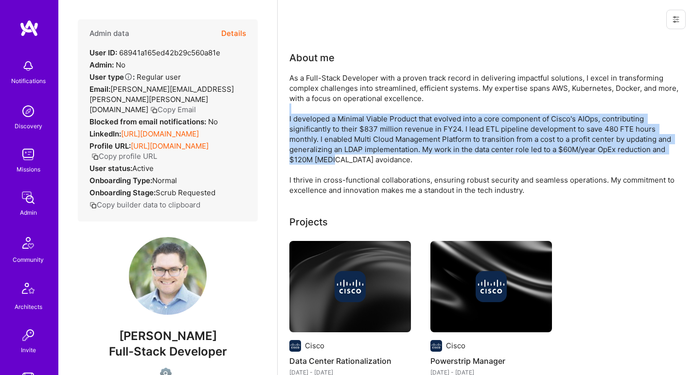
click at [333, 111] on div "As a Full-Stack Developer with a proven track record in delivering impactful so…" at bounding box center [483, 134] width 389 height 122
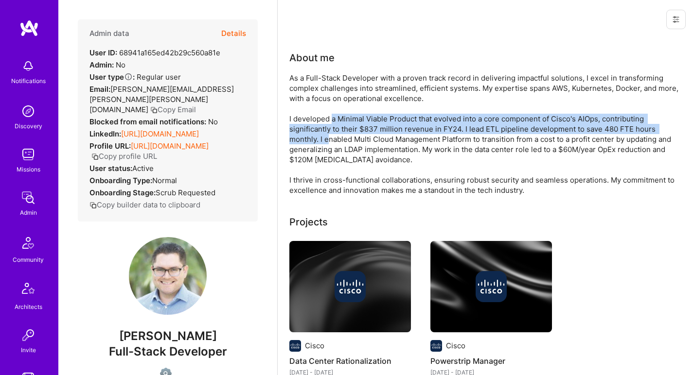
click at [328, 142] on div "As a Full-Stack Developer with a proven track record in delivering impactful so…" at bounding box center [483, 134] width 389 height 122
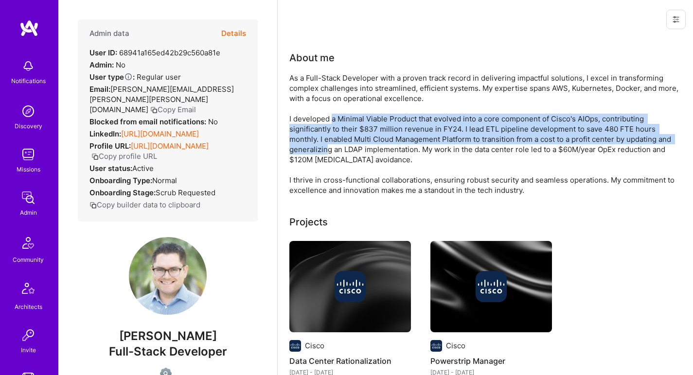
click at [332, 117] on div "As a Full-Stack Developer with a proven track record in delivering impactful so…" at bounding box center [483, 134] width 389 height 122
click at [332, 116] on div "As a Full-Stack Developer with a proven track record in delivering impactful so…" at bounding box center [483, 134] width 389 height 122
click at [330, 149] on div "As a Full-Stack Developer with a proven track record in delivering impactful so…" at bounding box center [483, 134] width 389 height 122
click at [333, 122] on div "As a Full-Stack Developer with a proven track record in delivering impactful so…" at bounding box center [483, 134] width 389 height 122
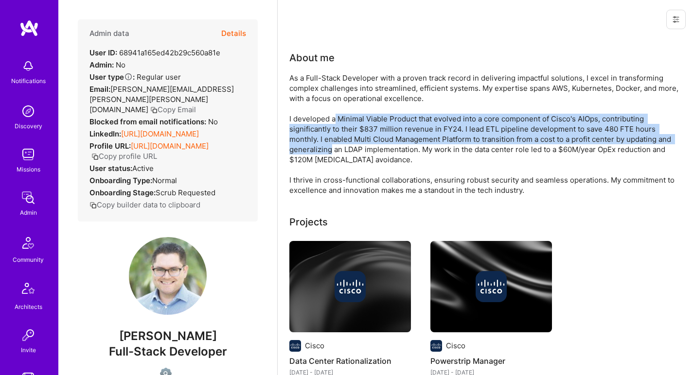
click at [333, 122] on div "As a Full-Stack Developer with a proven track record in delivering impactful so…" at bounding box center [483, 134] width 389 height 122
click at [330, 149] on div "As a Full-Stack Developer with a proven track record in delivering impactful so…" at bounding box center [483, 134] width 389 height 122
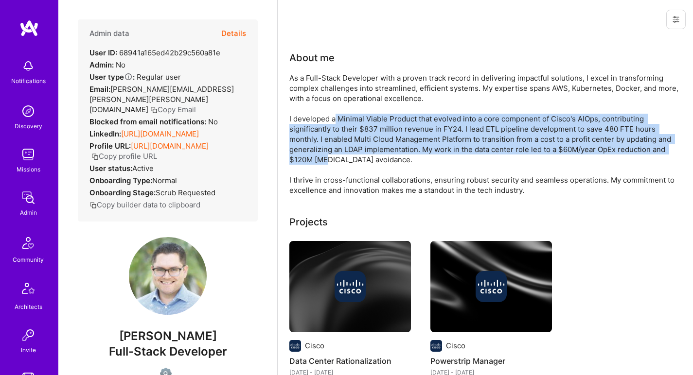
click at [335, 122] on div "As a Full-Stack Developer with a proven track record in delivering impactful so…" at bounding box center [483, 134] width 389 height 122
click at [331, 157] on div "As a Full-Stack Developer with a proven track record in delivering impactful so…" at bounding box center [483, 134] width 389 height 122
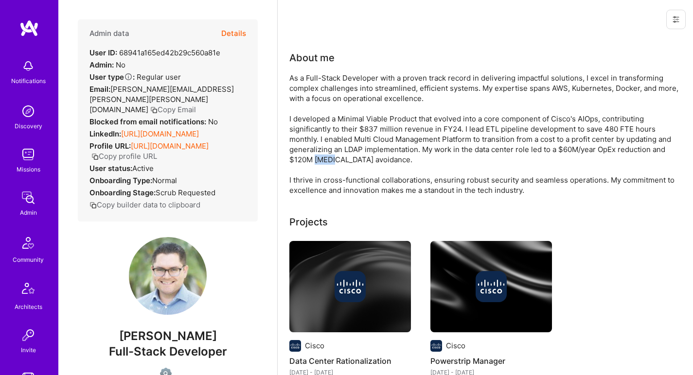
click at [331, 157] on div "As a Full-Stack Developer with a proven track record in delivering impactful so…" at bounding box center [483, 134] width 389 height 122
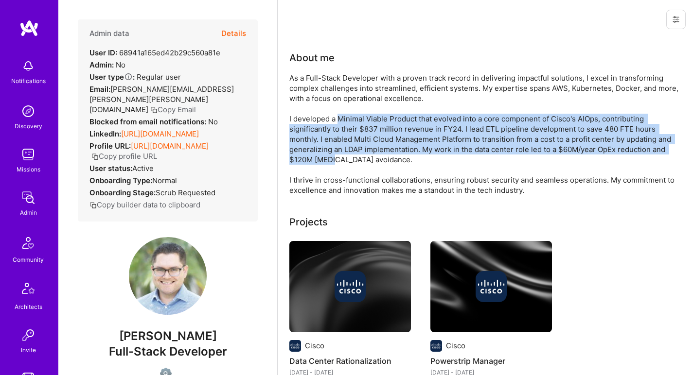
click at [339, 118] on div "As a Full-Stack Developer with a proven track record in delivering impactful so…" at bounding box center [483, 134] width 389 height 122
click at [331, 161] on div "As a Full-Stack Developer with a proven track record in delivering impactful so…" at bounding box center [483, 134] width 389 height 122
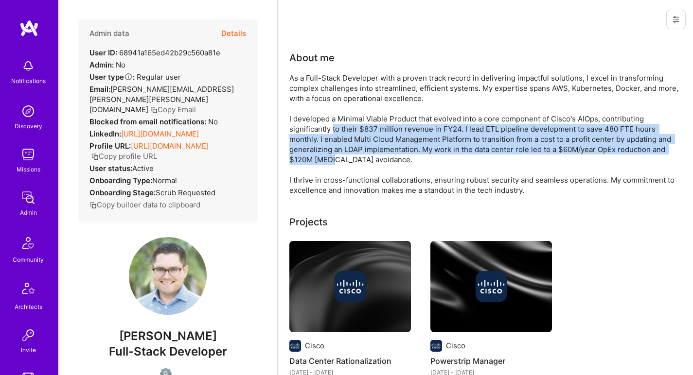
click at [332, 130] on div "As a Full-Stack Developer with a proven track record in delivering impactful so…" at bounding box center [483, 134] width 389 height 122
click at [327, 160] on div "As a Full-Stack Developer with a proven track record in delivering impactful so…" at bounding box center [483, 134] width 389 height 122
click at [330, 126] on div "As a Full-Stack Developer with a proven track record in delivering impactful so…" at bounding box center [483, 134] width 389 height 122
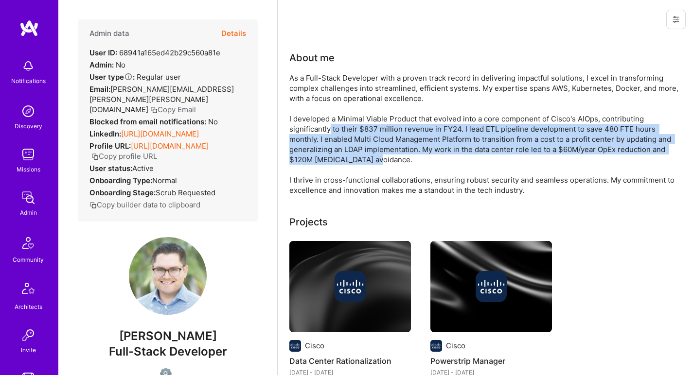
click at [330, 126] on div "As a Full-Stack Developer with a proven track record in delivering impactful so…" at bounding box center [483, 134] width 389 height 122
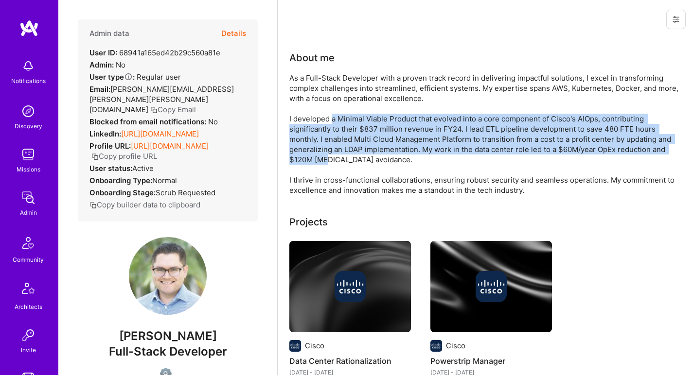
click at [329, 160] on div "As a Full-Stack Developer with a proven track record in delivering impactful so…" at bounding box center [483, 134] width 389 height 122
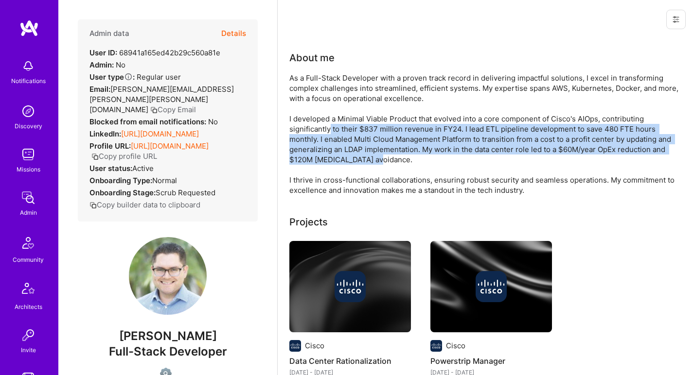
click at [330, 124] on div "As a Full-Stack Developer with a proven track record in delivering impactful so…" at bounding box center [483, 134] width 389 height 122
click at [324, 156] on div "As a Full-Stack Developer with a proven track record in delivering impactful so…" at bounding box center [483, 134] width 389 height 122
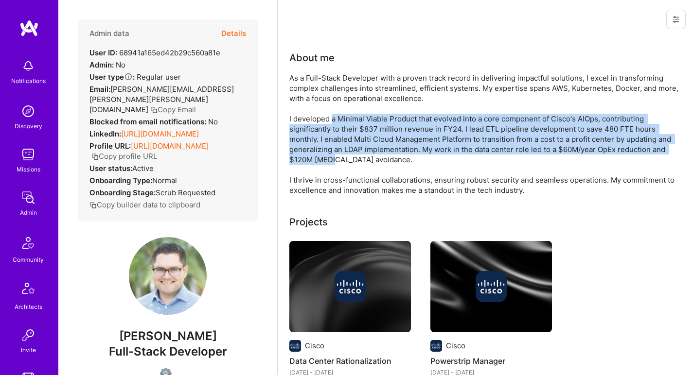
click at [331, 120] on div "As a Full-Stack Developer with a proven track record in delivering impactful so…" at bounding box center [483, 134] width 389 height 122
click at [330, 156] on div "As a Full-Stack Developer with a proven track record in delivering impactful so…" at bounding box center [483, 134] width 389 height 122
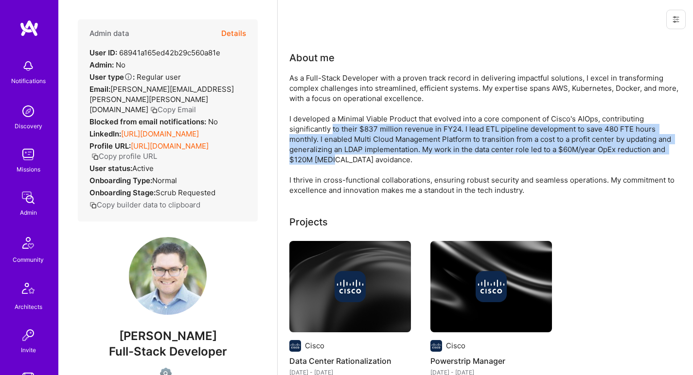
click at [333, 125] on div "As a Full-Stack Developer with a proven track record in delivering impactful so…" at bounding box center [483, 134] width 389 height 122
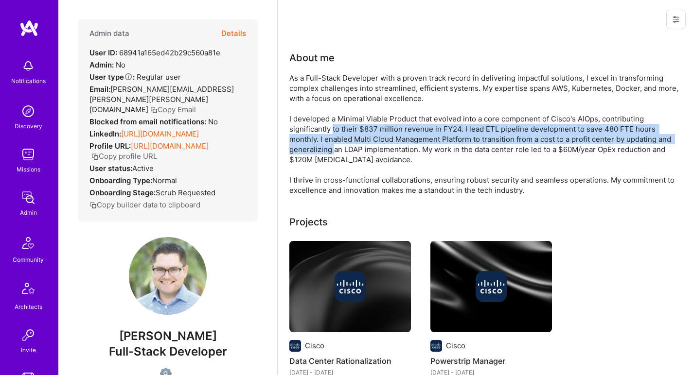
click at [330, 149] on div "As a Full-Stack Developer with a proven track record in delivering impactful so…" at bounding box center [483, 134] width 389 height 122
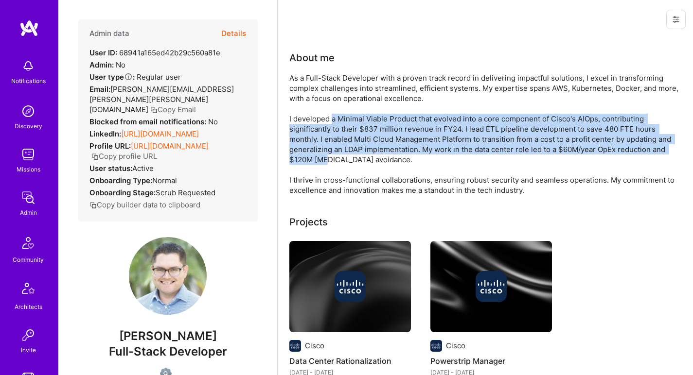
click at [332, 123] on div "As a Full-Stack Developer with a proven track record in delivering impactful so…" at bounding box center [483, 134] width 389 height 122
click at [327, 158] on div "As a Full-Stack Developer with a proven track record in delivering impactful so…" at bounding box center [483, 134] width 389 height 122
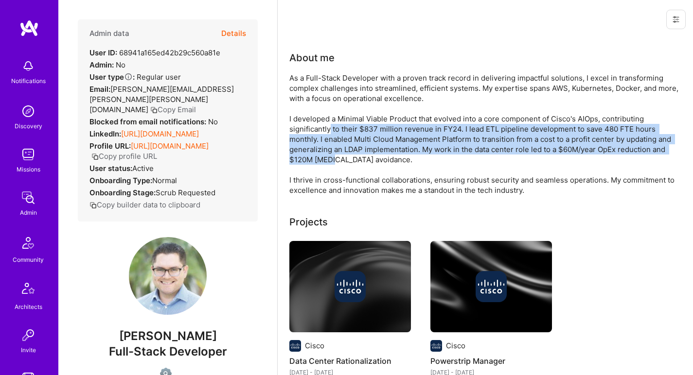
click at [330, 130] on div "As a Full-Stack Developer with a proven track record in delivering impactful so…" at bounding box center [483, 134] width 389 height 122
click at [330, 129] on div "As a Full-Stack Developer with a proven track record in delivering impactful so…" at bounding box center [483, 134] width 389 height 122
click at [324, 156] on div "As a Full-Stack Developer with a proven track record in delivering impactful so…" at bounding box center [483, 134] width 389 height 122
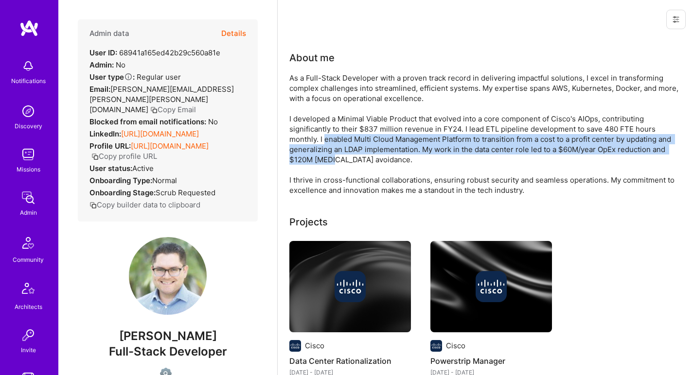
click at [326, 135] on div "As a Full-Stack Developer with a proven track record in delivering impactful so…" at bounding box center [483, 134] width 389 height 122
click at [326, 134] on div "As a Full-Stack Developer with a proven track record in delivering impactful so…" at bounding box center [483, 134] width 389 height 122
click at [322, 161] on div "As a Full-Stack Developer with a proven track record in delivering impactful so…" at bounding box center [483, 134] width 389 height 122
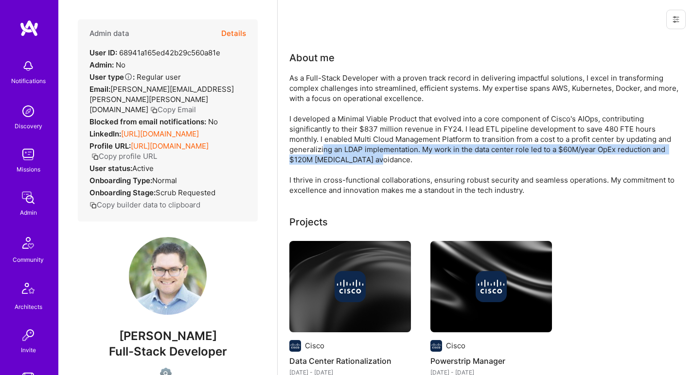
click at [323, 144] on div "As a Full-Stack Developer with a proven track record in delivering impactful so…" at bounding box center [483, 134] width 389 height 122
click at [321, 159] on div "As a Full-Stack Developer with a proven track record in delivering impactful so…" at bounding box center [483, 134] width 389 height 122
click at [323, 138] on div "As a Full-Stack Developer with a proven track record in delivering impactful so…" at bounding box center [483, 134] width 389 height 122
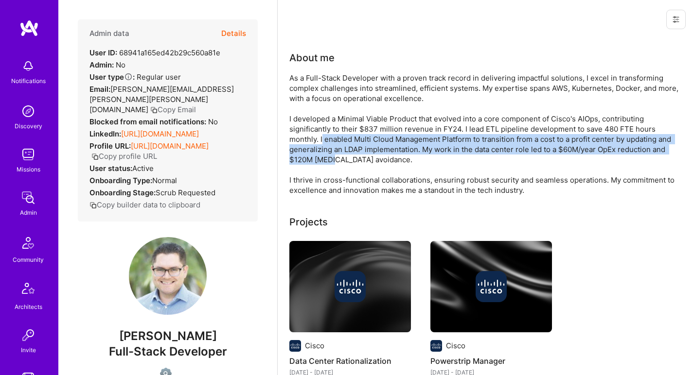
click at [323, 138] on div "As a Full-Stack Developer with a proven track record in delivering impactful so…" at bounding box center [483, 134] width 389 height 122
click at [319, 158] on div "As a Full-Stack Developer with a proven track record in delivering impactful so…" at bounding box center [483, 134] width 389 height 122
click at [322, 137] on div "As a Full-Stack Developer with a proven track record in delivering impactful so…" at bounding box center [483, 134] width 389 height 122
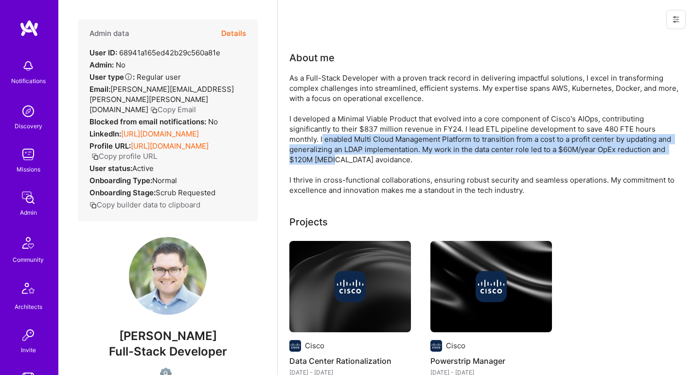
click at [317, 158] on div "As a Full-Stack Developer with a proven track record in delivering impactful so…" at bounding box center [483, 134] width 389 height 122
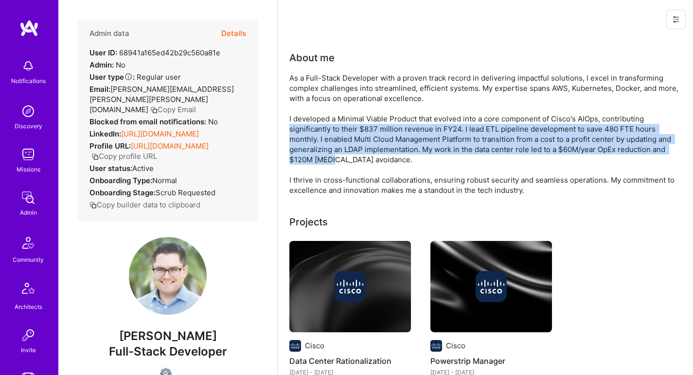
click at [320, 130] on div "As a Full-Stack Developer with a proven track record in delivering impactful so…" at bounding box center [483, 134] width 389 height 122
click at [320, 129] on div "As a Full-Stack Developer with a proven track record in delivering impactful so…" at bounding box center [483, 134] width 389 height 122
click at [317, 156] on div "As a Full-Stack Developer with a proven track record in delivering impactful so…" at bounding box center [483, 134] width 389 height 122
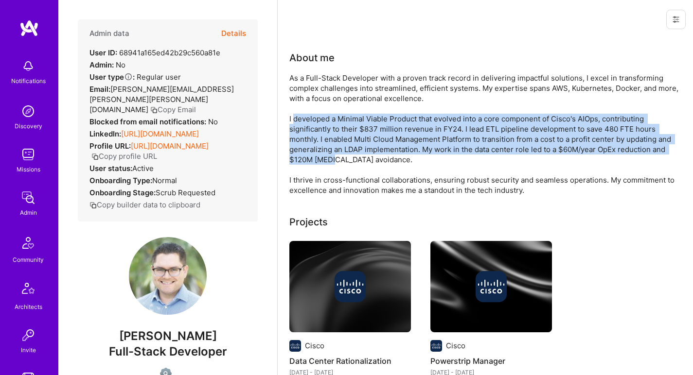
click at [323, 121] on div "As a Full-Stack Developer with a proven track record in delivering impactful so…" at bounding box center [483, 134] width 389 height 122
click at [316, 157] on div "As a Full-Stack Developer with a proven track record in delivering impactful so…" at bounding box center [483, 134] width 389 height 122
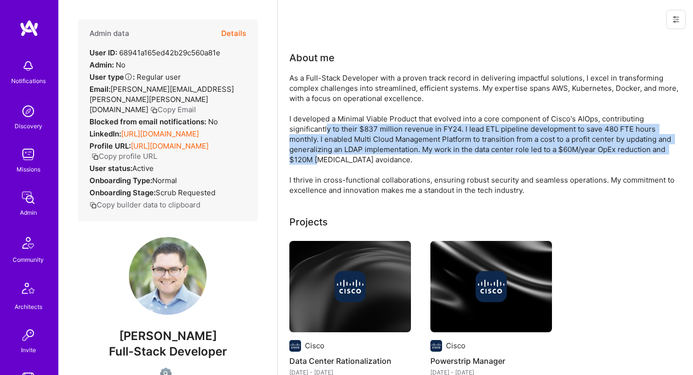
click at [326, 129] on div "As a Full-Stack Developer with a proven track record in delivering impactful so…" at bounding box center [483, 134] width 389 height 122
click at [315, 160] on div "As a Full-Stack Developer with a proven track record in delivering impactful so…" at bounding box center [483, 134] width 389 height 122
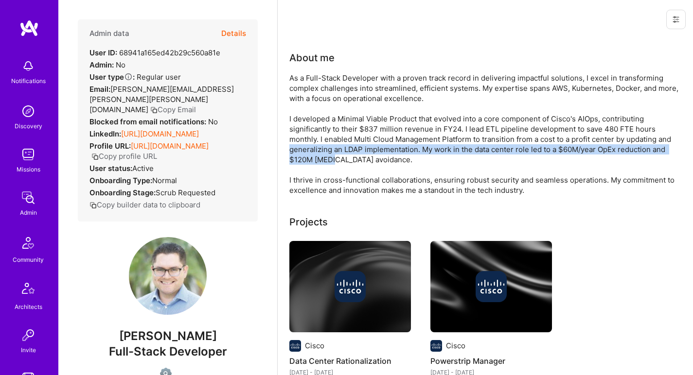
click at [319, 145] on div "As a Full-Stack Developer with a proven track record in delivering impactful so…" at bounding box center [483, 134] width 389 height 122
click at [311, 172] on div "As a Full-Stack Developer with a proven track record in delivering impactful so…" at bounding box center [483, 134] width 389 height 122
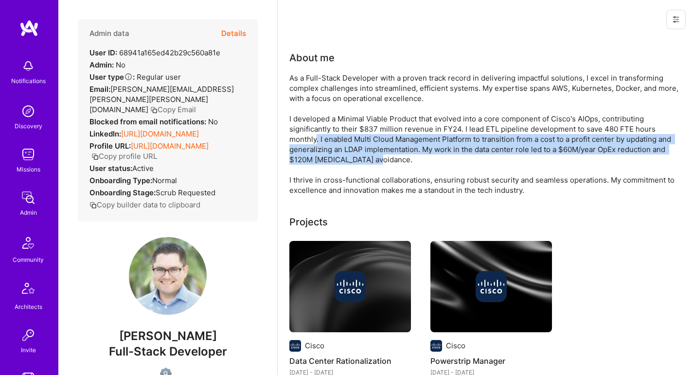
click at [316, 138] on div "As a Full-Stack Developer with a proven track record in delivering impactful so…" at bounding box center [483, 134] width 389 height 122
click at [317, 136] on div "As a Full-Stack Developer with a proven track record in delivering impactful so…" at bounding box center [483, 134] width 389 height 122
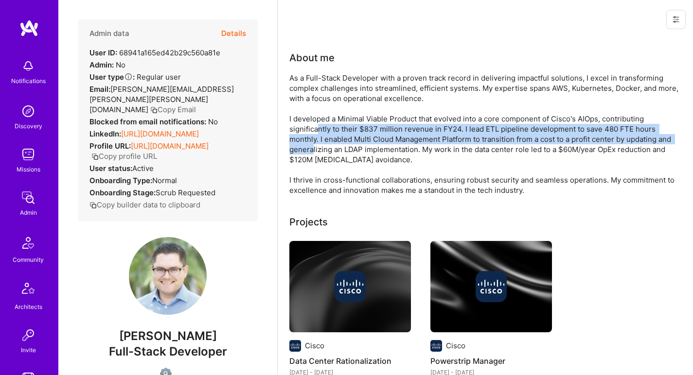
click at [313, 149] on div "As a Full-Stack Developer with a proven track record in delivering impactful so…" at bounding box center [483, 134] width 389 height 122
click at [317, 125] on div "As a Full-Stack Developer with a proven track record in delivering impactful so…" at bounding box center [483, 134] width 389 height 122
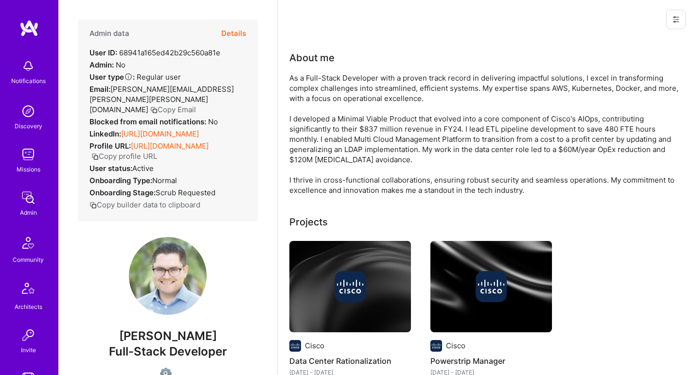
click at [317, 125] on div "As a Full-Stack Developer with a proven track record in delivering impactful so…" at bounding box center [483, 134] width 389 height 122
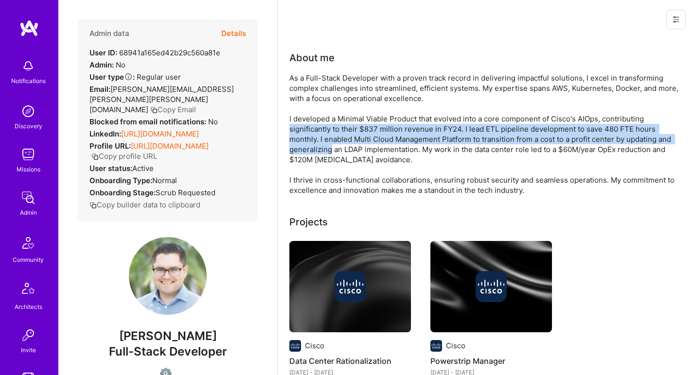
click at [312, 146] on div "As a Full-Stack Developer with a proven track record in delivering impactful so…" at bounding box center [483, 134] width 389 height 122
click at [312, 147] on div "As a Full-Stack Developer with a proven track record in delivering impactful so…" at bounding box center [483, 134] width 389 height 122
click at [326, 126] on div "As a Full-Stack Developer with a proven track record in delivering impactful so…" at bounding box center [483, 134] width 389 height 122
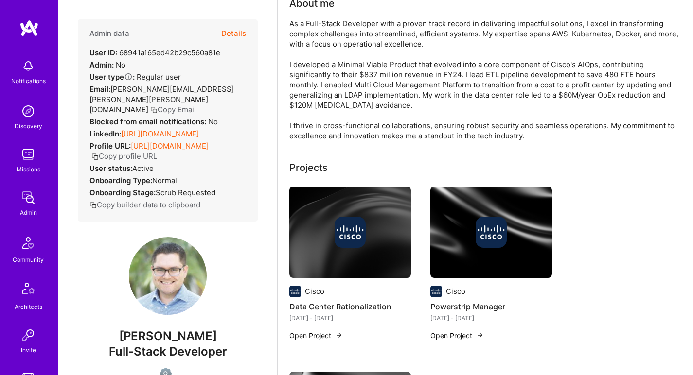
scroll to position [82, 0]
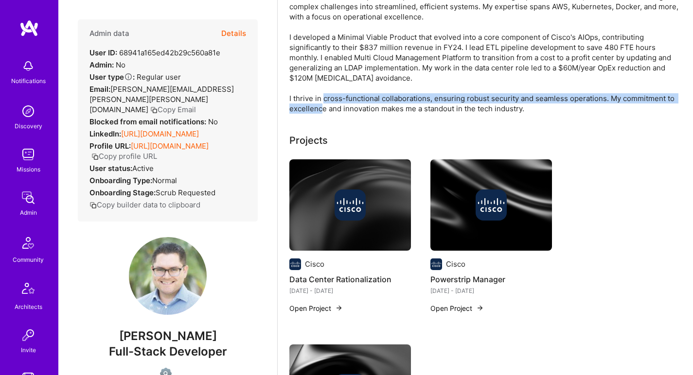
click at [353, 105] on div "As a Full-Stack Developer with a proven track record in delivering impactful so…" at bounding box center [483, 52] width 389 height 122
click at [355, 94] on div "As a Full-Stack Developer with a proven track record in delivering impactful so…" at bounding box center [483, 52] width 389 height 122
click at [350, 105] on div "As a Full-Stack Developer with a proven track record in delivering impactful so…" at bounding box center [483, 52] width 389 height 122
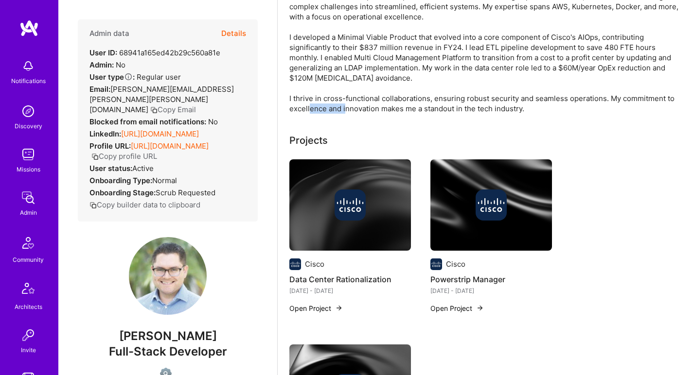
click at [350, 105] on div "As a Full-Stack Developer with a proven track record in delivering impactful so…" at bounding box center [483, 52] width 389 height 122
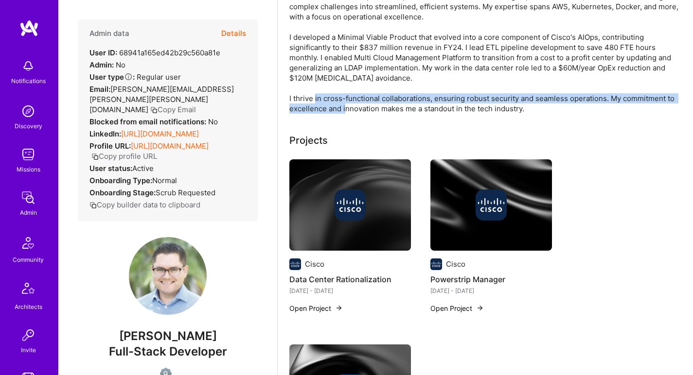
click at [350, 97] on div "As a Full-Stack Developer with a proven track record in delivering impactful so…" at bounding box center [483, 52] width 389 height 122
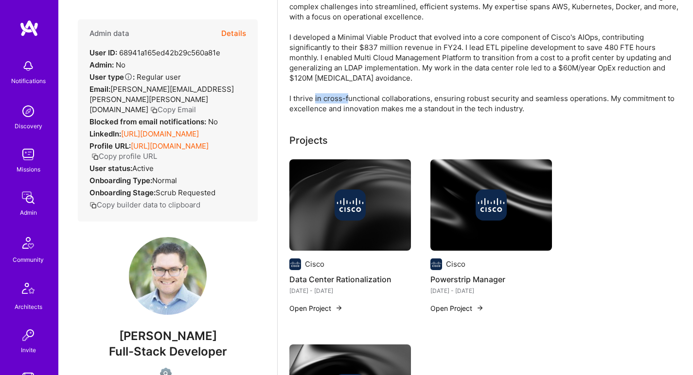
click at [348, 101] on div "As a Full-Stack Developer with a proven track record in delivering impactful so…" at bounding box center [483, 52] width 389 height 122
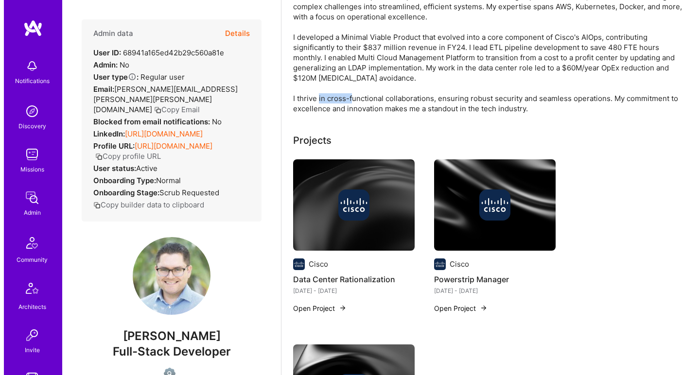
scroll to position [109, 0]
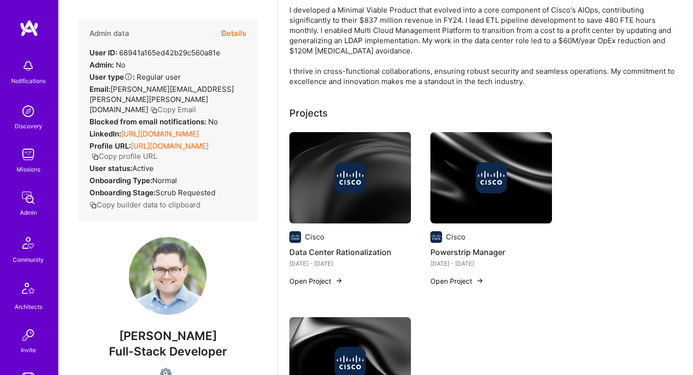
click at [324, 165] on div at bounding box center [350, 177] width 122 height 31
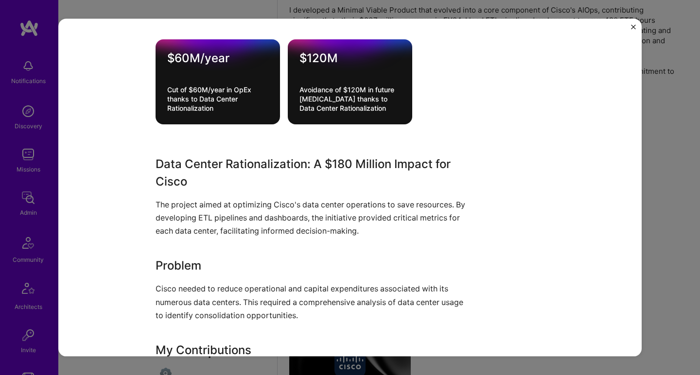
scroll to position [313, 0]
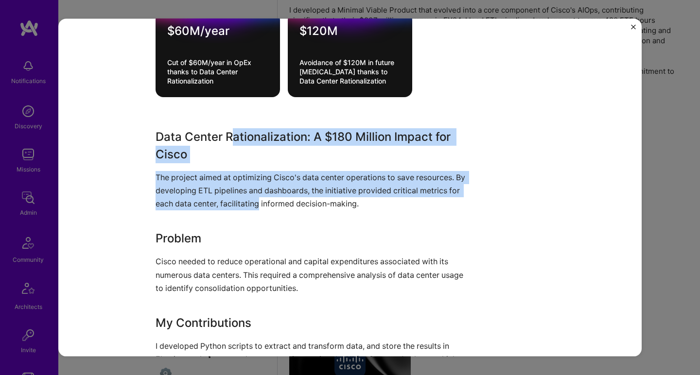
click at [256, 205] on div "Data Center Rationalization: A $180 Million Impact for Cisco The project aimed …" at bounding box center [314, 302] width 316 height 349
click at [256, 205] on p "The project aimed at optimizing Cisco's data center operations to save resource…" at bounding box center [314, 191] width 316 height 40
click at [232, 141] on div "Data Center Rationalization: A $180 Million Impact for Cisco The project aimed …" at bounding box center [314, 302] width 316 height 349
click at [232, 141] on h3 "Data Center Rationalization: A $180 Million Impact for Cisco" at bounding box center [314, 145] width 316 height 35
click at [229, 203] on div "Data Center Rationalization: A $180 Million Impact for Cisco The project aimed …" at bounding box center [314, 302] width 316 height 349
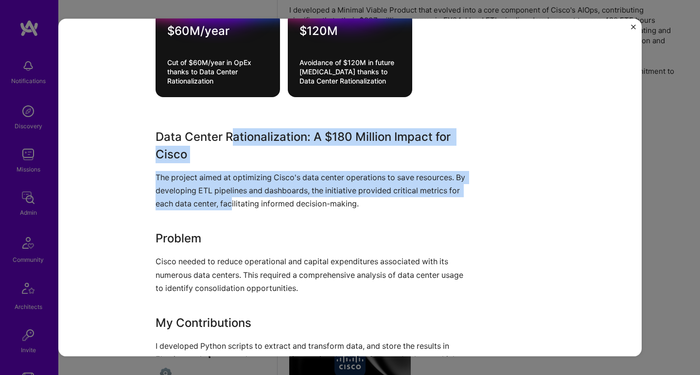
click at [229, 203] on p "The project aimed at optimizing Cisco's data center operations to save resource…" at bounding box center [314, 191] width 316 height 40
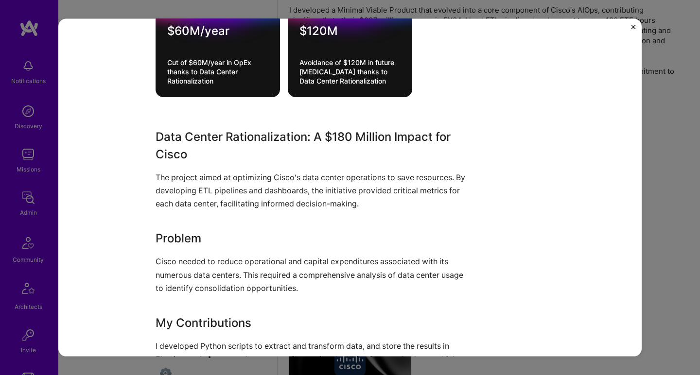
click at [254, 159] on div "Data Center Rationalization: A $180 Million Impact for Cisco The project aimed …" at bounding box center [314, 302] width 316 height 349
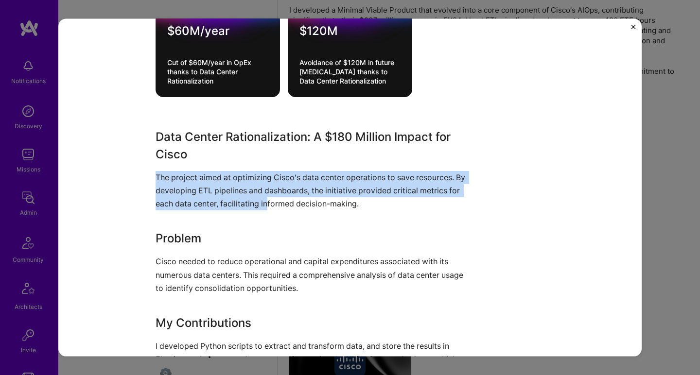
click at [254, 158] on h3 "Data Center Rationalization: A $180 Million Impact for Cisco" at bounding box center [314, 145] width 316 height 35
click at [242, 198] on div "Data Center Rationalization: A $180 Million Impact for Cisco The project aimed …" at bounding box center [314, 302] width 316 height 349
click at [242, 198] on p "The project aimed at optimizing Cisco's data center operations to save resource…" at bounding box center [314, 191] width 316 height 40
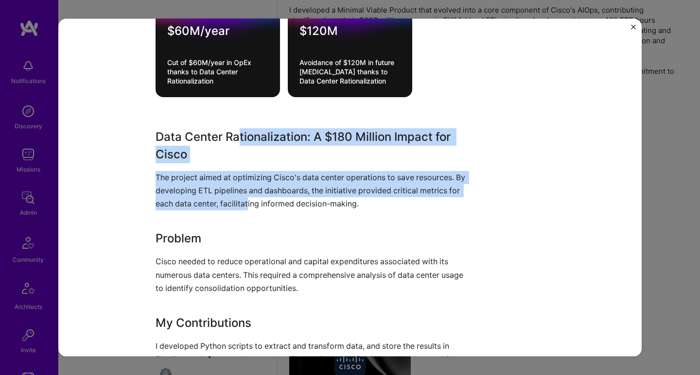
click at [234, 137] on div "Data Center Rationalization: A $180 Million Impact for Cisco The project aimed …" at bounding box center [314, 302] width 316 height 349
click at [234, 137] on h3 "Data Center Rationalization: A $180 Million Impact for Cisco" at bounding box center [314, 145] width 316 height 35
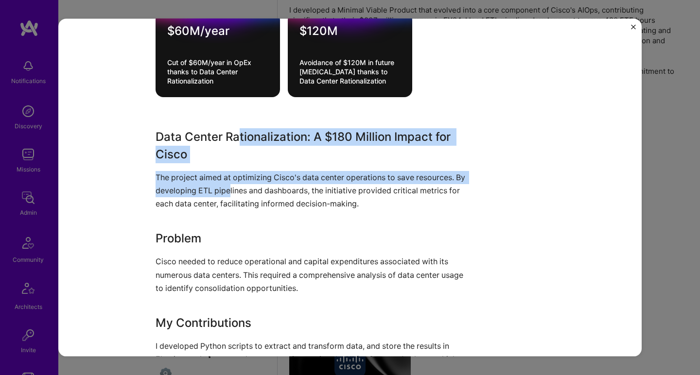
click at [226, 193] on div "Data Center Rationalization: A $180 Million Impact for Cisco The project aimed …" at bounding box center [314, 302] width 316 height 349
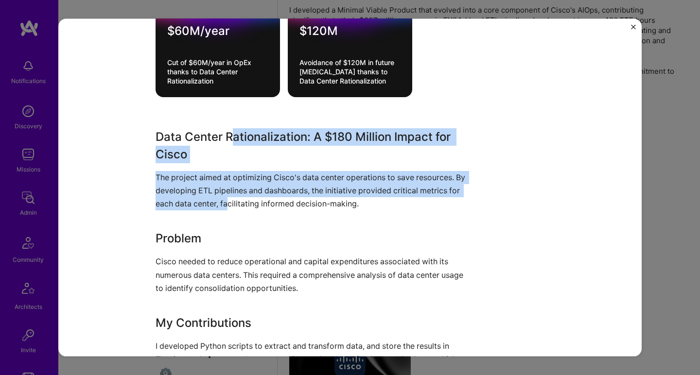
click at [229, 140] on div "Data Center Rationalization: A $180 Million Impact for Cisco The project aimed …" at bounding box center [314, 302] width 316 height 349
click at [229, 140] on h3 "Data Center Rationalization: A $180 Million Impact for Cisco" at bounding box center [314, 145] width 316 height 35
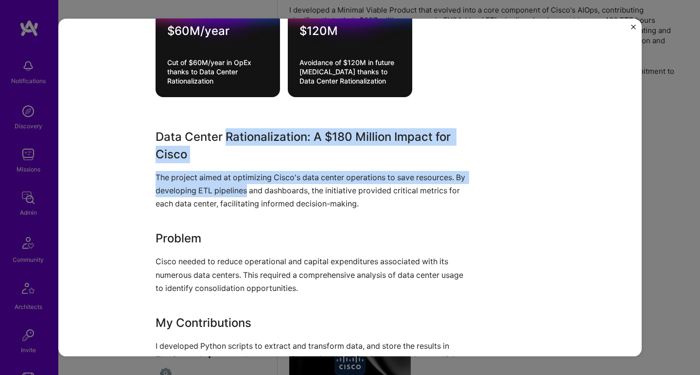
click at [227, 190] on div "Data Center Rationalization: A $180 Million Impact for Cisco The project aimed …" at bounding box center [314, 302] width 316 height 349
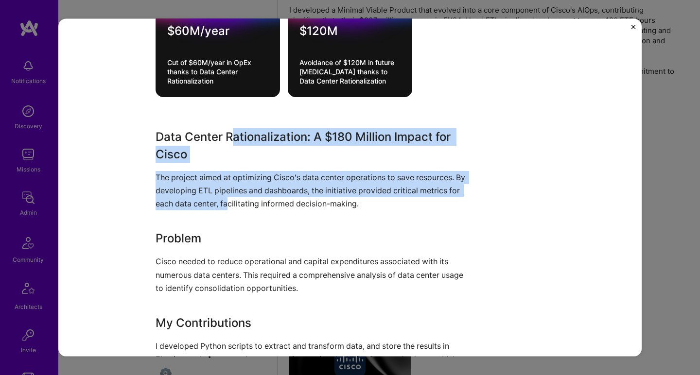
click at [233, 136] on div "Data Center Rationalization: A $180 Million Impact for Cisco The project aimed …" at bounding box center [314, 302] width 316 height 349
click at [233, 135] on h3 "Data Center Rationalization: A $180 Million Impact for Cisco" at bounding box center [314, 145] width 316 height 35
click at [230, 199] on div "Data Center Rationalization: A $180 Million Impact for Cisco The project aimed …" at bounding box center [314, 302] width 316 height 349
click at [230, 199] on p "The project aimed at optimizing Cisco's data center operations to save resource…" at bounding box center [314, 191] width 316 height 40
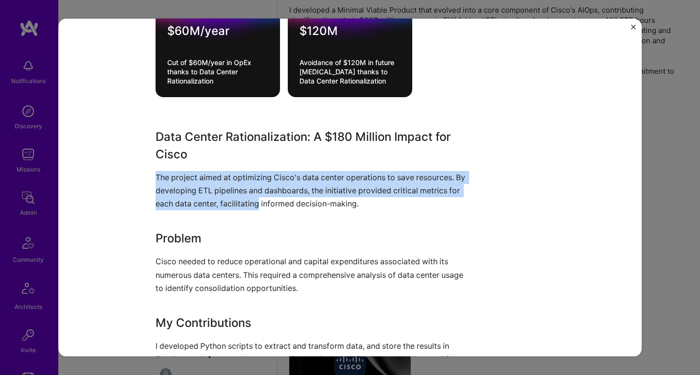
click at [236, 156] on div "Data Center Rationalization: A $180 Million Impact for Cisco The project aimed …" at bounding box center [314, 302] width 316 height 349
click at [236, 156] on h3 "Data Center Rationalization: A $180 Million Impact for Cisco" at bounding box center [314, 145] width 316 height 35
click at [227, 201] on div "Data Center Rationalization: A $180 Million Impact for Cisco The project aimed …" at bounding box center [314, 302] width 316 height 349
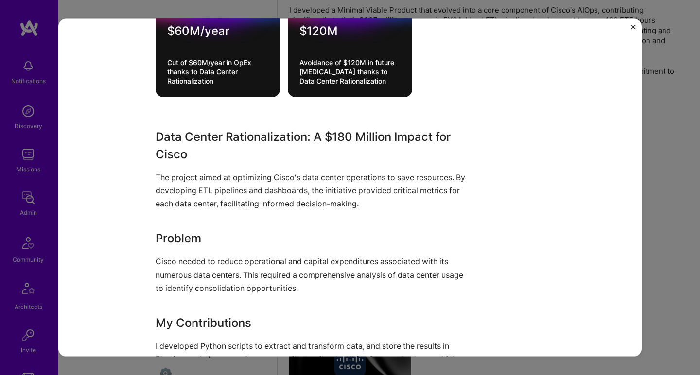
click at [242, 209] on p "The project aimed at optimizing Cisco's data center operations to save resource…" at bounding box center [314, 191] width 316 height 40
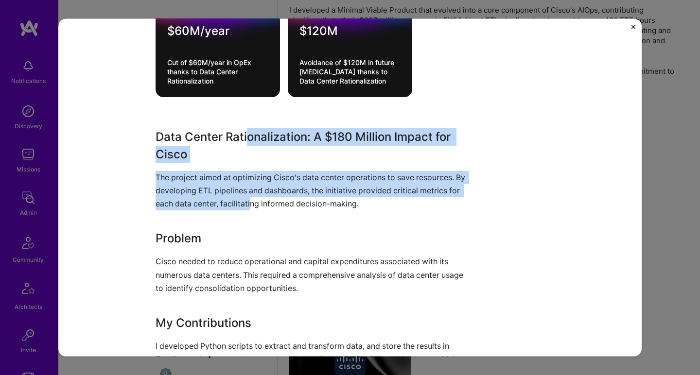
click at [245, 136] on div "Data Center Rationalization: A $180 Million Impact for Cisco The project aimed …" at bounding box center [314, 302] width 316 height 349
click at [245, 136] on h3 "Data Center Rationalization: A $180 Million Impact for Cisco" at bounding box center [314, 145] width 316 height 35
click at [249, 210] on div "Data Center Rationalization: A $180 Million Impact for Cisco The project aimed …" at bounding box center [314, 302] width 316 height 349
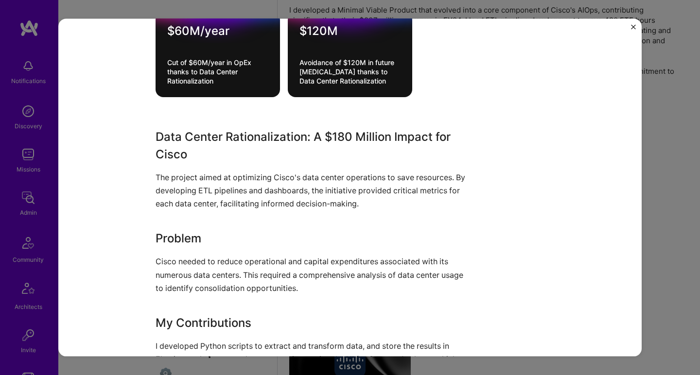
click at [249, 210] on div "Data Center Rationalization: A $180 Million Impact for Cisco The project aimed …" at bounding box center [314, 302] width 316 height 349
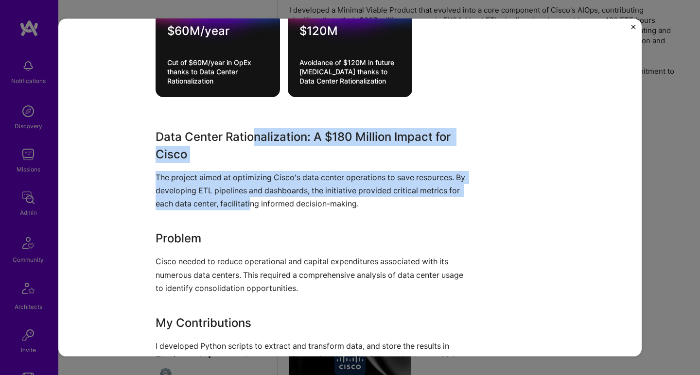
click at [252, 131] on div "Data Center Rationalization: A $180 Million Impact for Cisco The project aimed …" at bounding box center [314, 302] width 316 height 349
click at [252, 131] on h3 "Data Center Rationalization: A $180 Million Impact for Cisco" at bounding box center [314, 145] width 316 height 35
click at [227, 199] on div "Data Center Rationalization: A $180 Million Impact for Cisco The project aimed …" at bounding box center [314, 302] width 316 height 349
click at [227, 199] on p "The project aimed at optimizing Cisco's data center operations to save resource…" at bounding box center [314, 191] width 316 height 40
click at [241, 140] on div "Data Center Rationalization: A $180 Million Impact for Cisco The project aimed …" at bounding box center [314, 302] width 316 height 349
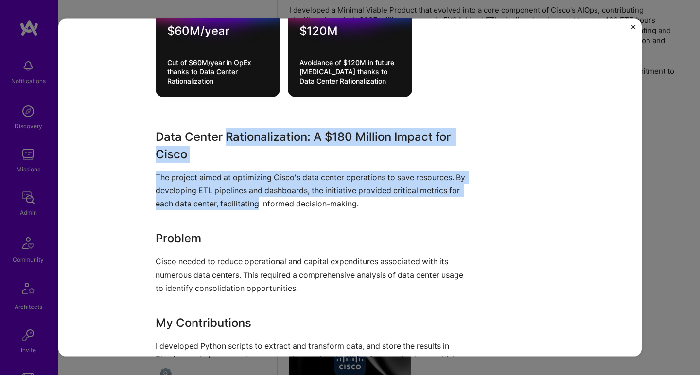
click at [241, 140] on h3 "Data Center Rationalization: A $180 Million Impact for Cisco" at bounding box center [314, 145] width 316 height 35
click at [224, 202] on div "Data Center Rationalization: A $180 Million Impact for Cisco The project aimed …" at bounding box center [314, 302] width 316 height 349
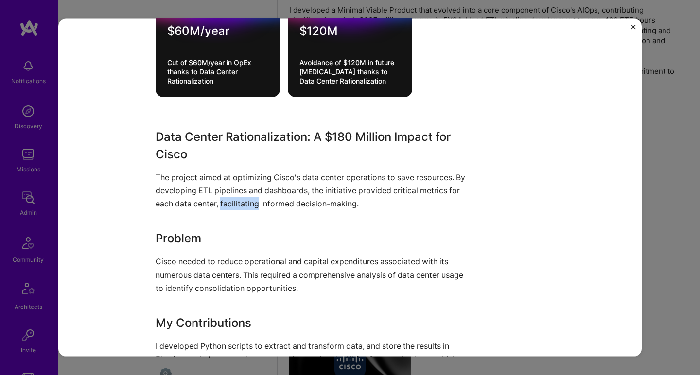
click at [225, 201] on p "The project aimed at optimizing Cisco's data center operations to save resource…" at bounding box center [314, 191] width 316 height 40
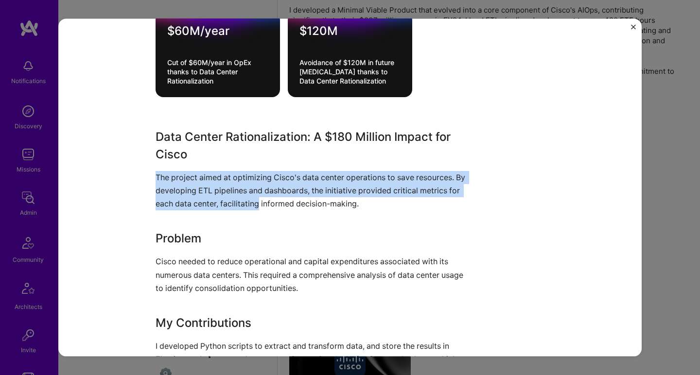
click at [240, 149] on div "Data Center Rationalization: A $180 Million Impact for Cisco The project aimed …" at bounding box center [314, 302] width 316 height 349
click at [240, 149] on h3 "Data Center Rationalization: A $180 Million Impact for Cisco" at bounding box center [314, 145] width 316 height 35
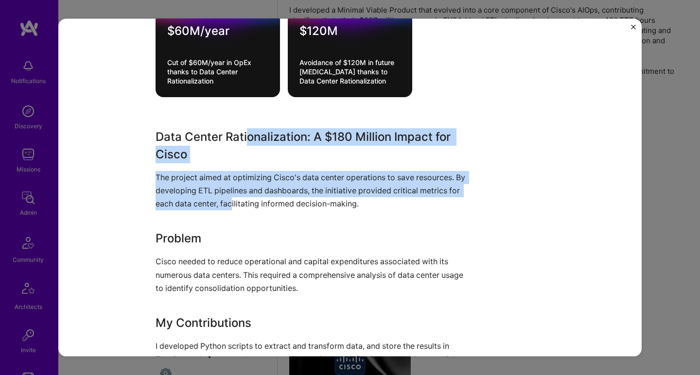
click at [227, 208] on div "Data Center Rationalization: A $180 Million Impact for Cisco The project aimed …" at bounding box center [314, 302] width 316 height 349
click at [227, 208] on p "The project aimed at optimizing Cisco's data center operations to save resource…" at bounding box center [314, 191] width 316 height 40
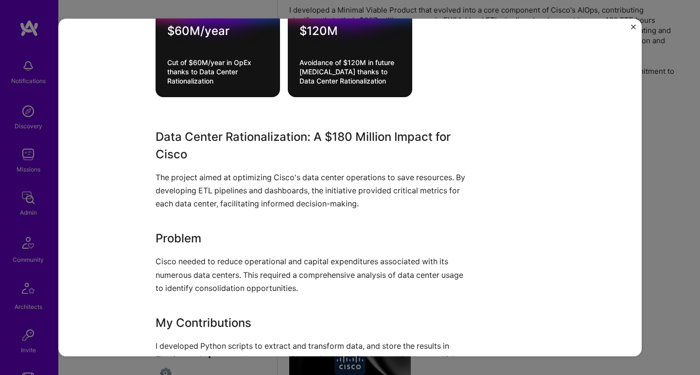
scroll to position [404, 0]
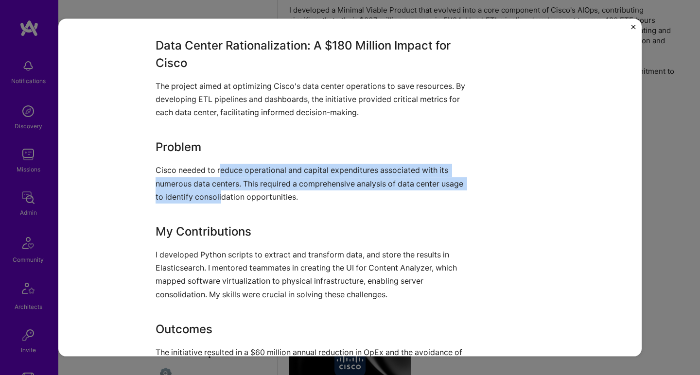
click at [219, 198] on p "Cisco needed to reduce operational and capital expenditures associated with its…" at bounding box center [314, 184] width 316 height 40
click at [224, 167] on p "Cisco needed to reduce operational and capital expenditures associated with its…" at bounding box center [314, 184] width 316 height 40
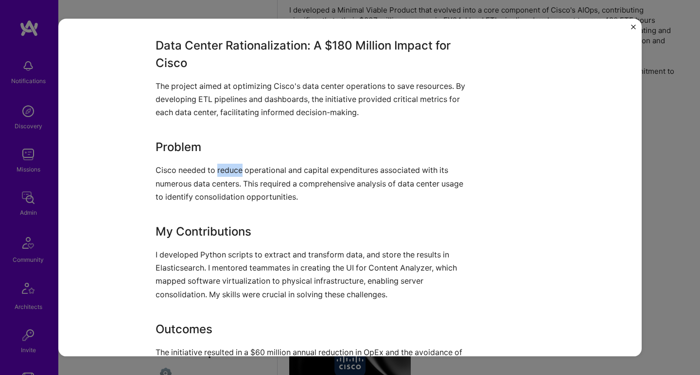
click at [224, 167] on p "Cisco needed to reduce operational and capital expenditures associated with its…" at bounding box center [314, 184] width 316 height 40
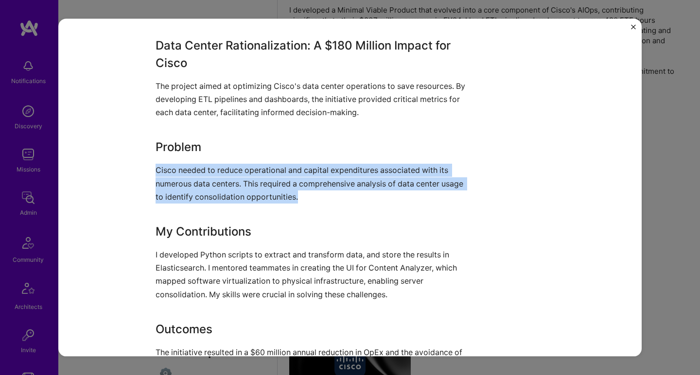
click at [215, 187] on p "Cisco needed to reduce operational and capital expenditures associated with its…" at bounding box center [314, 184] width 316 height 40
click at [214, 192] on p "Cisco needed to reduce operational and capital expenditures associated with its…" at bounding box center [314, 184] width 316 height 40
click at [216, 164] on p "Cisco needed to reduce operational and capital expenditures associated with its…" at bounding box center [314, 184] width 316 height 40
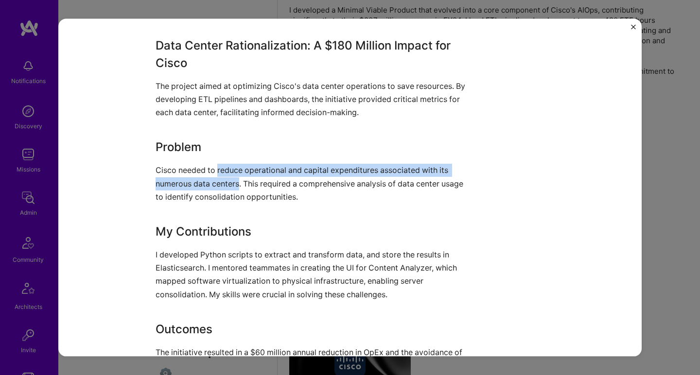
click at [212, 188] on p "Cisco needed to reduce operational and capital expenditures associated with its…" at bounding box center [314, 184] width 316 height 40
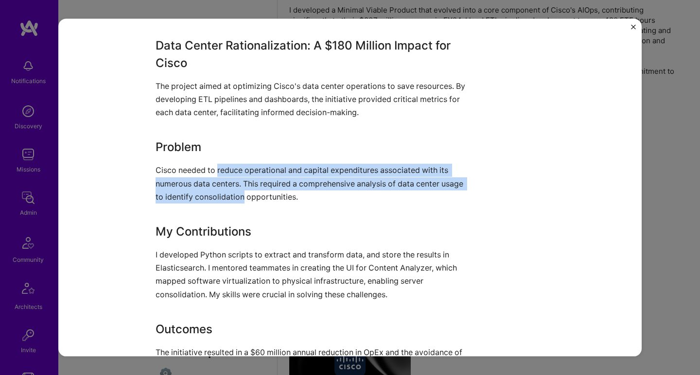
scroll to position [461, 0]
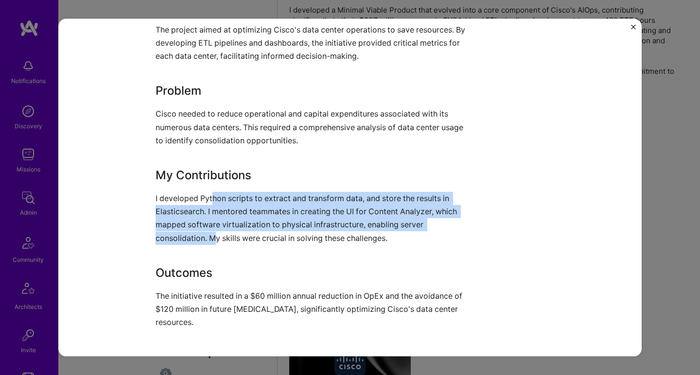
click at [210, 238] on p "I developed Python scripts to extract and transform data, and store the results…" at bounding box center [314, 218] width 316 height 53
click at [236, 192] on p "I developed Python scripts to extract and transform data, and store the results…" at bounding box center [314, 218] width 316 height 53
click at [219, 232] on p "I developed Python scripts to extract and transform data, and store the results…" at bounding box center [314, 218] width 316 height 53
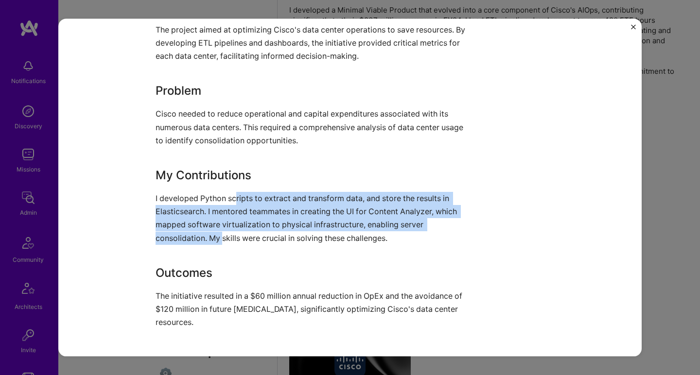
click at [219, 232] on p "I developed Python scripts to extract and transform data, and store the results…" at bounding box center [314, 218] width 316 height 53
click at [224, 178] on div "Data Center Rationalization: A $180 Million Impact for Cisco The project aimed …" at bounding box center [314, 154] width 316 height 349
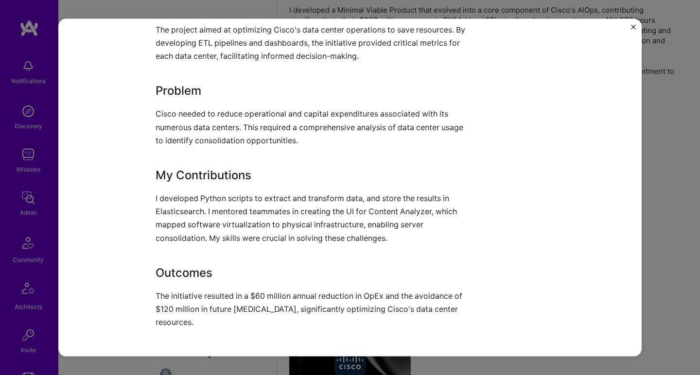
click at [223, 180] on h3 "My Contributions" at bounding box center [314, 175] width 316 height 17
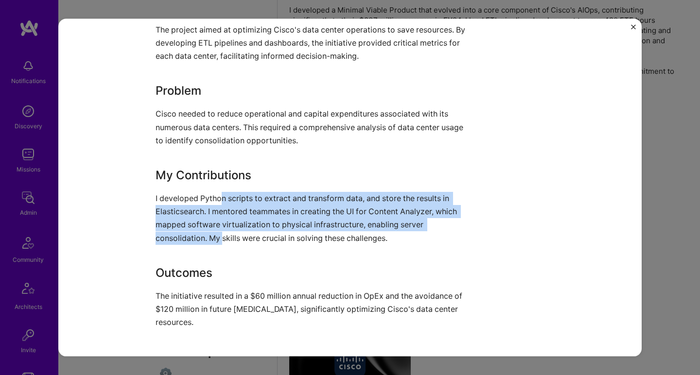
click at [219, 229] on p "I developed Python scripts to extract and transform data, and store the results…" at bounding box center [314, 218] width 316 height 53
click at [225, 192] on p "I developed Python scripts to extract and transform data, and store the results…" at bounding box center [314, 218] width 316 height 53
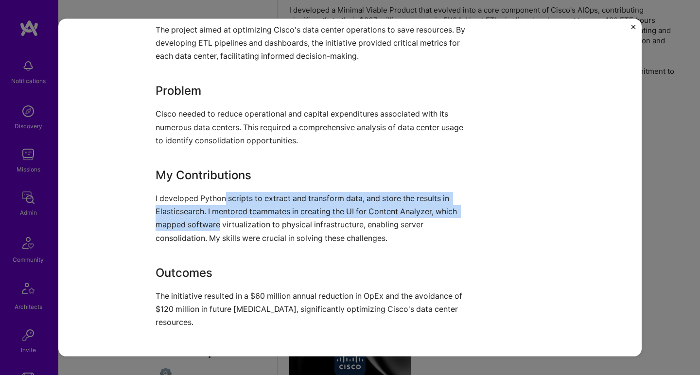
click at [216, 229] on p "I developed Python scripts to extract and transform data, and store the results…" at bounding box center [314, 218] width 316 height 53
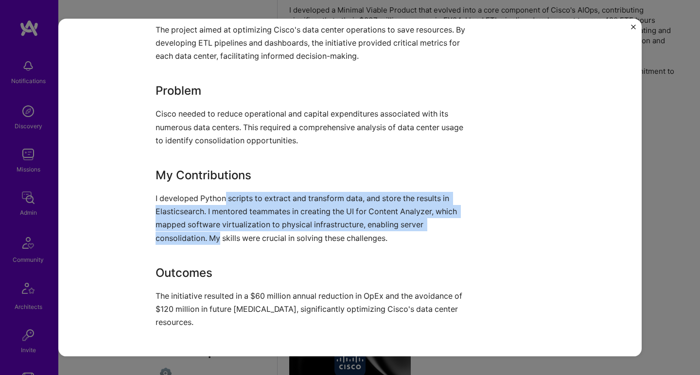
click at [216, 229] on p "I developed Python scripts to extract and transform data, and store the results…" at bounding box center [314, 218] width 316 height 53
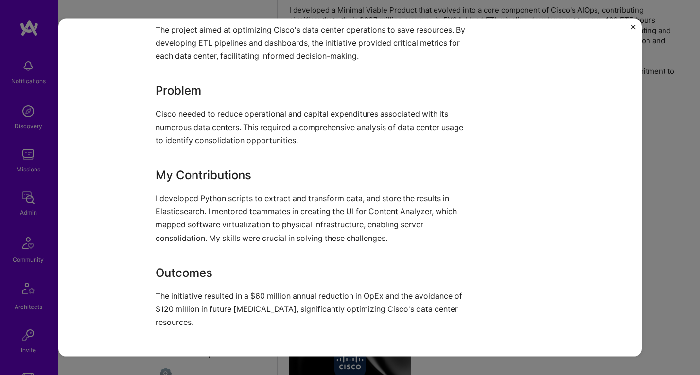
scroll to position [517, 0]
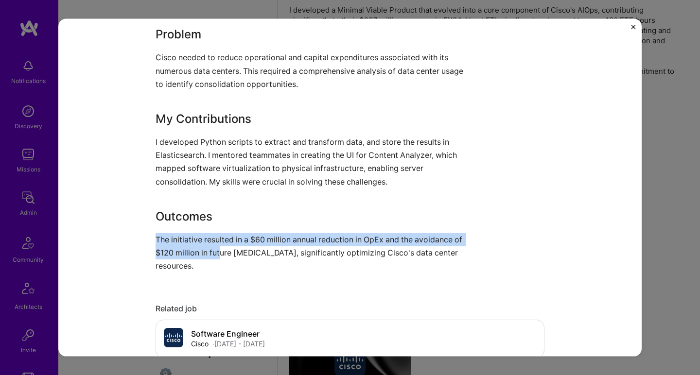
click at [216, 246] on div "Data Center Rationalization: A $180 Million Impact for Cisco The project aimed …" at bounding box center [314, 98] width 316 height 349
click at [216, 246] on p "The initiative resulted in a $60 million annual reduction in OpEx and the avoid…" at bounding box center [314, 253] width 316 height 40
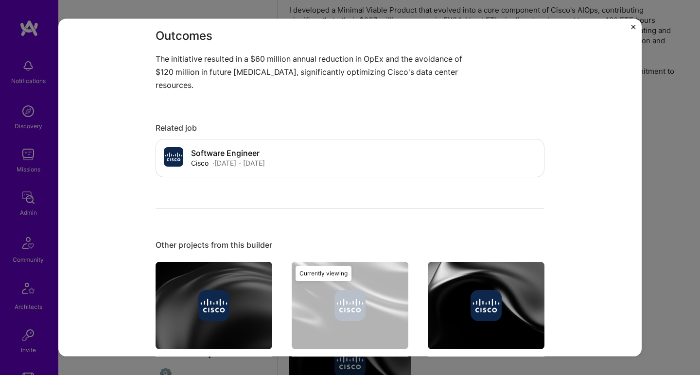
scroll to position [770, 0]
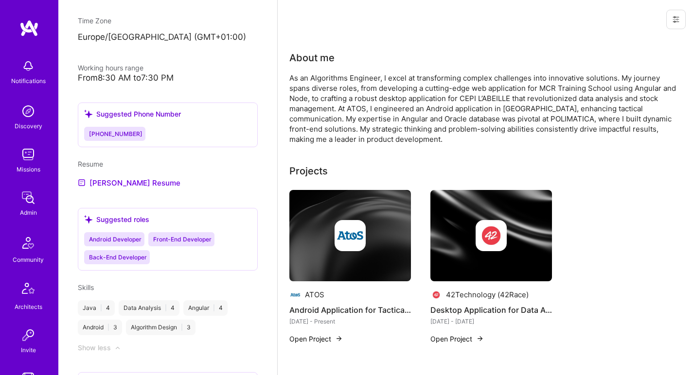
scroll to position [488, 0]
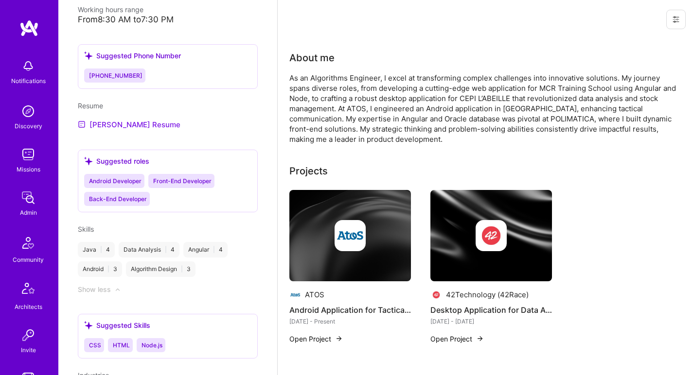
click at [138, 123] on link "d'aversa's Resume" at bounding box center [129, 125] width 103 height 12
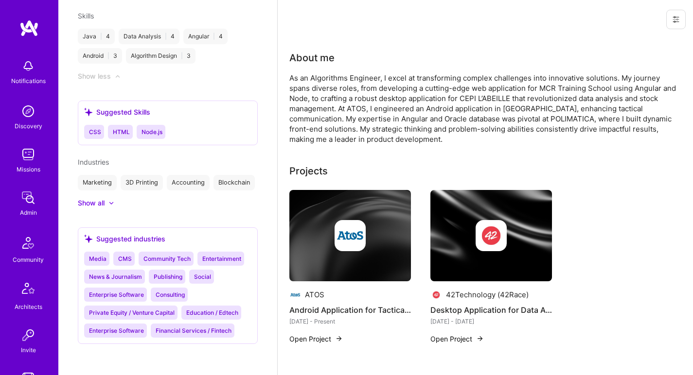
scroll to position [0, 0]
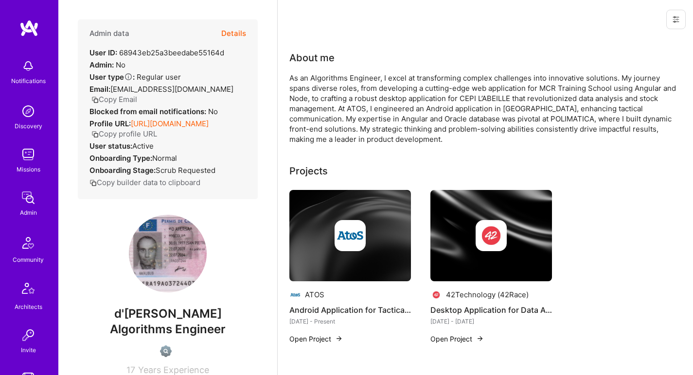
click at [341, 91] on div "As an Algorithms Engineer, I excel at transforming complex challenges into inno…" at bounding box center [483, 108] width 389 height 71
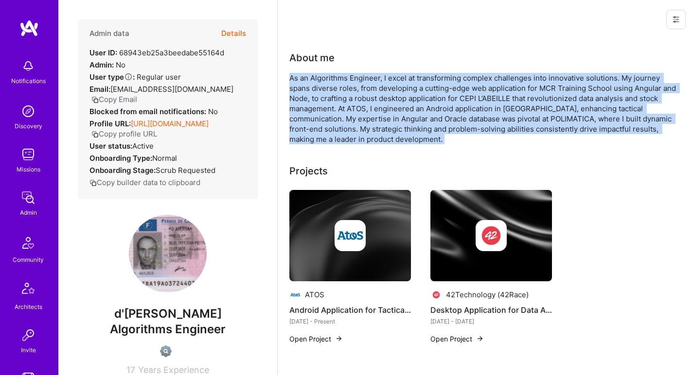
click at [341, 91] on div "As an Algorithms Engineer, I excel at transforming complex challenges into inno…" at bounding box center [483, 108] width 389 height 71
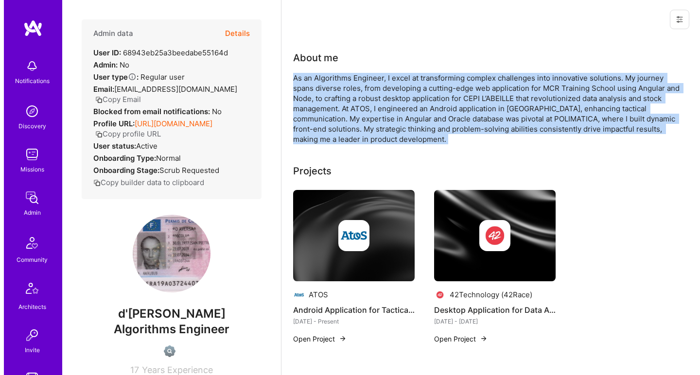
scroll to position [23, 0]
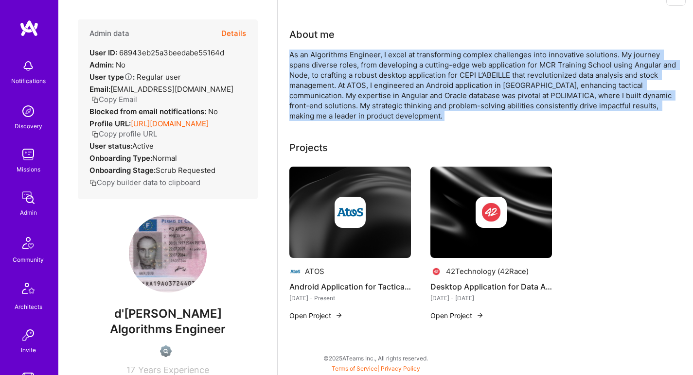
click at [365, 229] on img at bounding box center [350, 212] width 122 height 91
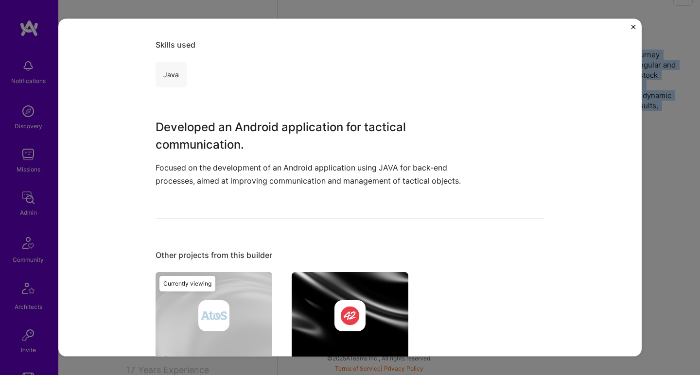
scroll to position [220, 0]
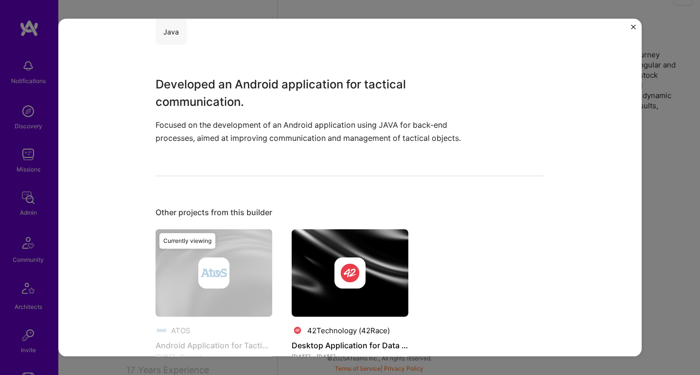
click at [324, 264] on div at bounding box center [350, 273] width 117 height 31
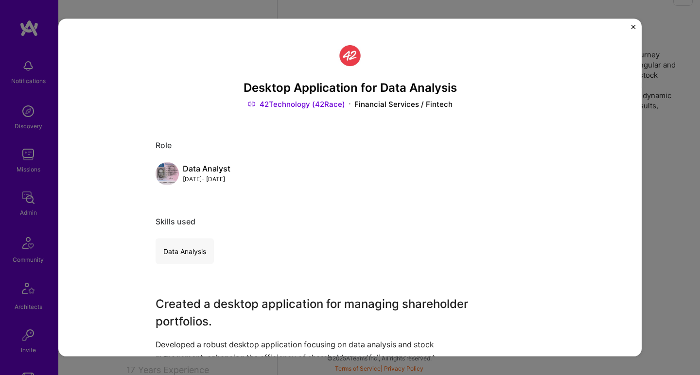
scroll to position [183, 0]
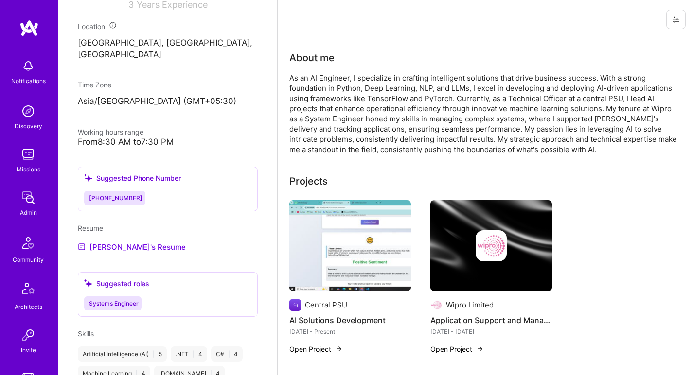
scroll to position [395, 0]
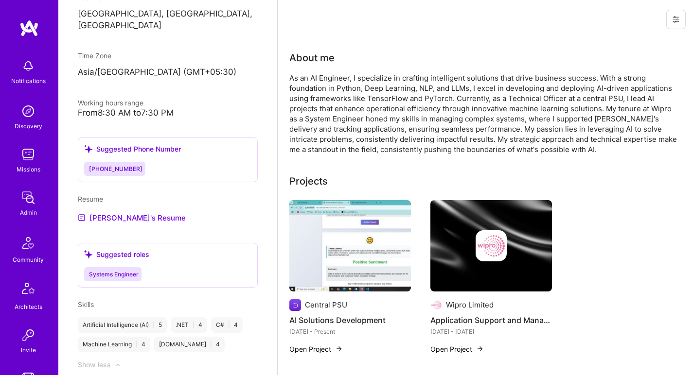
click at [365, 87] on div "As an AI Engineer, I specialize in crafting intelligent solutions that drive bu…" at bounding box center [483, 114] width 389 height 82
click at [365, 86] on div "As an AI Engineer, I specialize in crafting intelligent solutions that drive bu…" at bounding box center [483, 114] width 389 height 82
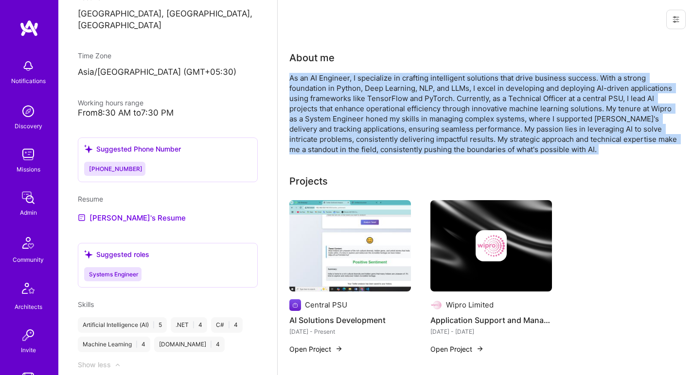
click at [365, 86] on div "As an AI Engineer, I specialize in crafting intelligent solutions that drive bu…" at bounding box center [483, 114] width 389 height 82
click at [298, 83] on div "As an AI Engineer, I specialize in crafting intelligent solutions that drive bu…" at bounding box center [483, 114] width 389 height 82
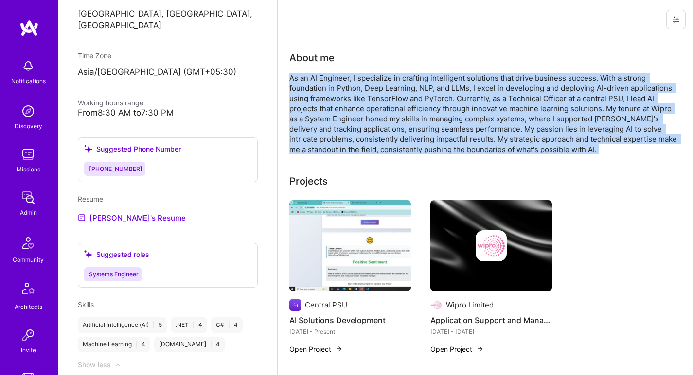
click at [297, 83] on div "As an AI Engineer, I specialize in crafting intelligent solutions that drive bu…" at bounding box center [483, 114] width 389 height 82
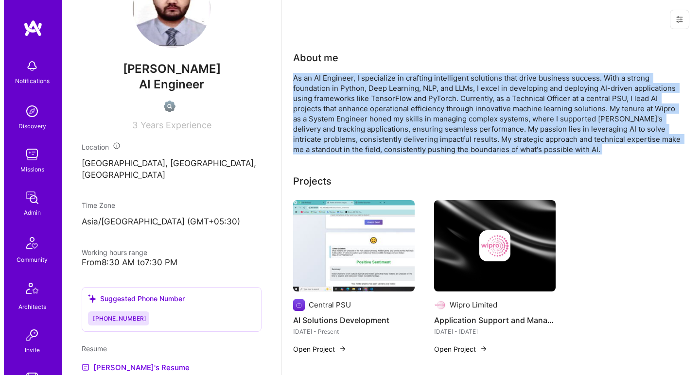
scroll to position [56, 0]
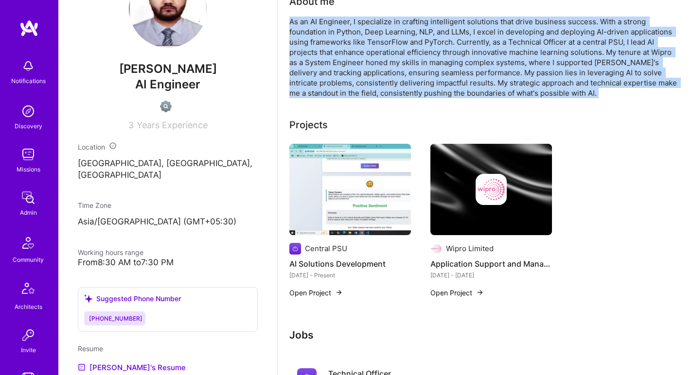
click at [332, 155] on img at bounding box center [350, 189] width 122 height 91
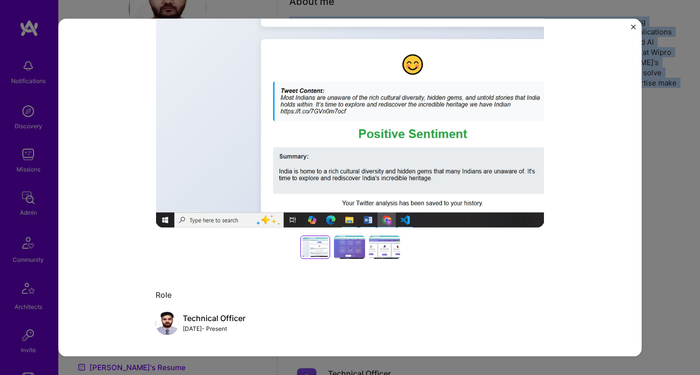
scroll to position [229, 0]
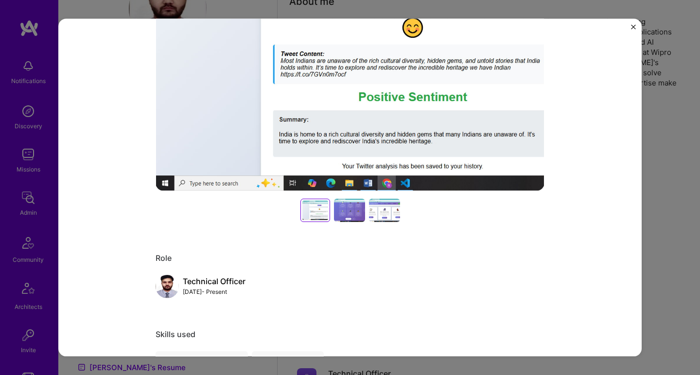
click at [345, 211] on div at bounding box center [349, 209] width 31 height 23
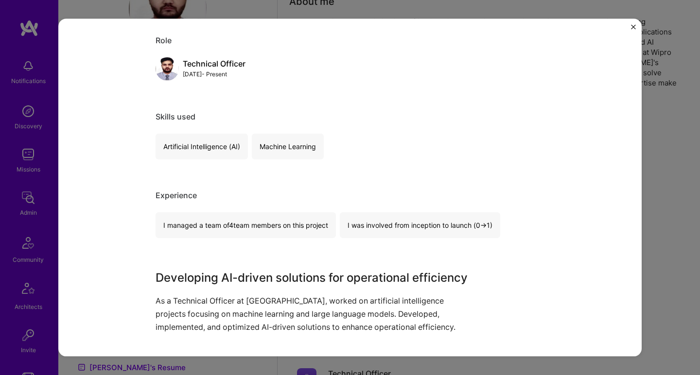
scroll to position [535, 0]
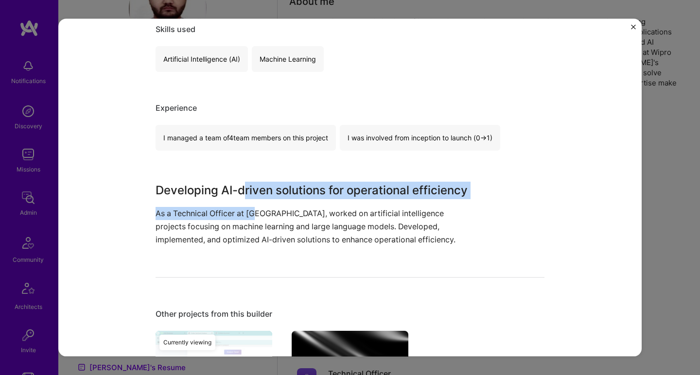
drag, startPoint x: 243, startPoint y: 194, endPoint x: 258, endPoint y: 219, distance: 28.9
click at [254, 217] on div "Developing AI-driven solutions for operational efficiency As a Technical Office…" at bounding box center [314, 213] width 316 height 65
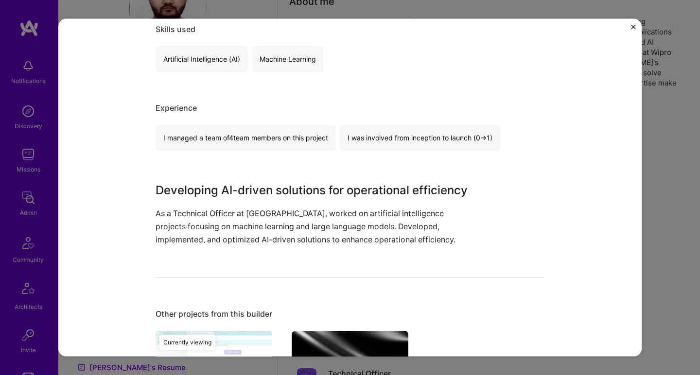
click at [258, 219] on p "As a Technical Officer at Central PSU, worked on artificial intelligence projec…" at bounding box center [314, 227] width 316 height 40
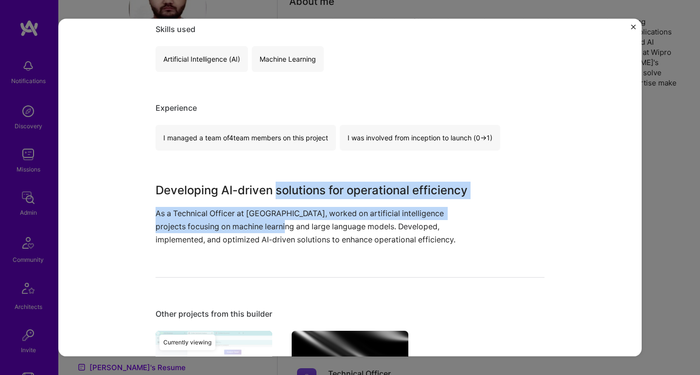
drag, startPoint x: 274, startPoint y: 228, endPoint x: 271, endPoint y: 182, distance: 46.3
click at [271, 182] on div "Developing AI-driven solutions for operational efficiency As a Technical Office…" at bounding box center [314, 213] width 316 height 65
click at [271, 181] on h3 "Developing AI-driven solutions for operational efficiency" at bounding box center [314, 189] width 316 height 17
drag, startPoint x: 271, startPoint y: 182, endPoint x: 275, endPoint y: 232, distance: 50.7
click at [275, 232] on div "Developing AI-driven solutions for operational efficiency As a Technical Office…" at bounding box center [314, 213] width 316 height 65
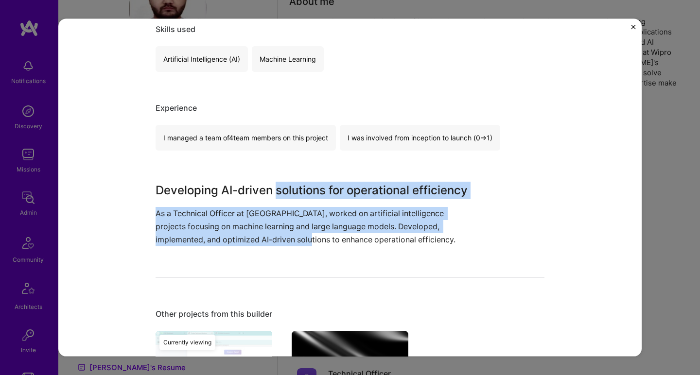
click at [275, 232] on p "As a Technical Officer at Central PSU, worked on artificial intelligence projec…" at bounding box center [314, 227] width 316 height 40
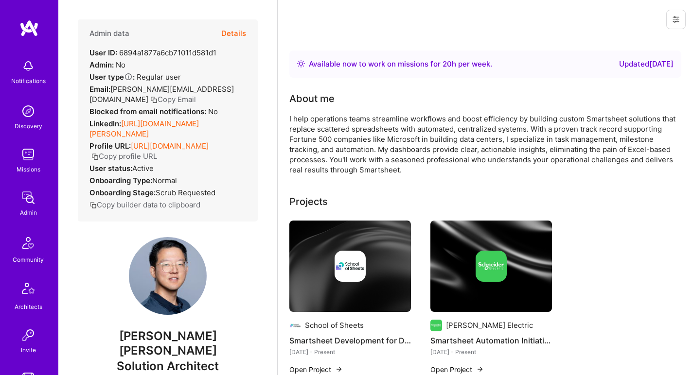
click at [191, 123] on link "https://linkedin.com/in/bowen-wizardofsheets" at bounding box center [143, 128] width 109 height 19
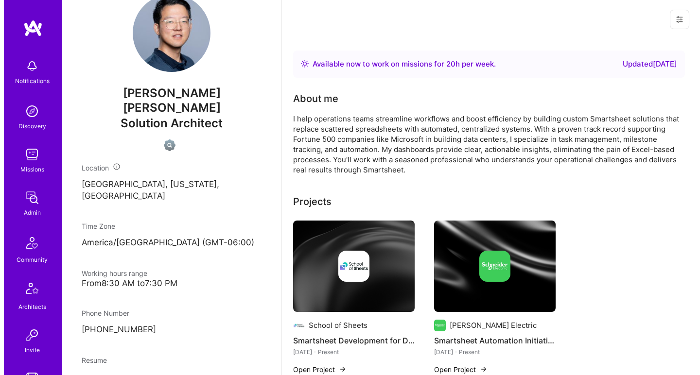
scroll to position [367, 0]
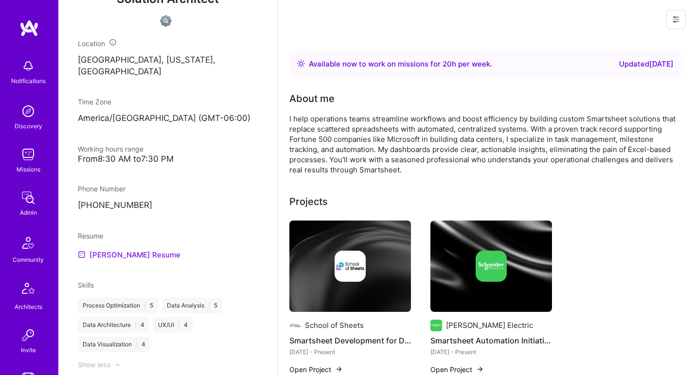
click at [106, 249] on link "Bowen's Resume" at bounding box center [129, 255] width 103 height 12
click at [396, 146] on div "I help operations teams streamline workflows and boost efficiency by building c…" at bounding box center [483, 144] width 389 height 61
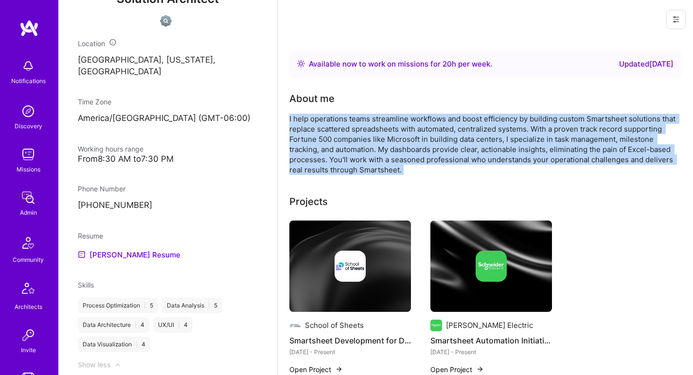
click at [396, 146] on div "I help operations teams streamline workflows and boost efficiency by building c…" at bounding box center [483, 144] width 389 height 61
